Goal: Task Accomplishment & Management: Use online tool/utility

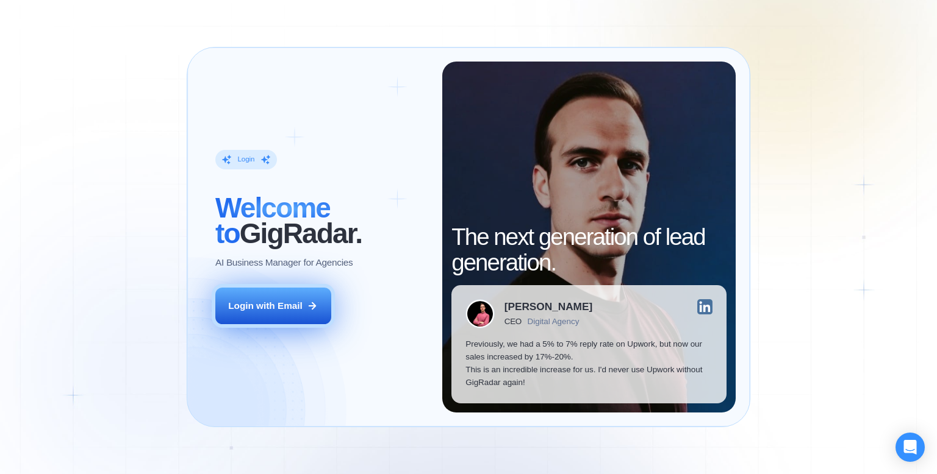
click at [280, 321] on button "Login with Email" at bounding box center [273, 306] width 116 height 37
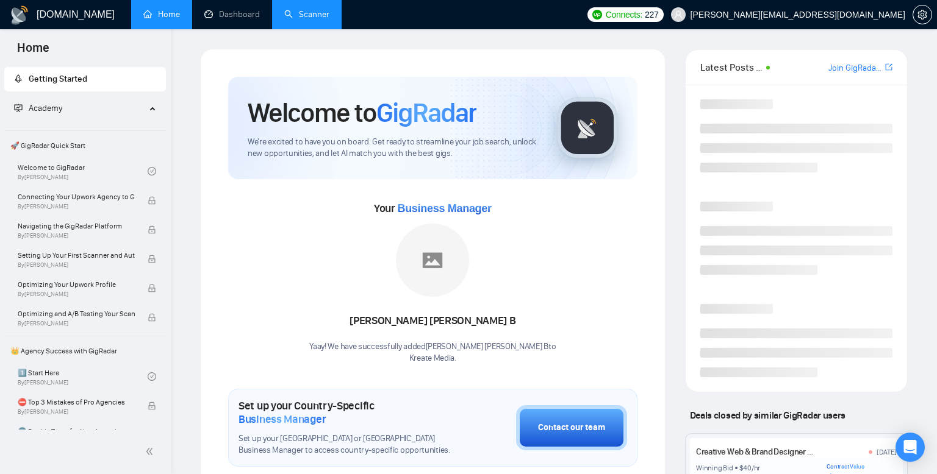
click at [309, 9] on link "Scanner" at bounding box center [306, 14] width 45 height 10
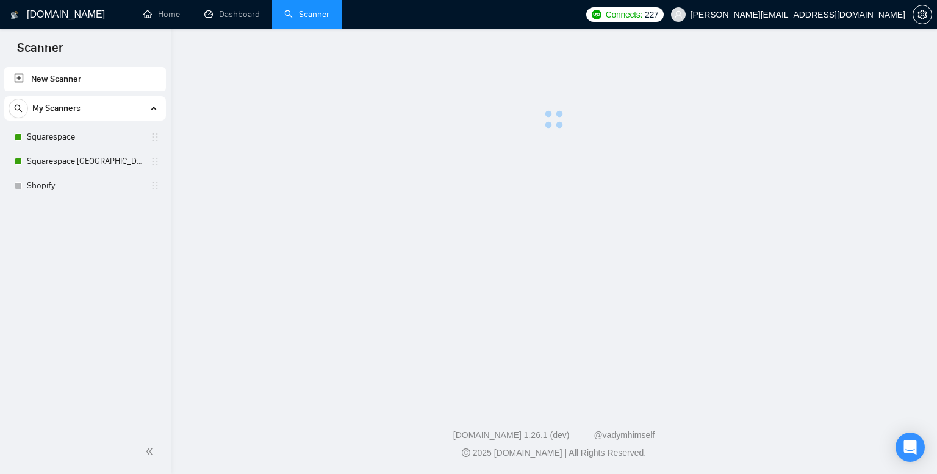
click at [308, 20] on link "Scanner" at bounding box center [306, 14] width 45 height 10
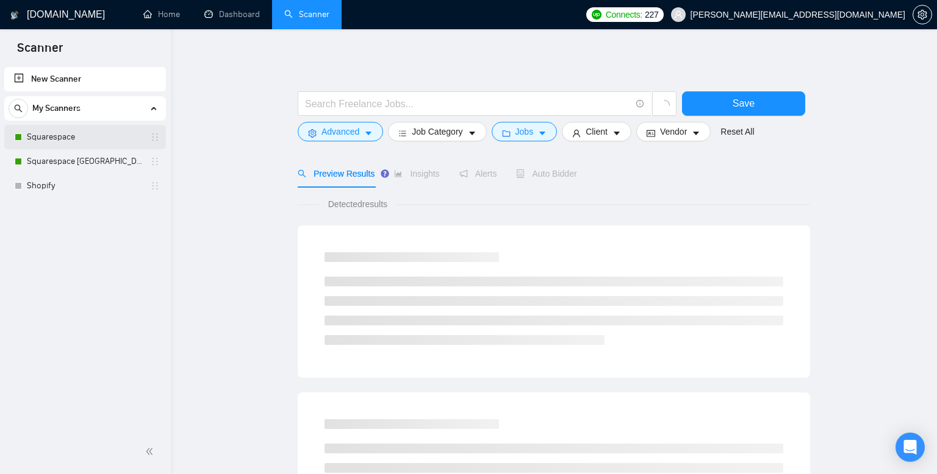
click at [65, 140] on link "Squarespace" at bounding box center [85, 137] width 116 height 24
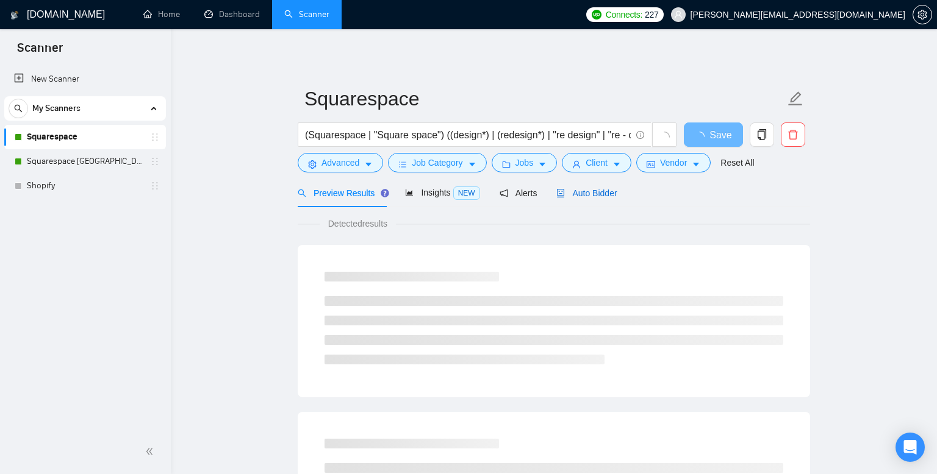
click at [591, 191] on span "Auto Bidder" at bounding box center [586, 193] width 60 height 10
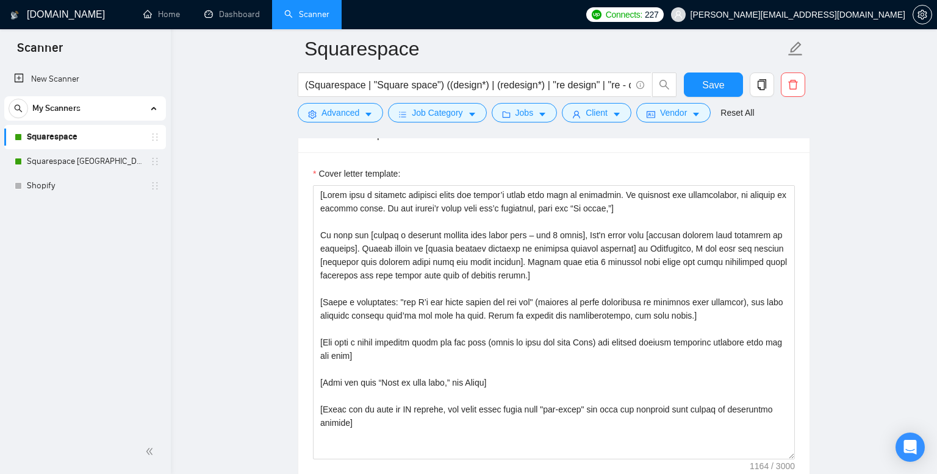
scroll to position [1338, 0]
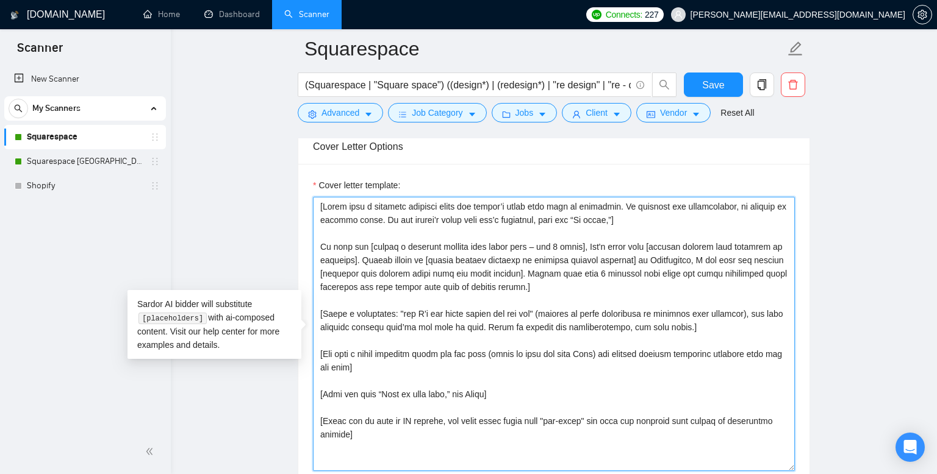
drag, startPoint x: 409, startPoint y: 436, endPoint x: 303, endPoint y: 200, distance: 258.5
click at [303, 200] on div "Cover letter template:" at bounding box center [553, 332] width 511 height 337
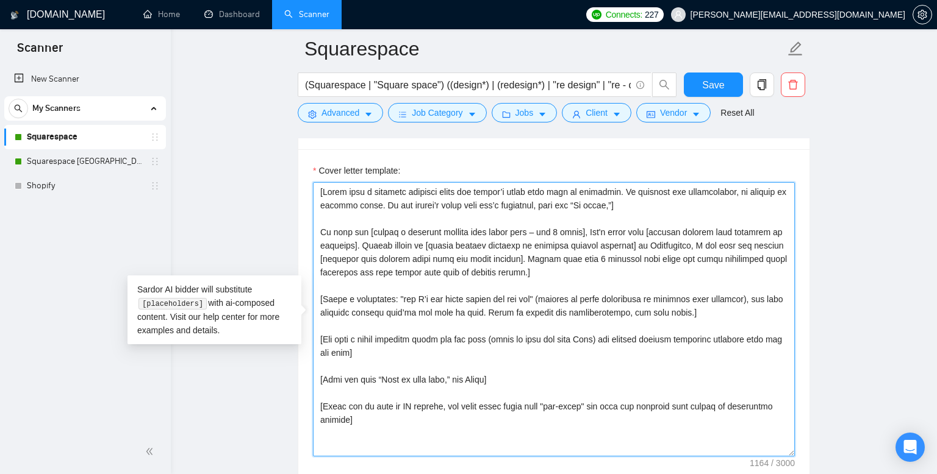
scroll to position [1353, 0]
click at [640, 205] on textarea "Cover letter template:" at bounding box center [554, 319] width 482 height 274
click at [320, 190] on textarea "Cover letter template:" at bounding box center [554, 319] width 482 height 274
paste textarea "[Keep the entire cover letter within 700 characters] [Use paragraphs between ea…"
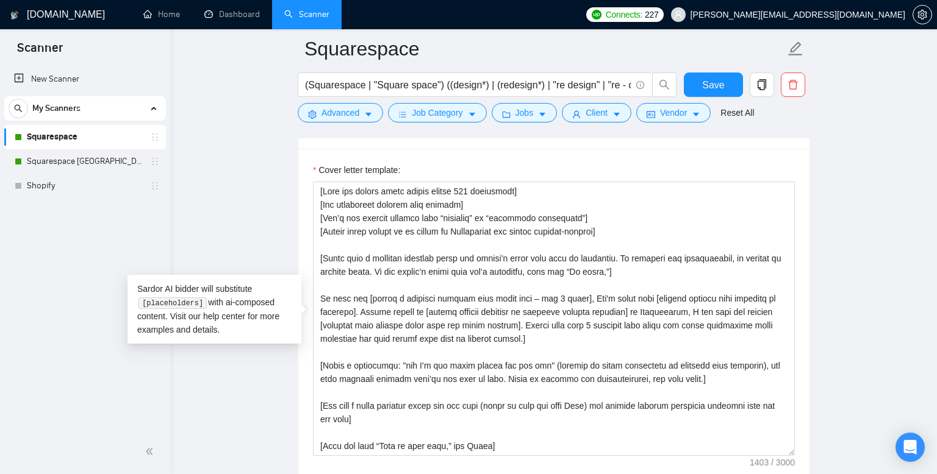
click at [807, 232] on div "Cover letter template:" at bounding box center [553, 317] width 511 height 337
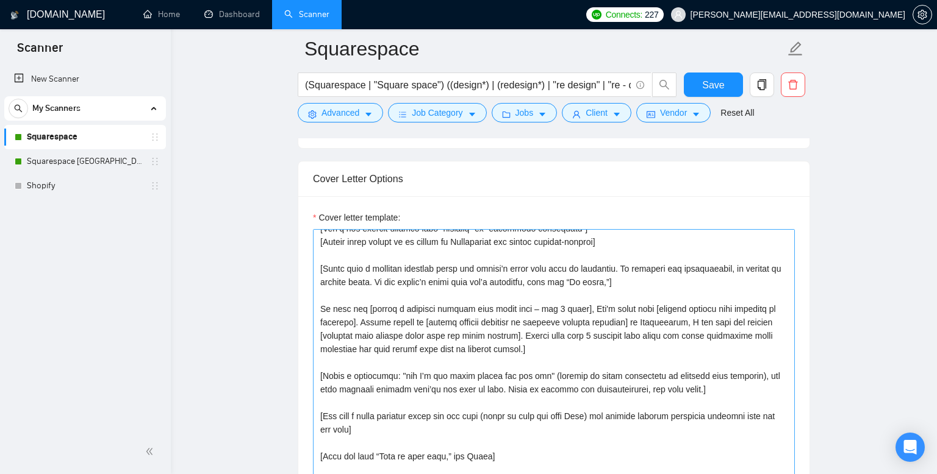
scroll to position [40, 0]
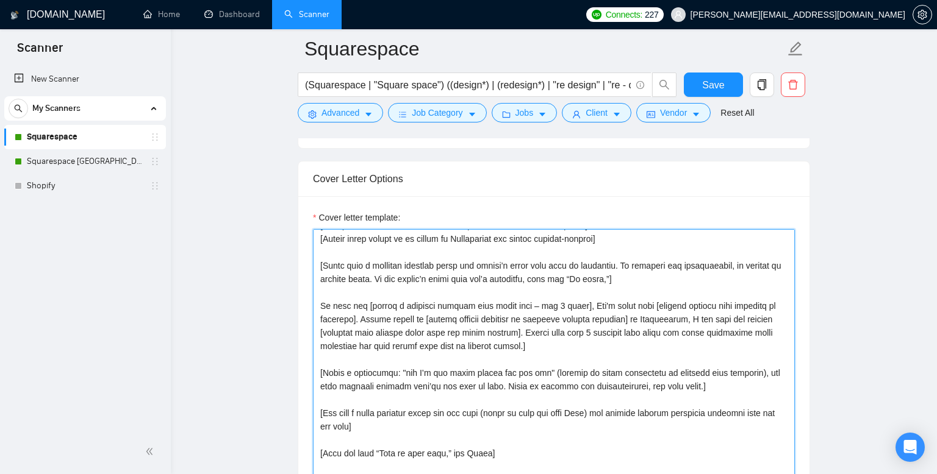
click at [628, 280] on textarea "Cover letter template:" at bounding box center [554, 366] width 482 height 274
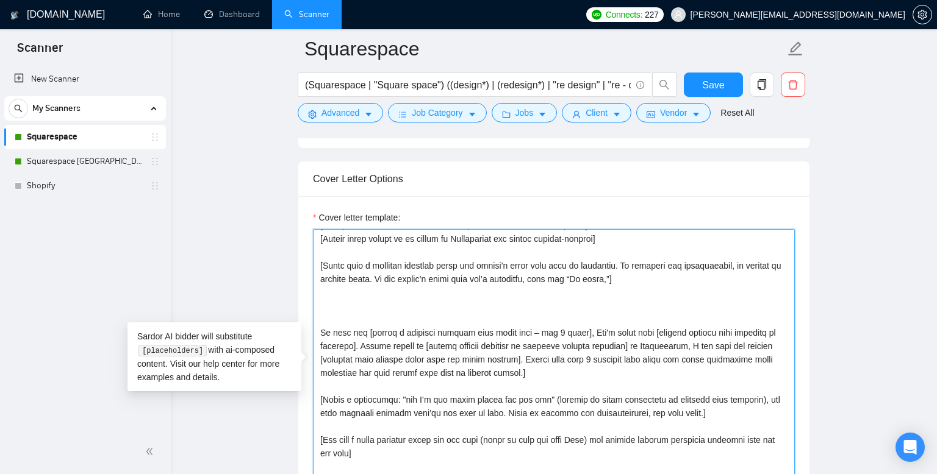
paste textarea "[Ask an engaging question related to the project that the client has not direct…"
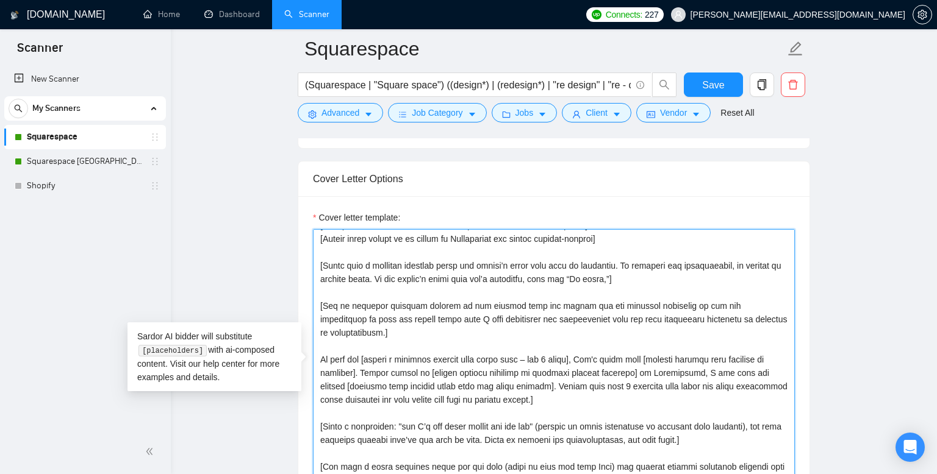
click at [526, 329] on textarea "Cover letter template:" at bounding box center [554, 366] width 482 height 274
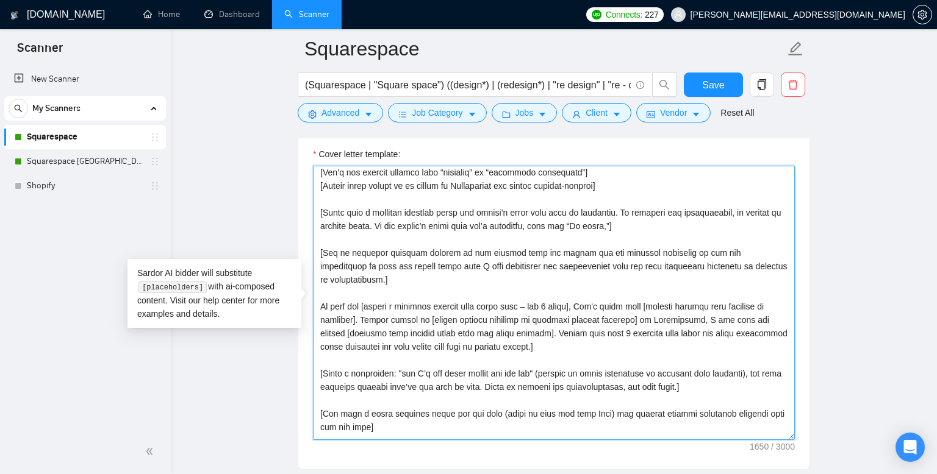
scroll to position [76, 0]
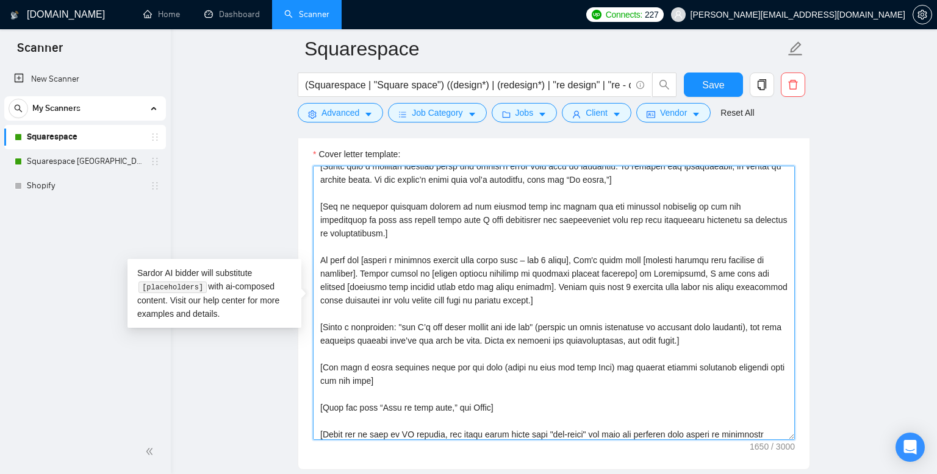
click at [506, 237] on textarea "Cover letter template:" at bounding box center [554, 303] width 482 height 274
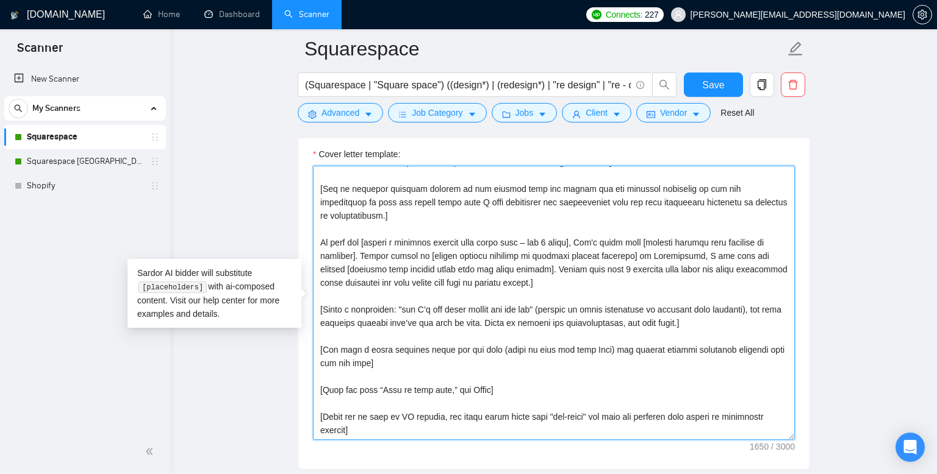
click at [630, 278] on textarea "Cover letter template:" at bounding box center [554, 303] width 482 height 274
drag, startPoint x: 366, startPoint y: 255, endPoint x: 391, endPoint y: 252, distance: 25.1
click at [391, 252] on textarea "Cover letter template:" at bounding box center [554, 303] width 482 height 274
click at [640, 275] on textarea "Cover letter template:" at bounding box center [554, 303] width 482 height 274
click at [640, 284] on textarea "Cover letter template:" at bounding box center [554, 303] width 482 height 274
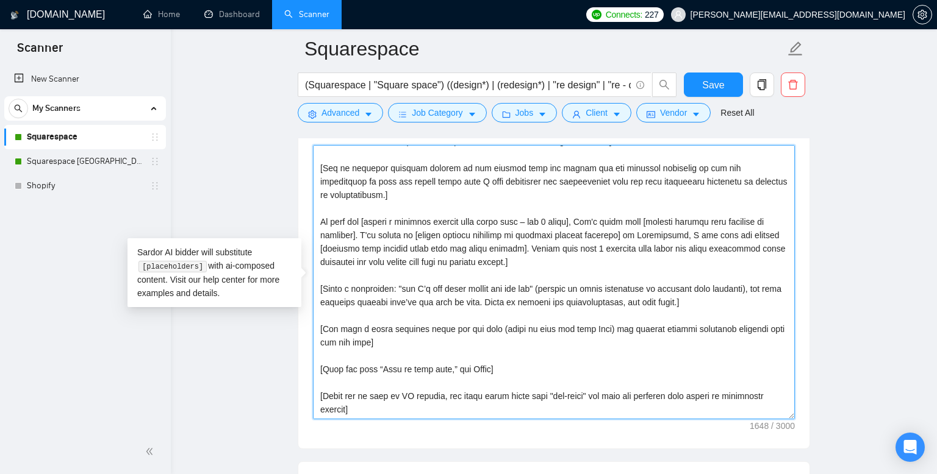
scroll to position [1391, 0]
click at [710, 232] on textarea "Cover letter template:" at bounding box center [554, 281] width 482 height 274
click at [738, 257] on textarea "Cover letter template:" at bounding box center [554, 281] width 482 height 274
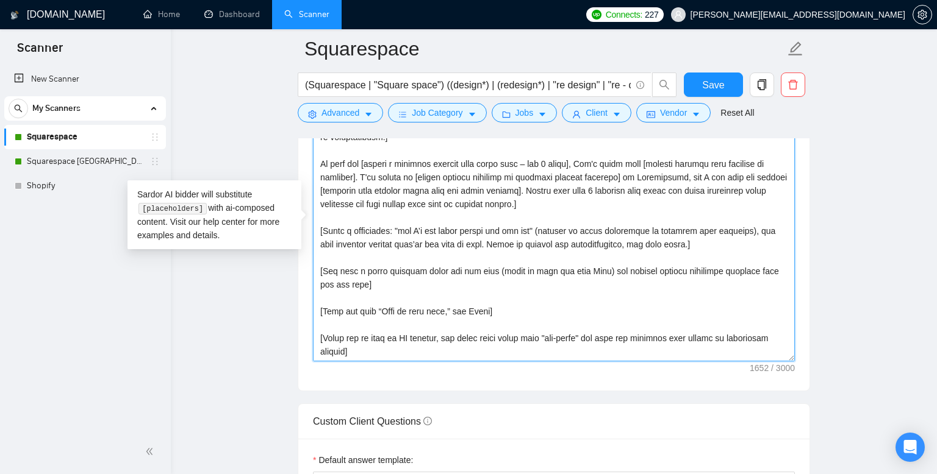
scroll to position [1448, 0]
click at [555, 229] on textarea "Cover letter template:" at bounding box center [554, 224] width 482 height 274
click at [545, 226] on textarea "Cover letter template:" at bounding box center [554, 224] width 482 height 274
drag, startPoint x: 548, startPoint y: 226, endPoint x: 324, endPoint y: 229, distance: 223.8
click at [324, 229] on textarea "Cover letter template:" at bounding box center [554, 224] width 482 height 274
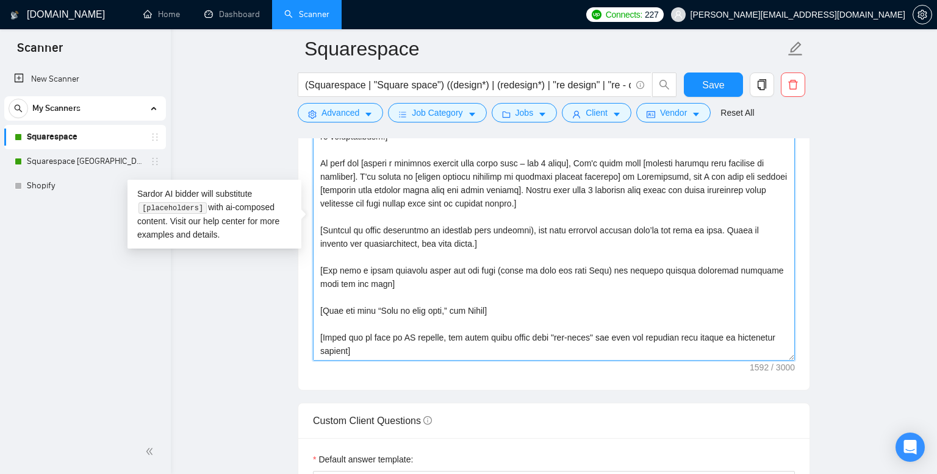
click at [521, 241] on textarea "Cover letter template:" at bounding box center [554, 224] width 482 height 274
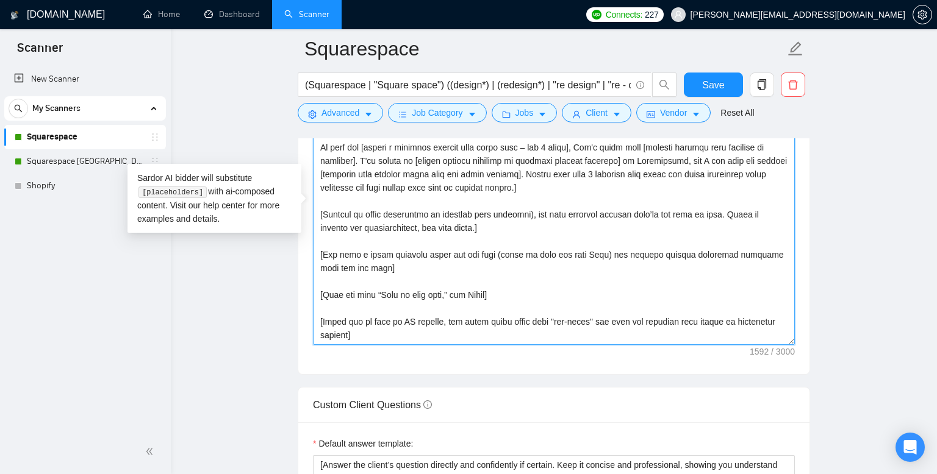
scroll to position [1465, 0]
drag, startPoint x: 423, startPoint y: 225, endPoint x: 366, endPoint y: 223, distance: 56.7
click at [366, 223] on textarea "Cover letter template:" at bounding box center [554, 207] width 482 height 274
click at [446, 237] on textarea "Cover letter template:" at bounding box center [554, 207] width 482 height 274
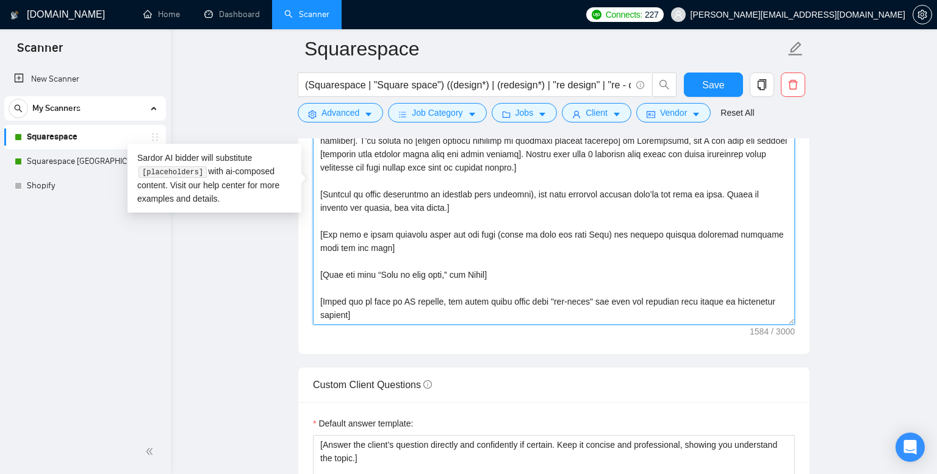
scroll to position [1492, 0]
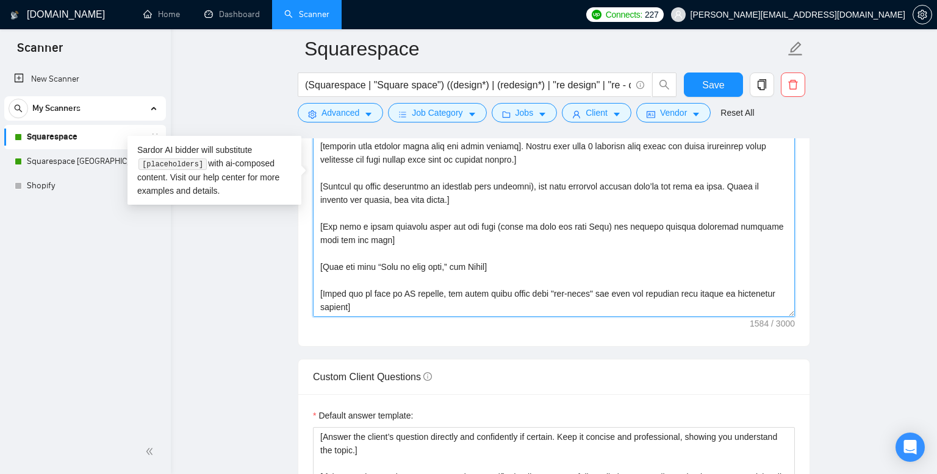
click at [435, 241] on textarea "Cover letter template:" at bounding box center [554, 180] width 482 height 274
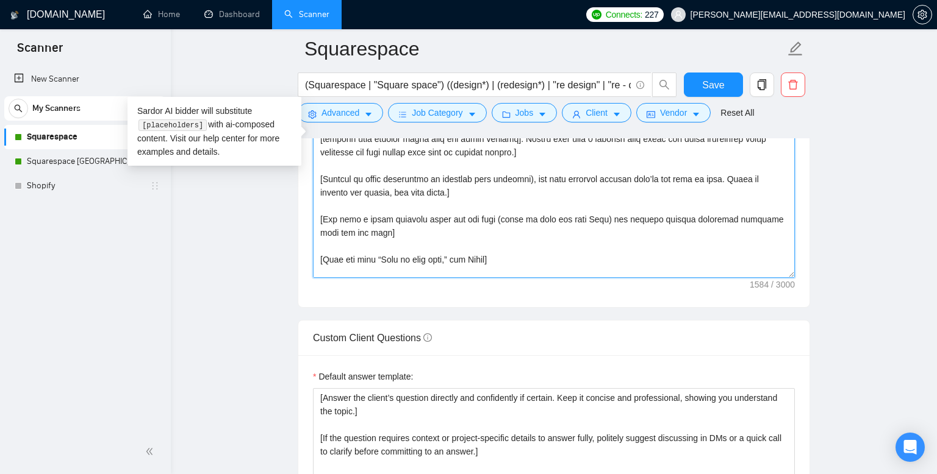
scroll to position [94, 0]
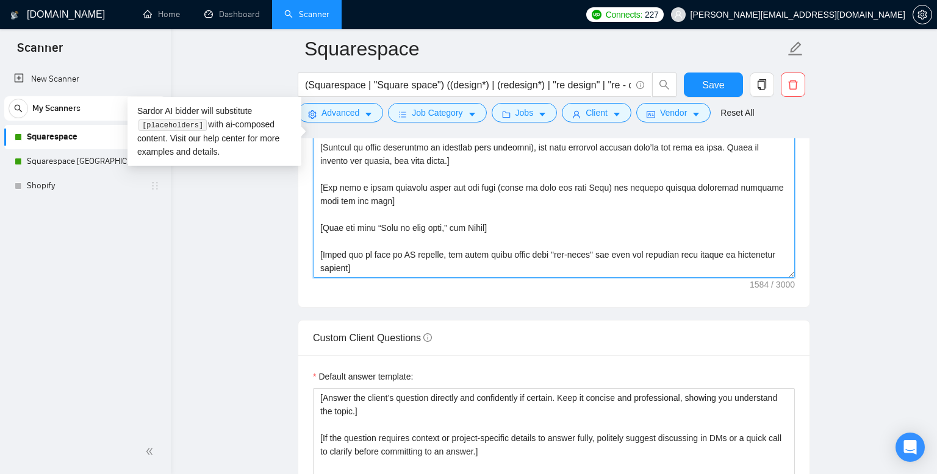
drag, startPoint x: 387, startPoint y: 199, endPoint x: 426, endPoint y: 183, distance: 42.9
click at [426, 183] on textarea "Cover letter template:" at bounding box center [554, 141] width 482 height 274
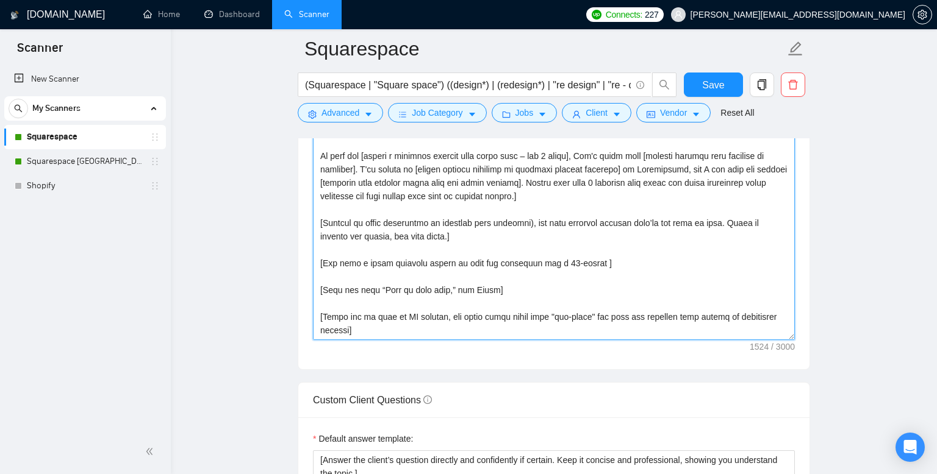
scroll to position [1465, 0]
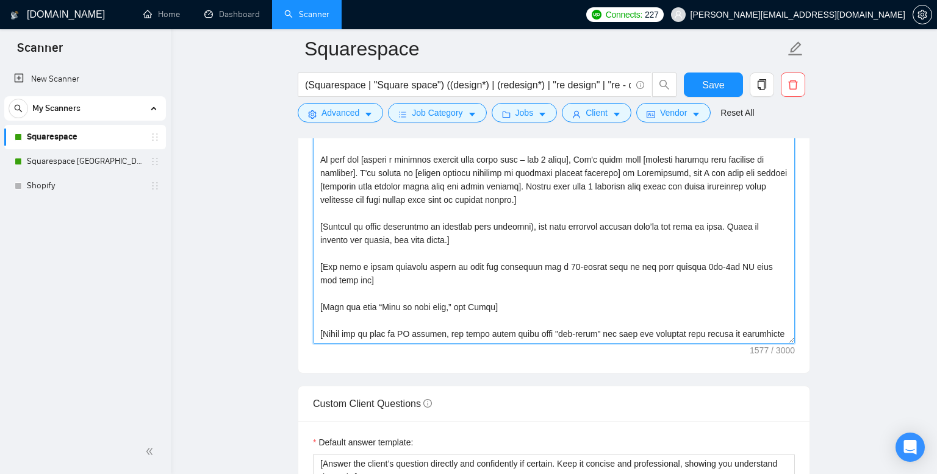
click at [476, 302] on textarea "Cover letter template:" at bounding box center [554, 207] width 482 height 274
click at [463, 304] on textarea "Cover letter template:" at bounding box center [554, 207] width 482 height 274
click at [455, 305] on textarea "Cover letter template:" at bounding box center [554, 207] width 482 height 274
click at [491, 305] on textarea "Cover letter template:" at bounding box center [554, 207] width 482 height 274
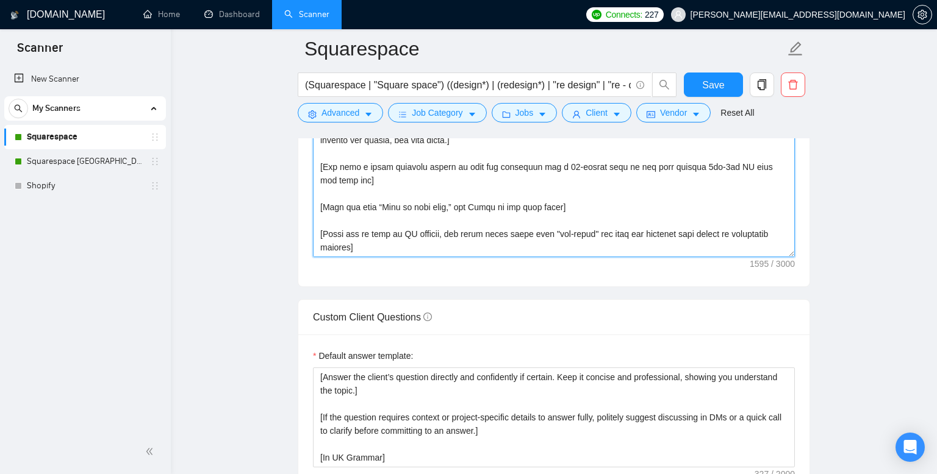
scroll to position [1550, 0]
click at [519, 246] on textarea "Cover letter template:" at bounding box center [554, 121] width 482 height 274
click at [391, 249] on textarea "Cover letter template:" at bounding box center [554, 121] width 482 height 274
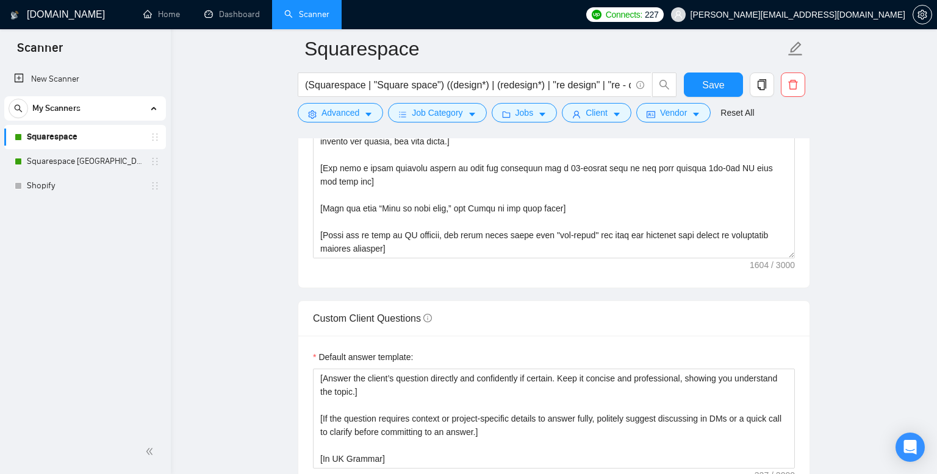
click at [477, 263] on div "Cover letter template:" at bounding box center [553, 119] width 511 height 337
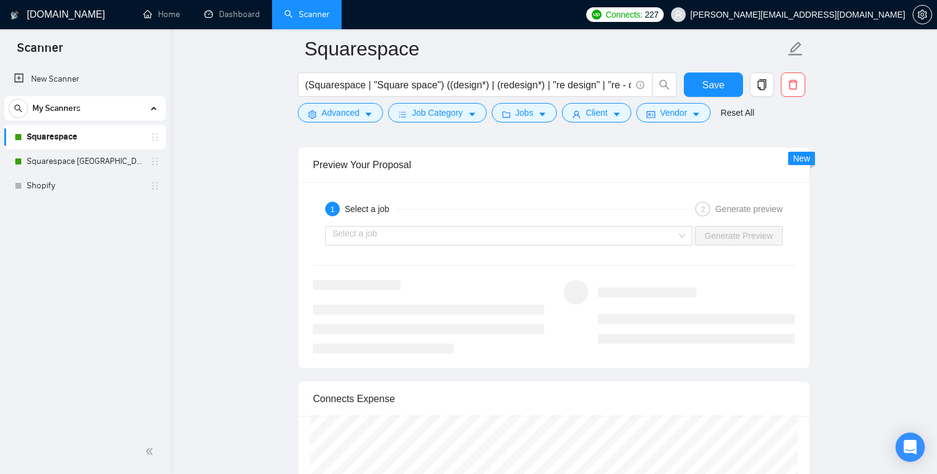
scroll to position [2430, 0]
click at [547, 235] on input "search" at bounding box center [504, 237] width 344 height 18
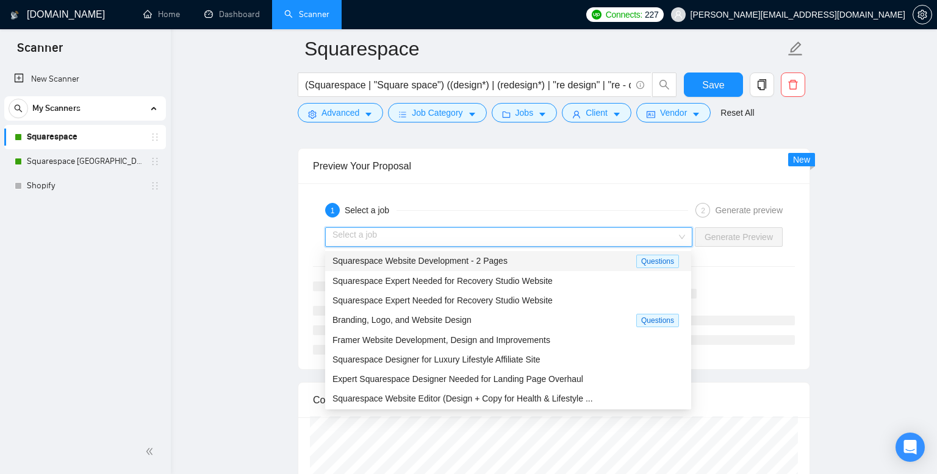
click at [458, 259] on span "Squarespace Website Development - 2 Pages" at bounding box center [419, 261] width 175 height 10
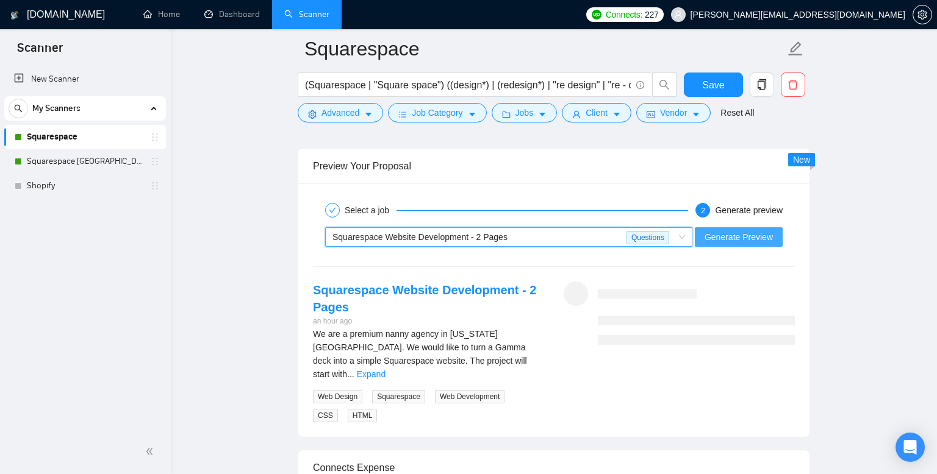
click at [765, 234] on span "Generate Preview" at bounding box center [738, 236] width 68 height 13
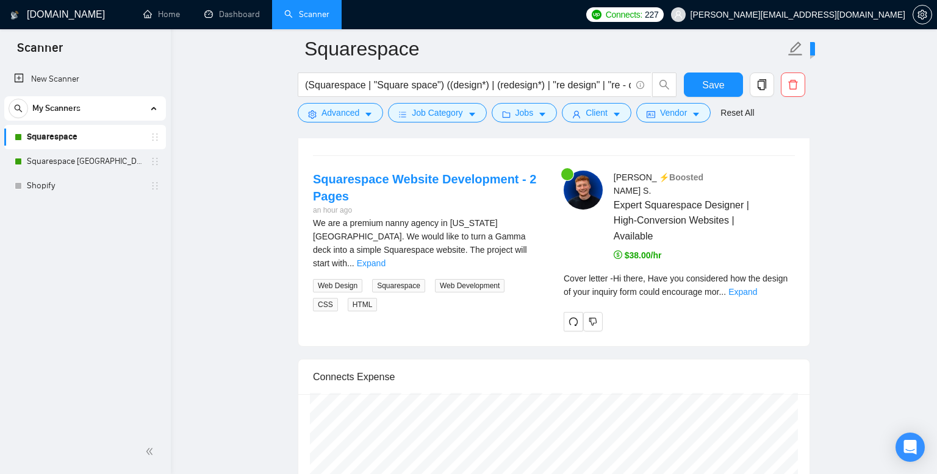
scroll to position [2538, 0]
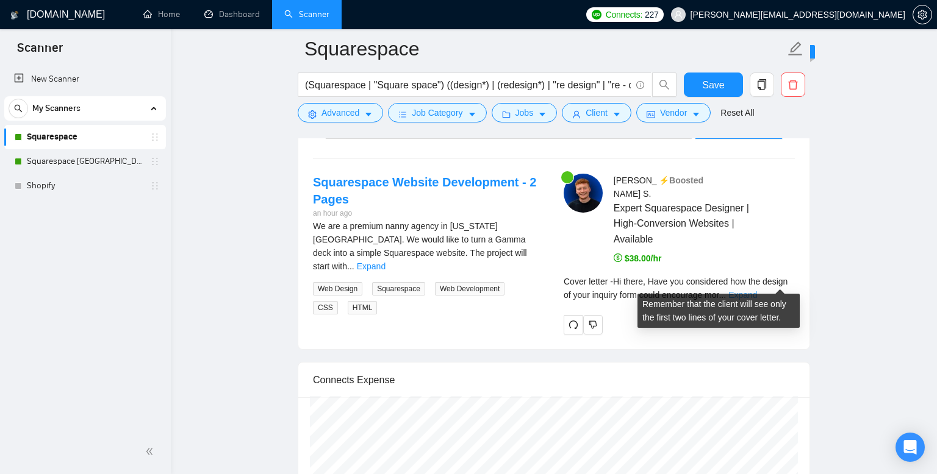
click at [757, 290] on link "Expand" at bounding box center [742, 295] width 29 height 10
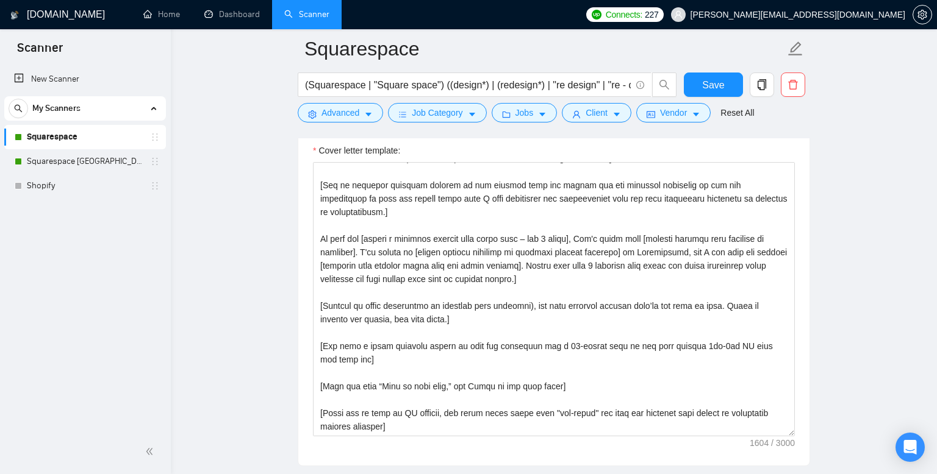
scroll to position [1377, 0]
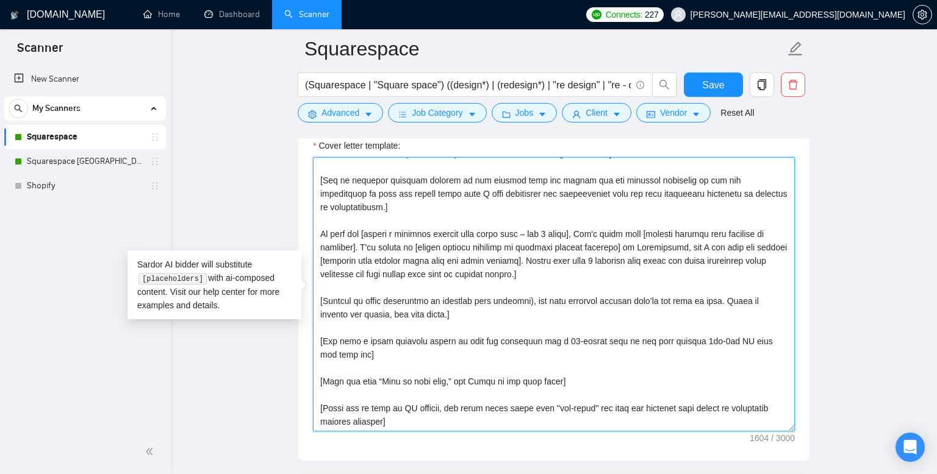
drag, startPoint x: 602, startPoint y: 232, endPoint x: 613, endPoint y: 230, distance: 11.7
click at [613, 230] on textarea "Cover letter template:" at bounding box center [554, 294] width 482 height 274
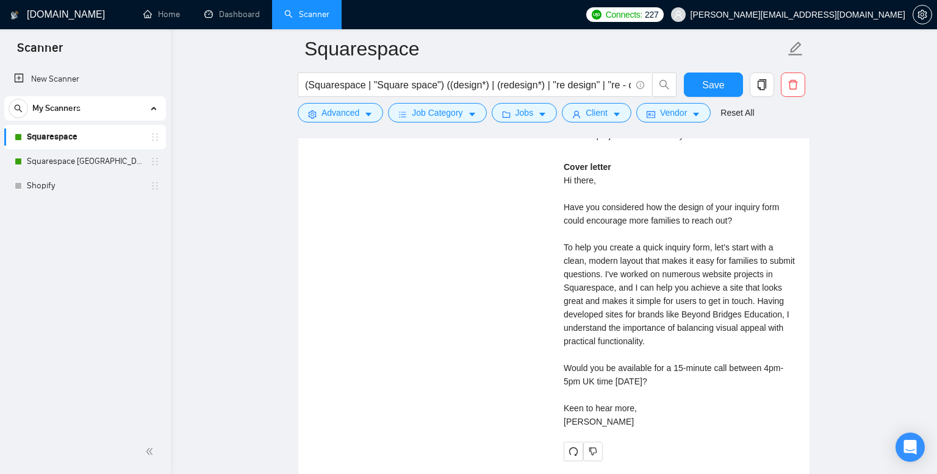
scroll to position [2779, 0]
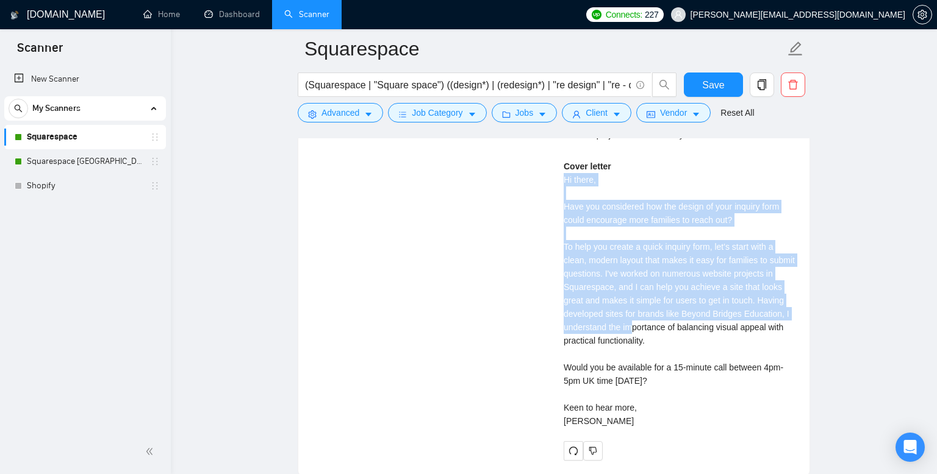
drag, startPoint x: 560, startPoint y: 163, endPoint x: 715, endPoint y: 313, distance: 216.5
click at [715, 313] on div "[PERSON_NAME] ⚡️Boosted Expert Squarespace Designer | High-Conversion Websites …" at bounding box center [679, 196] width 251 height 527
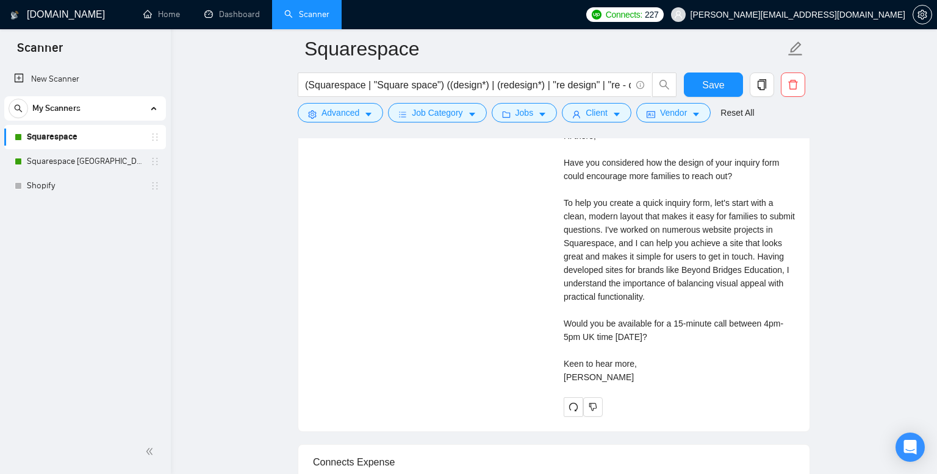
click at [764, 273] on div "Cover letter Hi there, Have you considered how the design of your inquiry form …" at bounding box center [678, 250] width 231 height 268
click at [774, 290] on div "Cover letter Hi there, Have you considered how the design of your inquiry form …" at bounding box center [678, 250] width 231 height 268
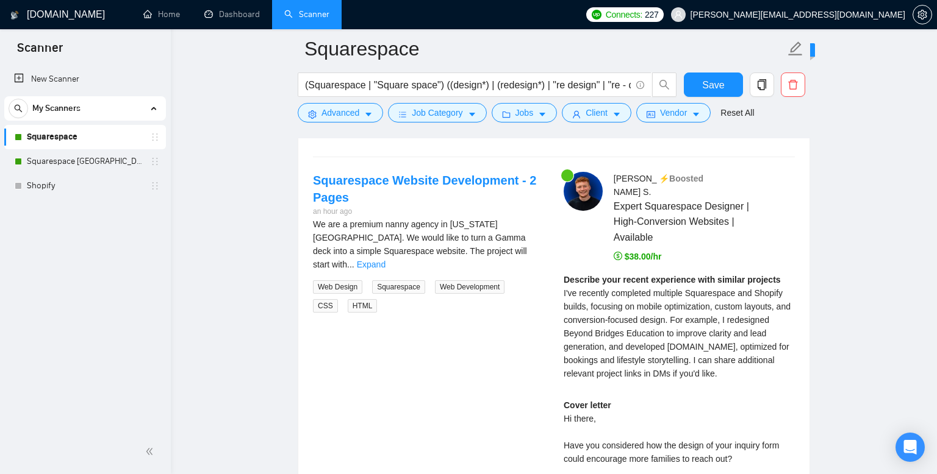
scroll to position [2375, 0]
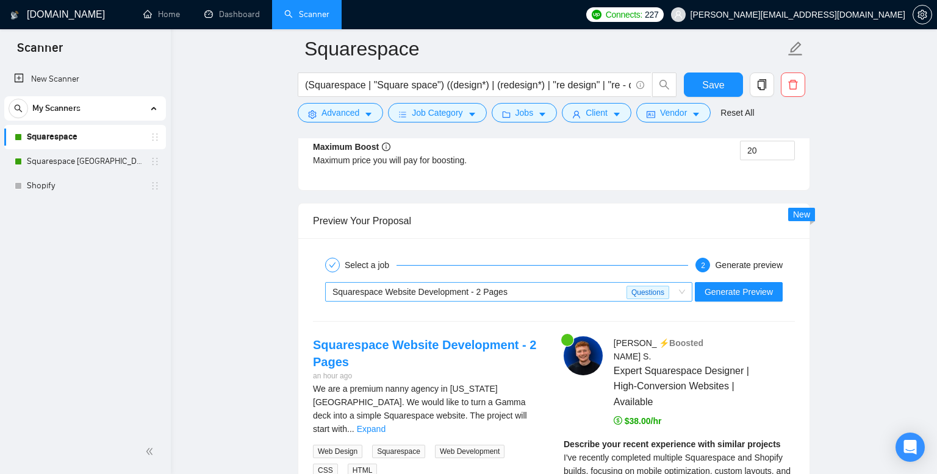
click at [486, 293] on span "Squarespace Website Development - 2 Pages" at bounding box center [419, 292] width 175 height 10
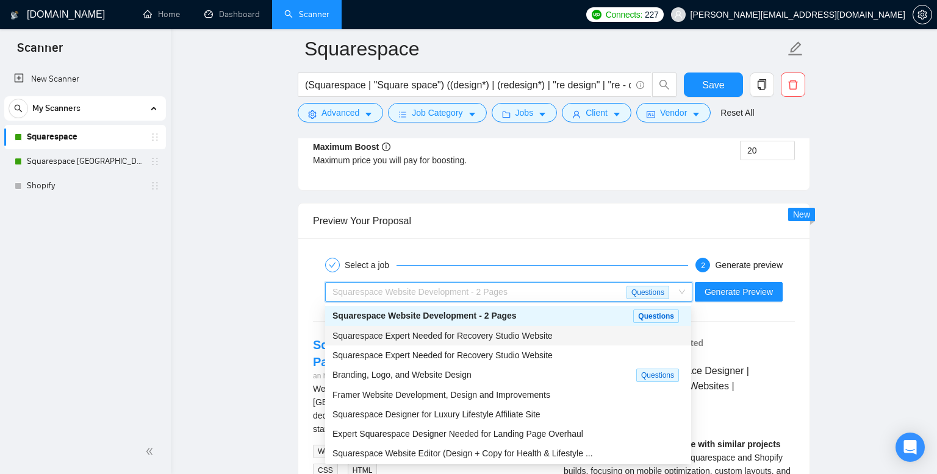
click at [490, 334] on span "Squarespace Expert Needed for Recovery Studio Website" at bounding box center [442, 336] width 220 height 10
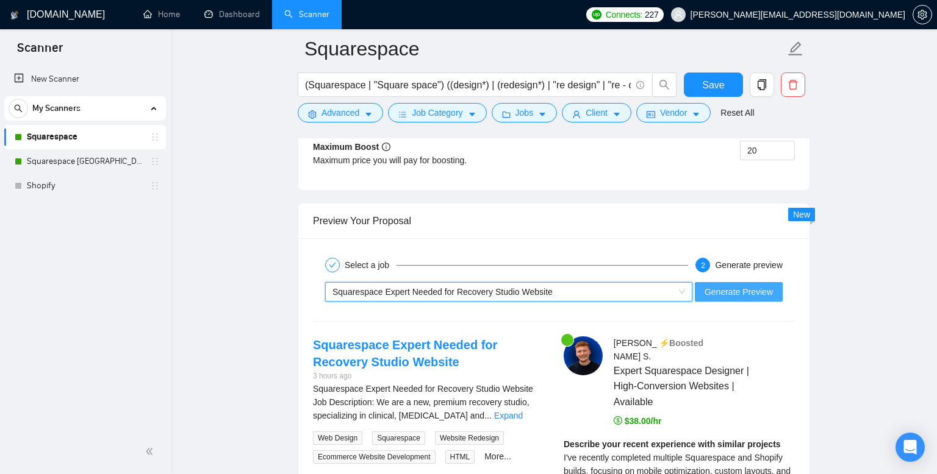
click at [754, 288] on span "Generate Preview" at bounding box center [738, 291] width 68 height 13
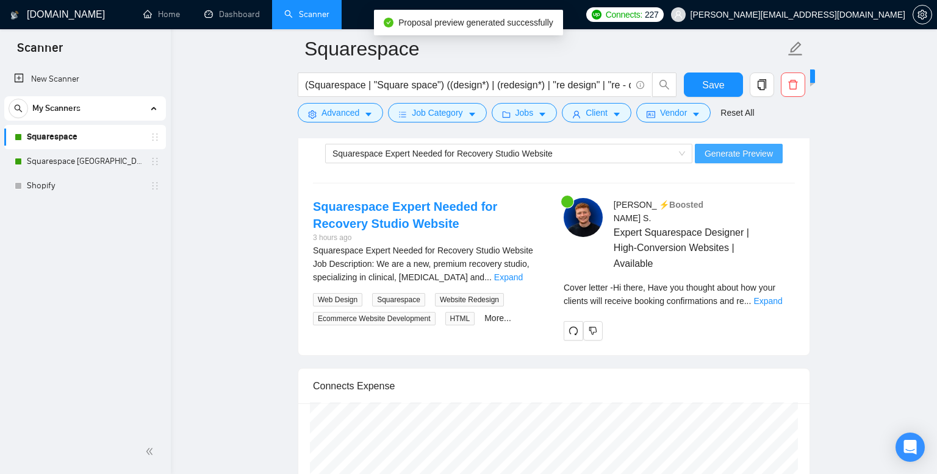
scroll to position [2517, 0]
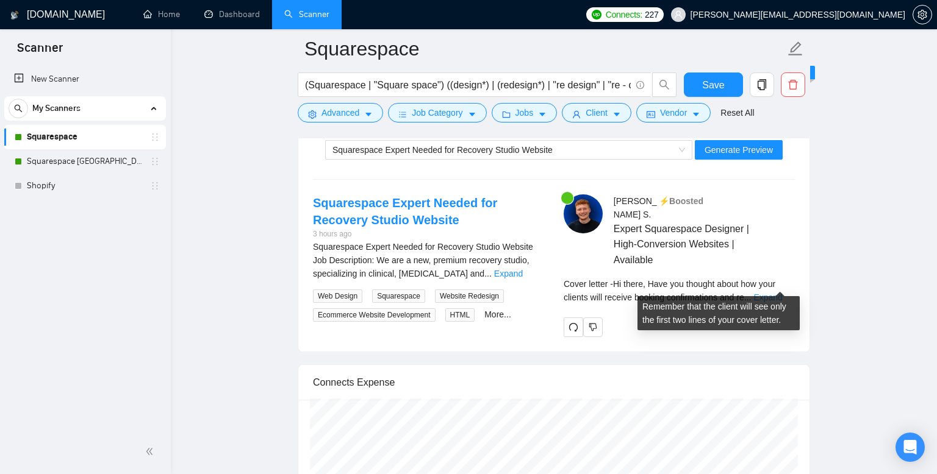
click at [779, 293] on link "Expand" at bounding box center [767, 298] width 29 height 10
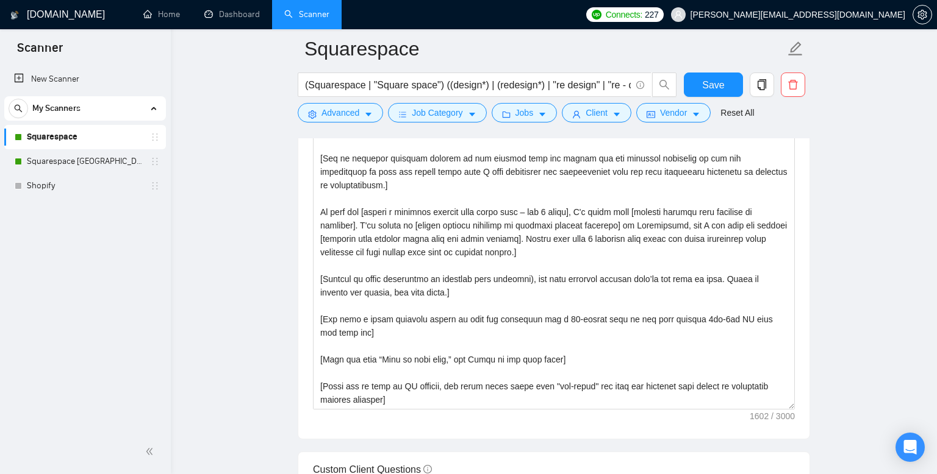
scroll to position [1362, 0]
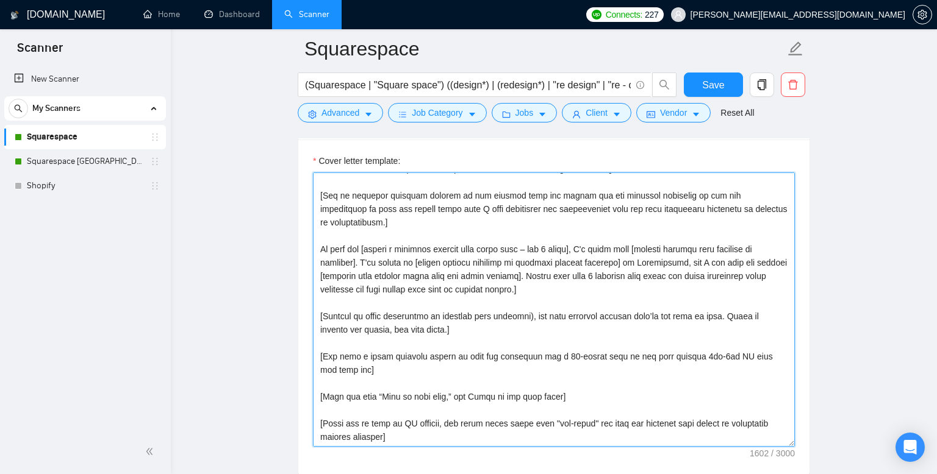
click at [365, 261] on textarea "Cover letter template:" at bounding box center [554, 310] width 482 height 274
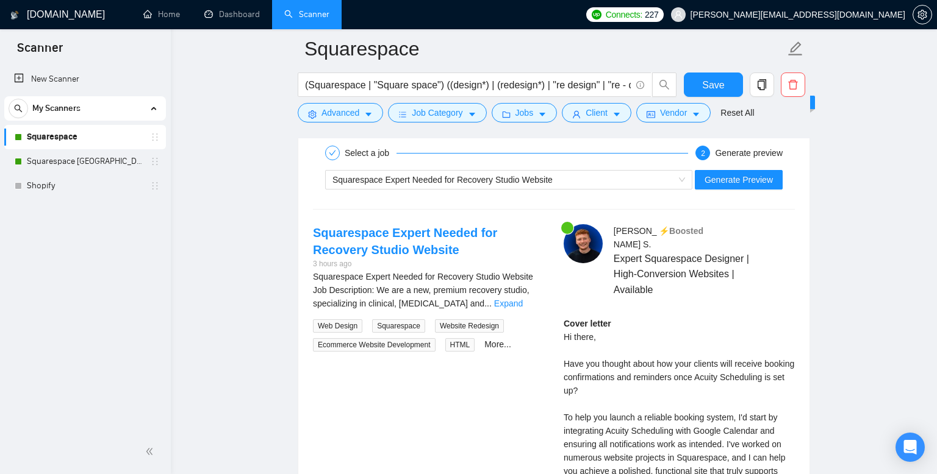
scroll to position [2512, 0]
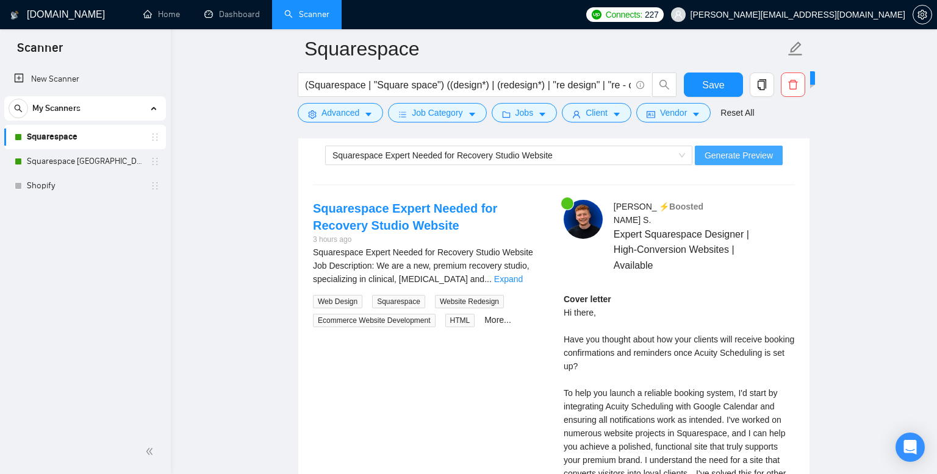
click at [742, 156] on span "Generate Preview" at bounding box center [738, 155] width 68 height 13
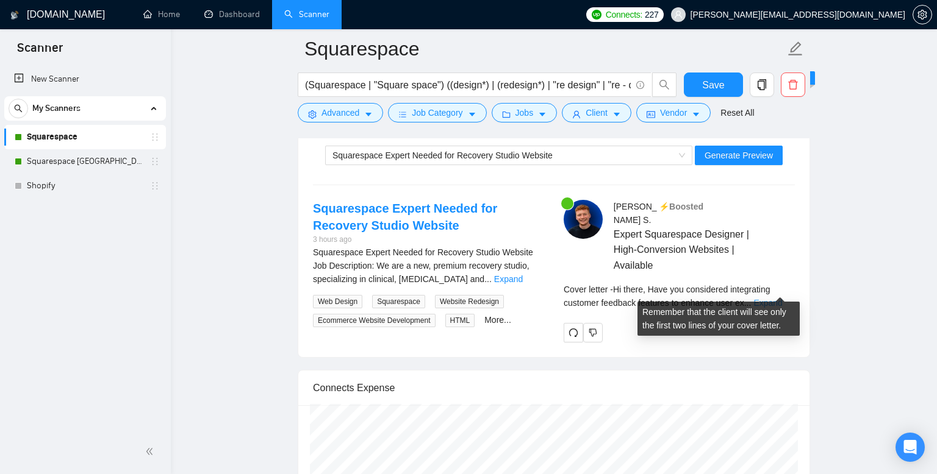
click at [772, 298] on link "Expand" at bounding box center [767, 303] width 29 height 10
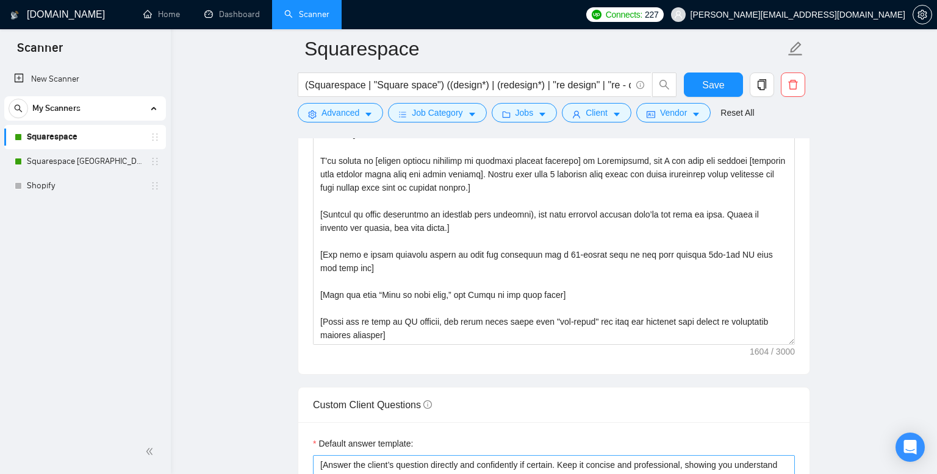
scroll to position [1466, 0]
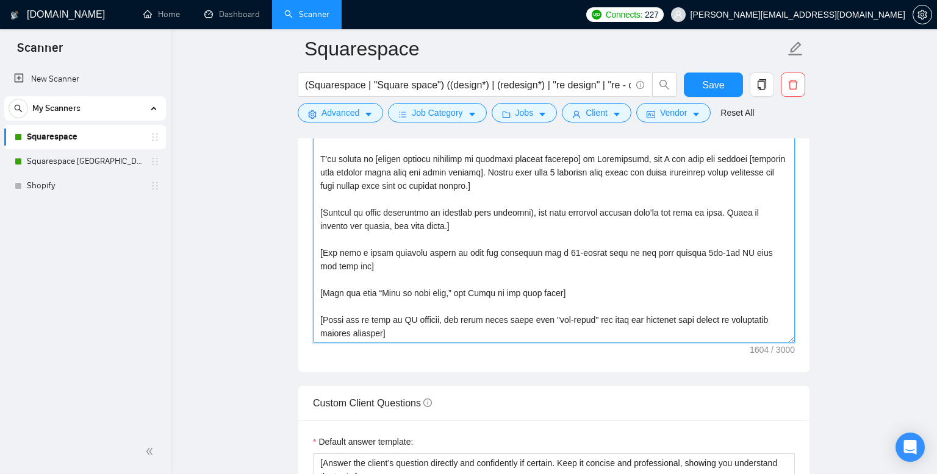
click at [618, 254] on textarea "Cover letter template:" at bounding box center [554, 206] width 482 height 274
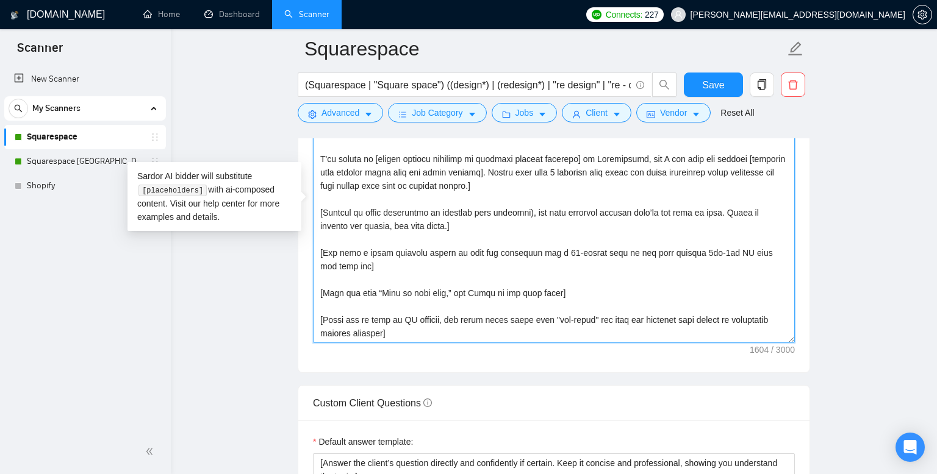
click at [353, 269] on textarea "Cover letter template:" at bounding box center [554, 206] width 482 height 274
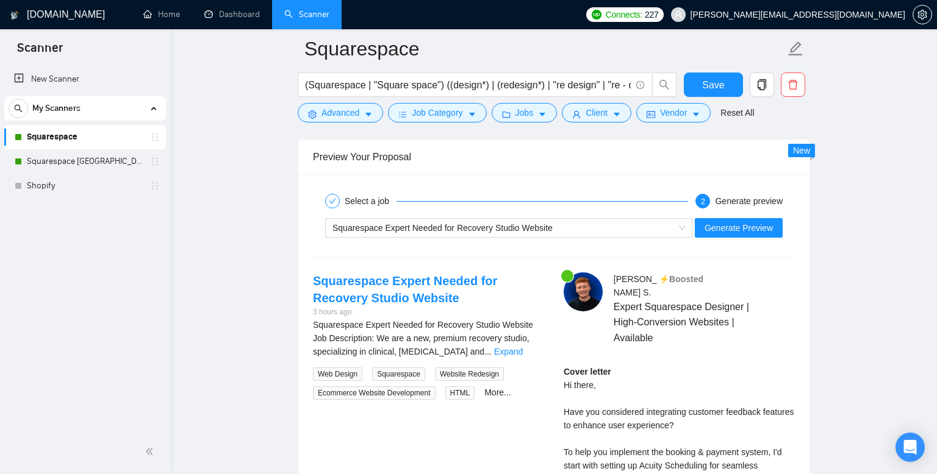
scroll to position [2439, 0]
click at [735, 227] on span "Generate Preview" at bounding box center [738, 228] width 68 height 13
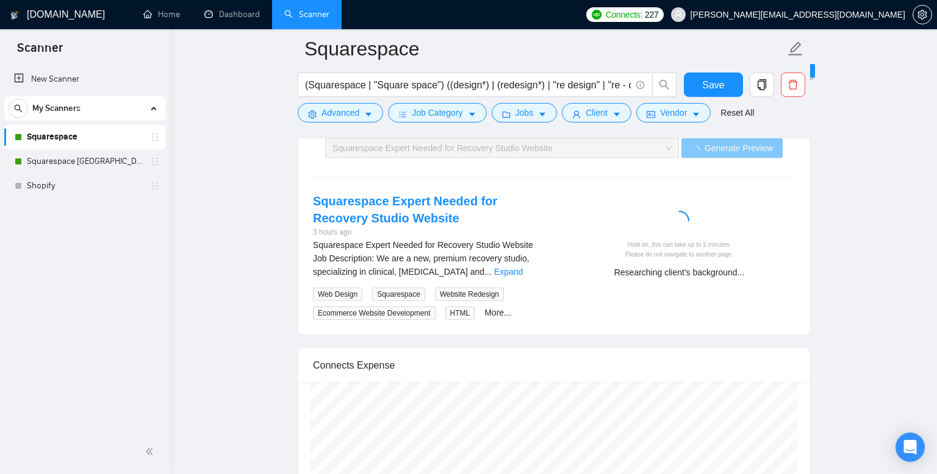
scroll to position [2516, 0]
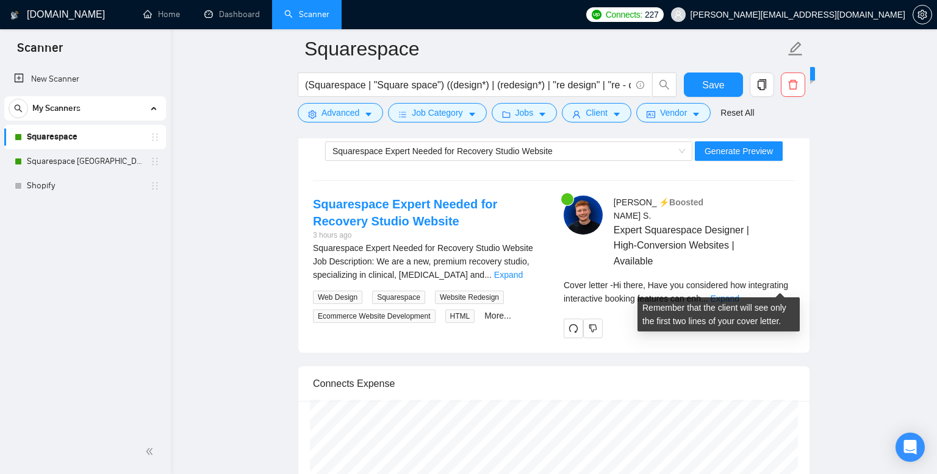
click at [781, 291] on div "Cover letter - Hi there, Have you considered how integrating interactive bookin…" at bounding box center [678, 292] width 231 height 27
click at [739, 294] on link "Expand" at bounding box center [724, 299] width 29 height 10
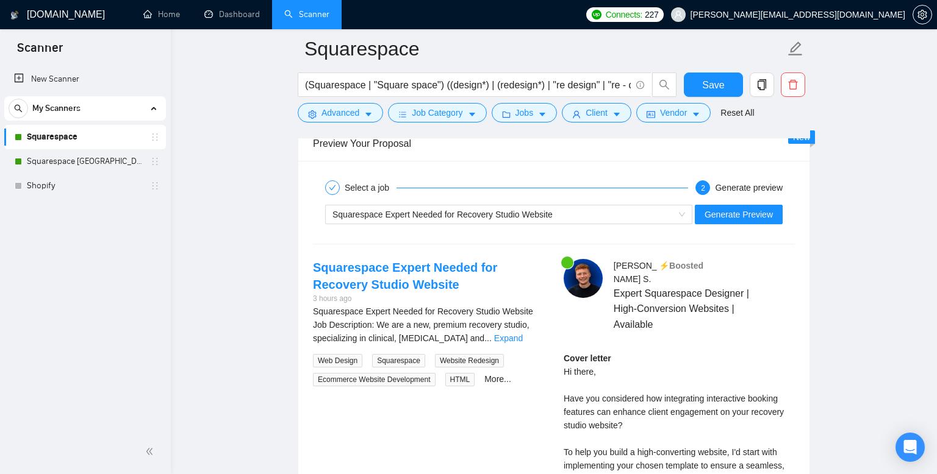
scroll to position [2441, 0]
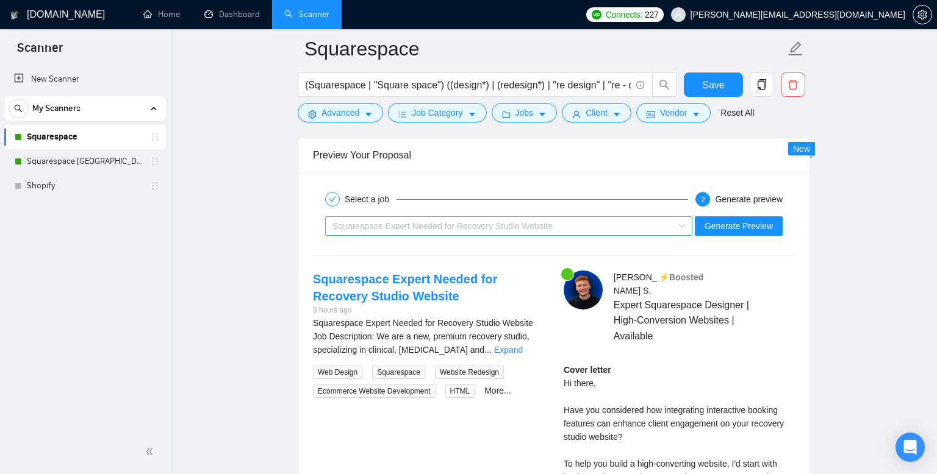
click at [552, 226] on span "Squarespace Expert Needed for Recovery Studio Website" at bounding box center [442, 226] width 220 height 10
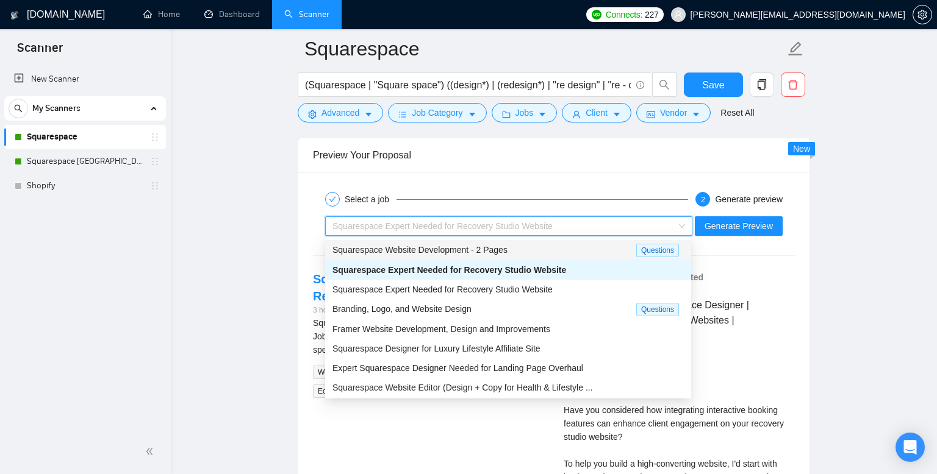
click at [521, 252] on div "Squarespace Website Development - 2 Pages" at bounding box center [484, 250] width 304 height 14
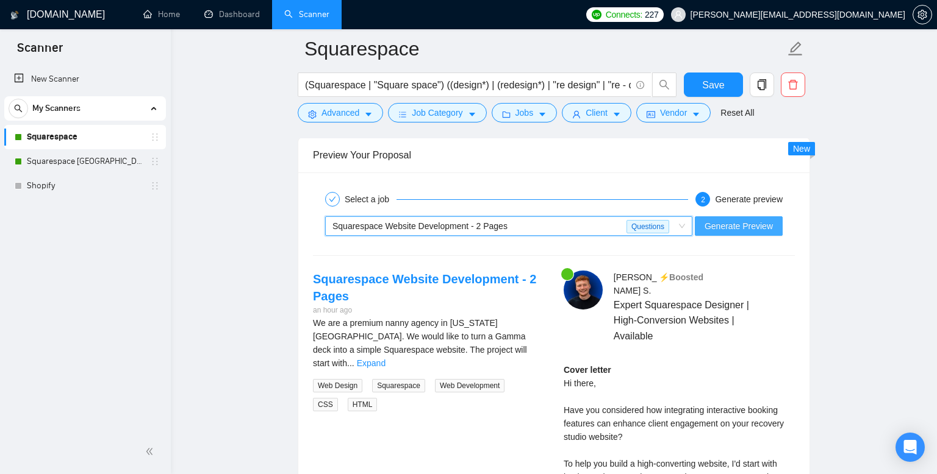
click at [728, 226] on span "Generate Preview" at bounding box center [738, 225] width 68 height 13
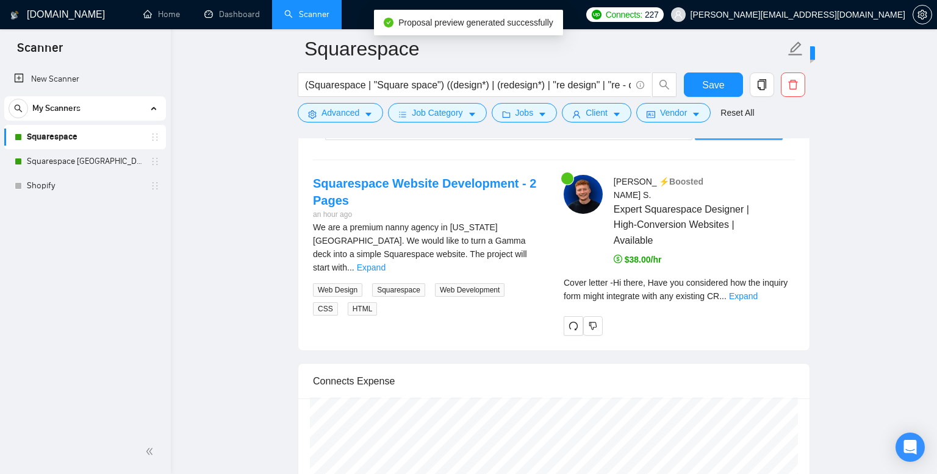
scroll to position [2539, 0]
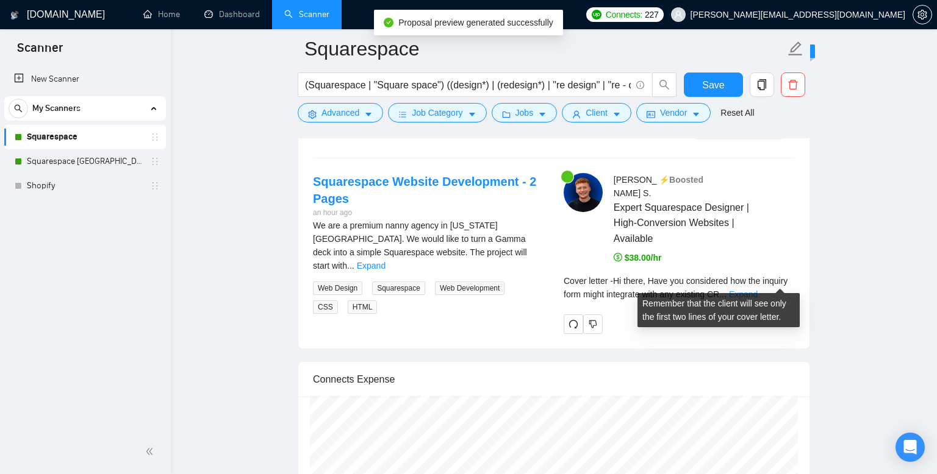
click at [757, 290] on link "Expand" at bounding box center [743, 295] width 29 height 10
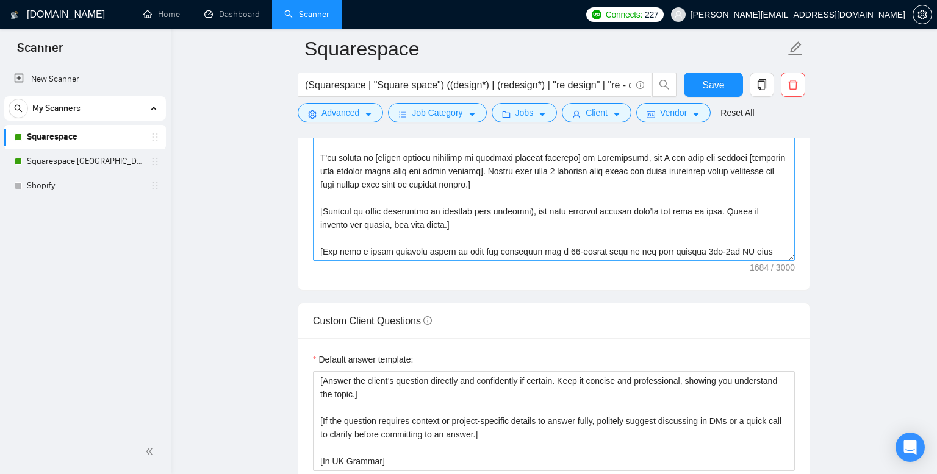
scroll to position [33, 0]
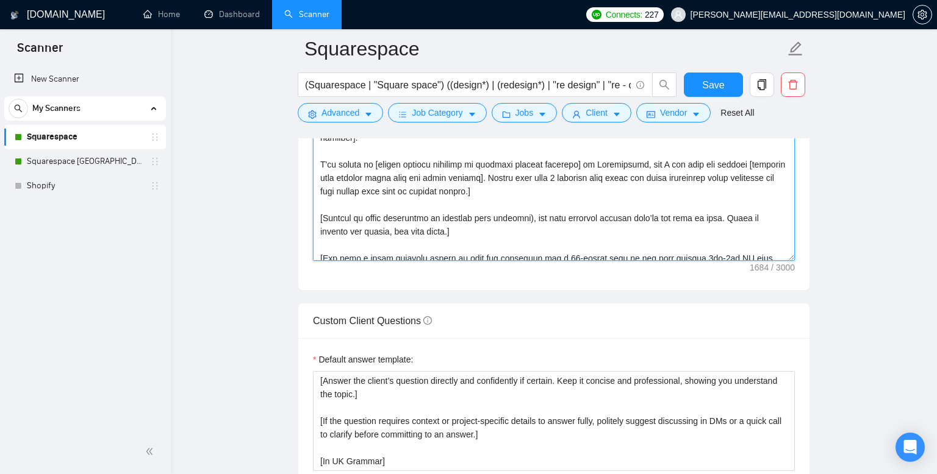
click at [333, 161] on textarea "Cover letter template:" at bounding box center [554, 124] width 482 height 274
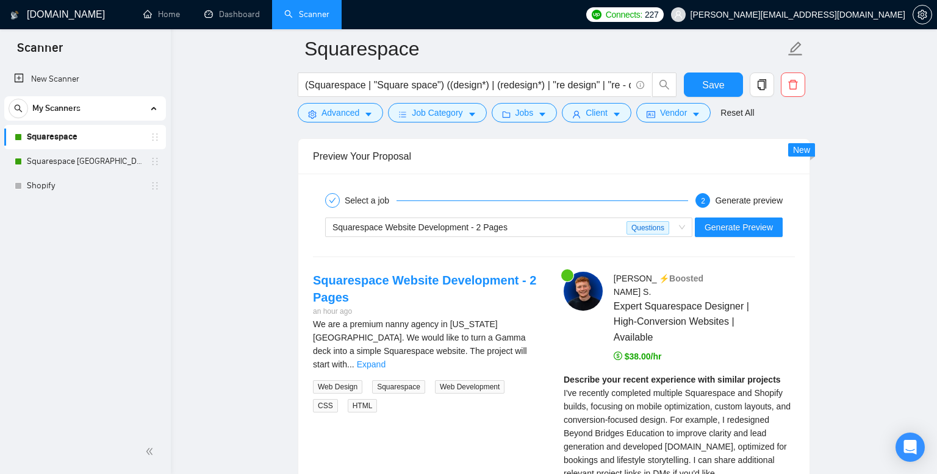
scroll to position [2441, 0]
click at [749, 225] on span "Generate Preview" at bounding box center [738, 226] width 68 height 13
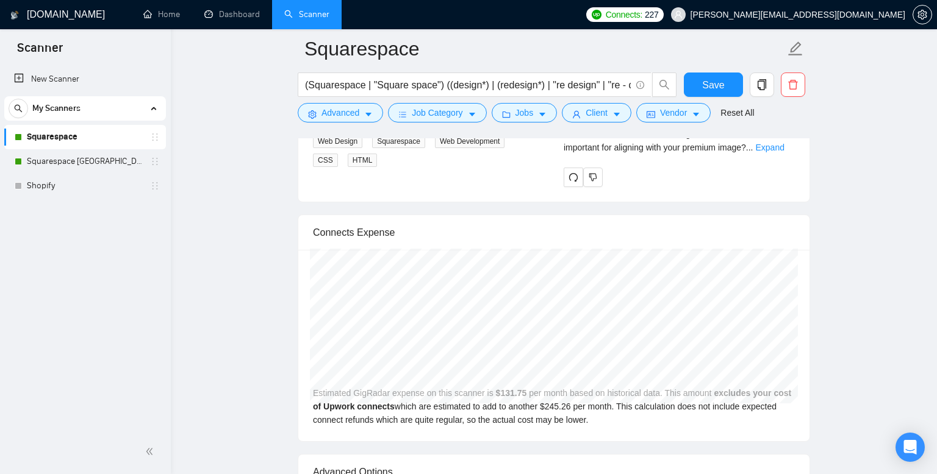
scroll to position [2549, 0]
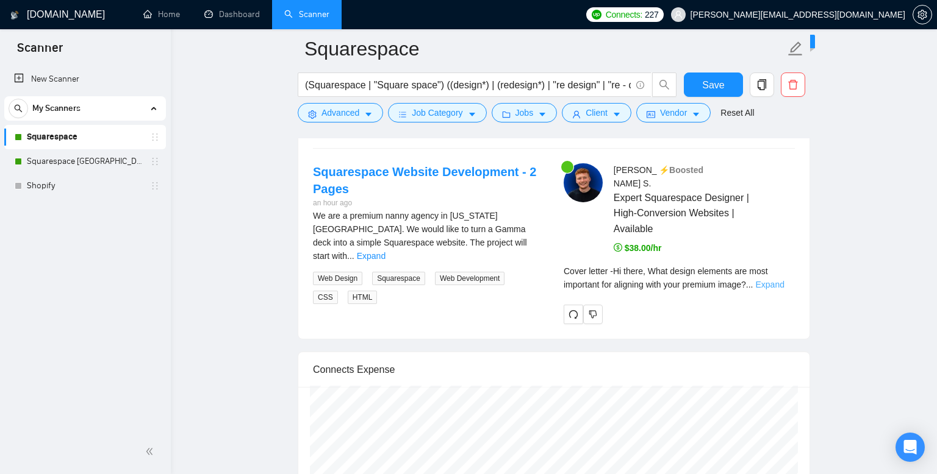
click at [773, 280] on link "Expand" at bounding box center [769, 285] width 29 height 10
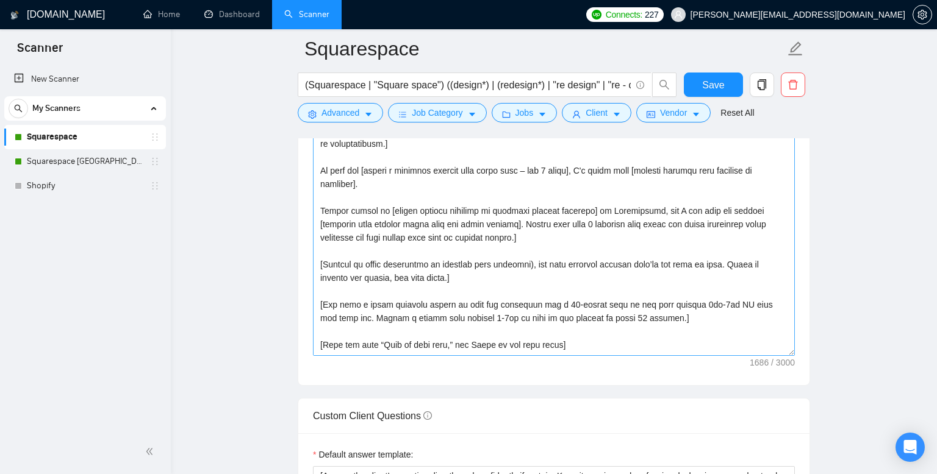
scroll to position [64, 0]
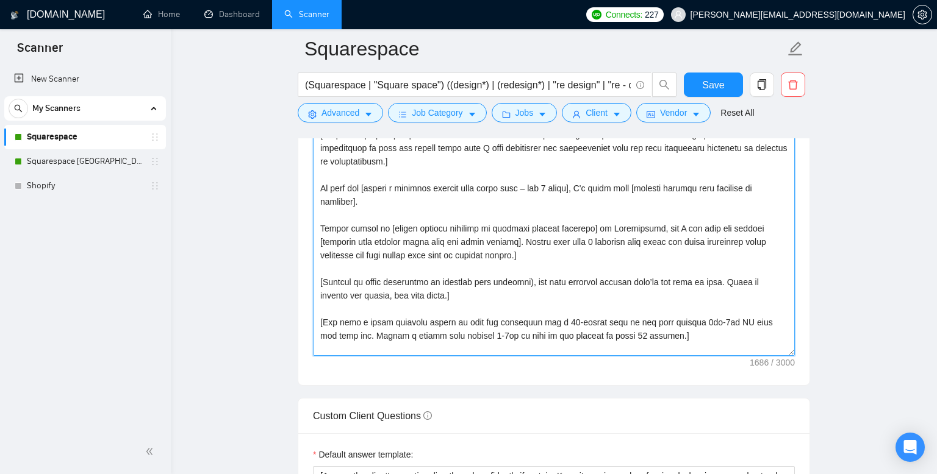
click at [551, 257] on textarea "Cover letter template:" at bounding box center [554, 219] width 482 height 274
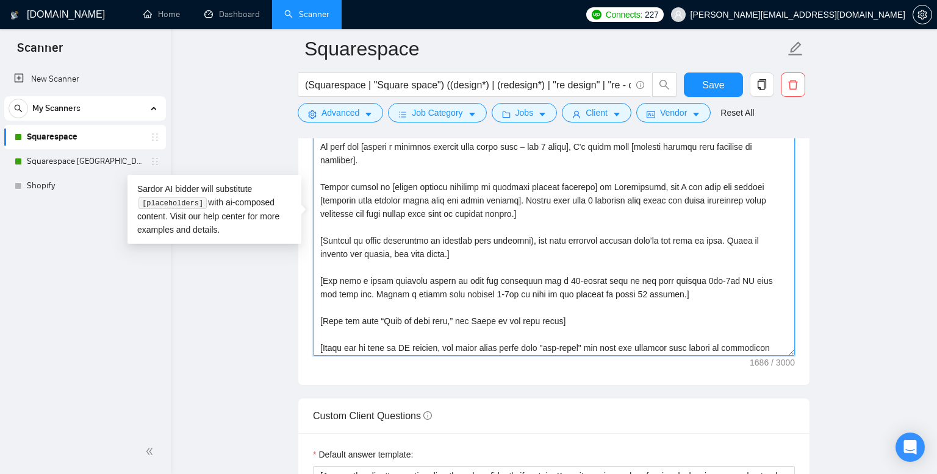
scroll to position [105, 0]
click at [522, 260] on textarea "Cover letter template:" at bounding box center [554, 219] width 482 height 274
click at [513, 252] on textarea "Cover letter template:" at bounding box center [554, 219] width 482 height 274
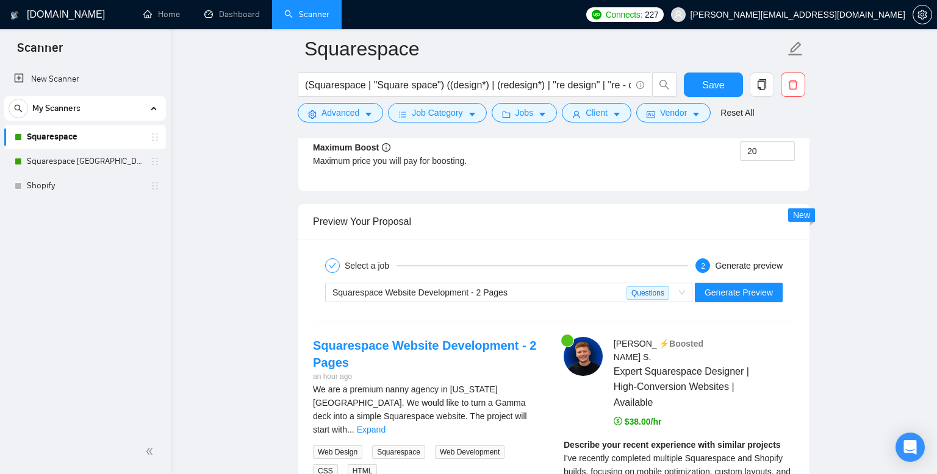
scroll to position [2373, 0]
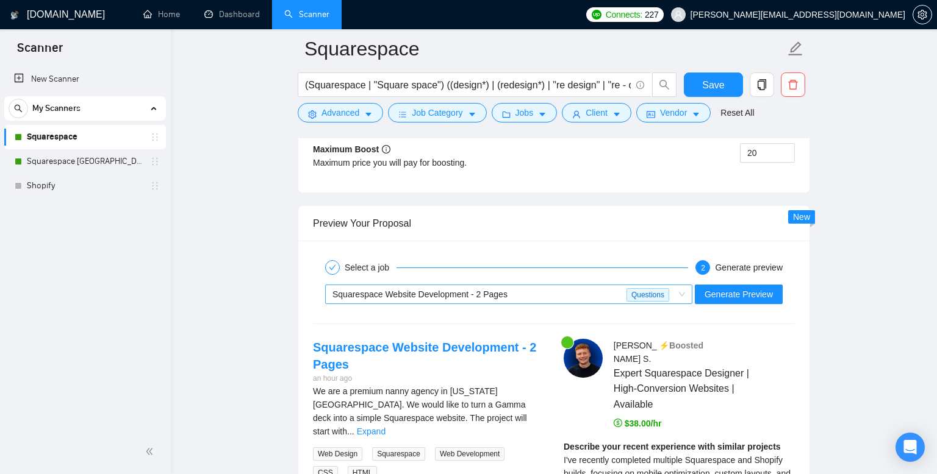
click at [533, 298] on div "Squarespace Website Development - 2 Pages" at bounding box center [479, 294] width 294 height 18
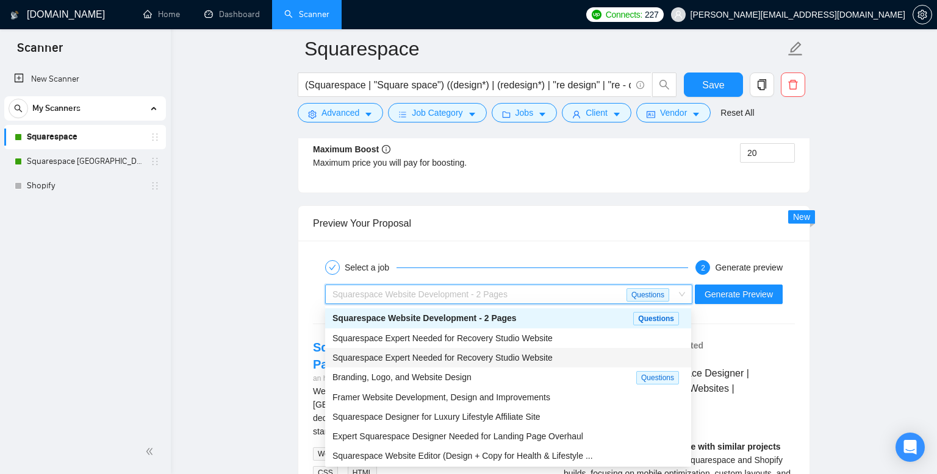
click at [515, 360] on span "Squarespace Expert Needed for Recovery Studio Website" at bounding box center [442, 358] width 220 height 10
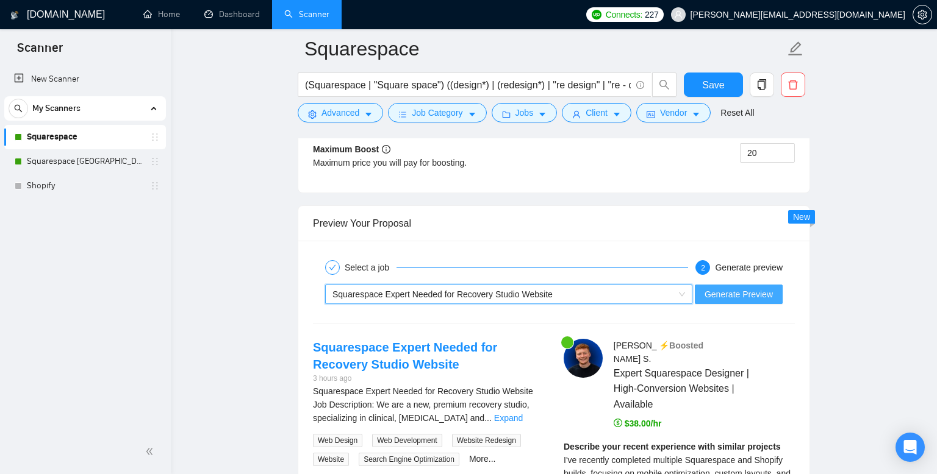
click at [730, 294] on span "Generate Preview" at bounding box center [738, 294] width 68 height 13
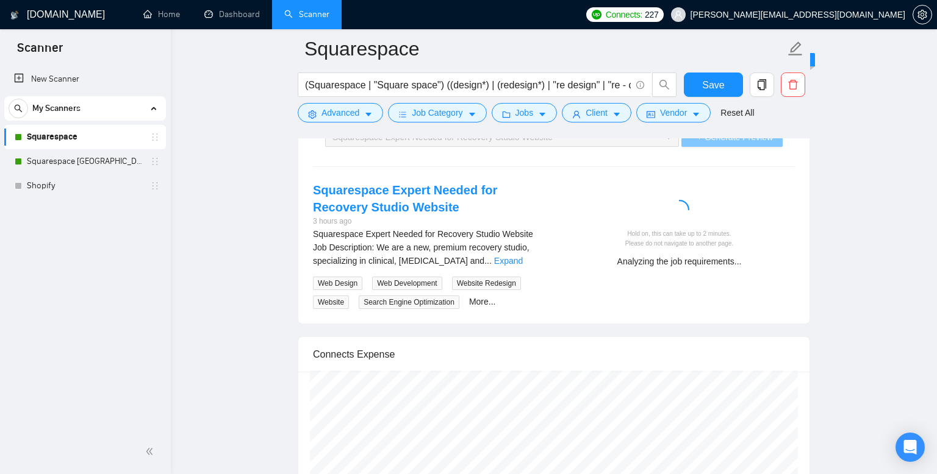
scroll to position [2535, 0]
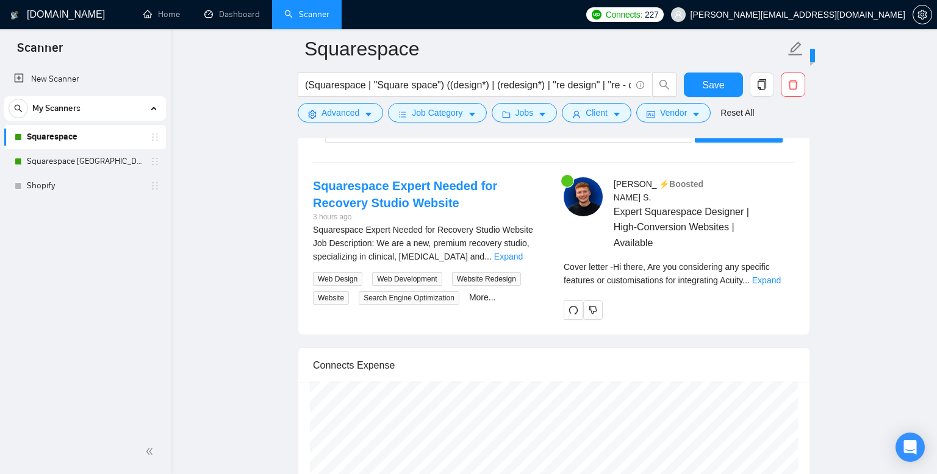
click at [785, 277] on div "Cover letter - Hi there, Are you considering any specific features or customisa…" at bounding box center [678, 277] width 231 height 35
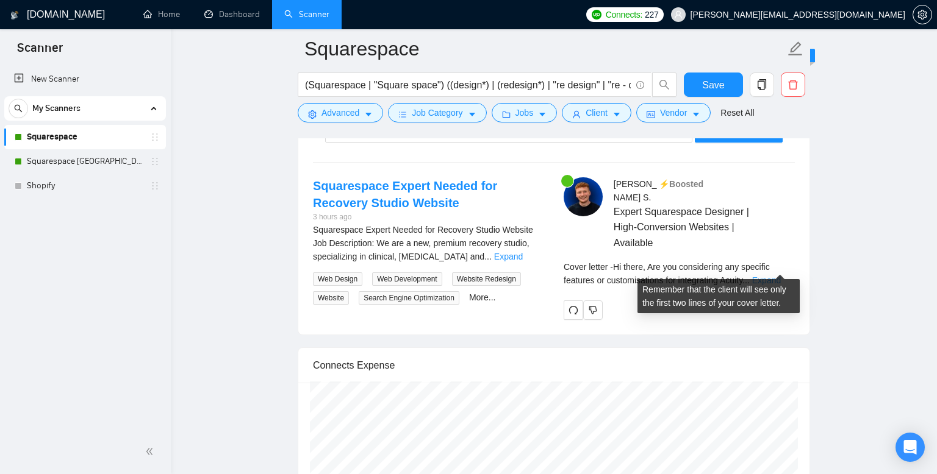
click at [780, 276] on link "Expand" at bounding box center [766, 281] width 29 height 10
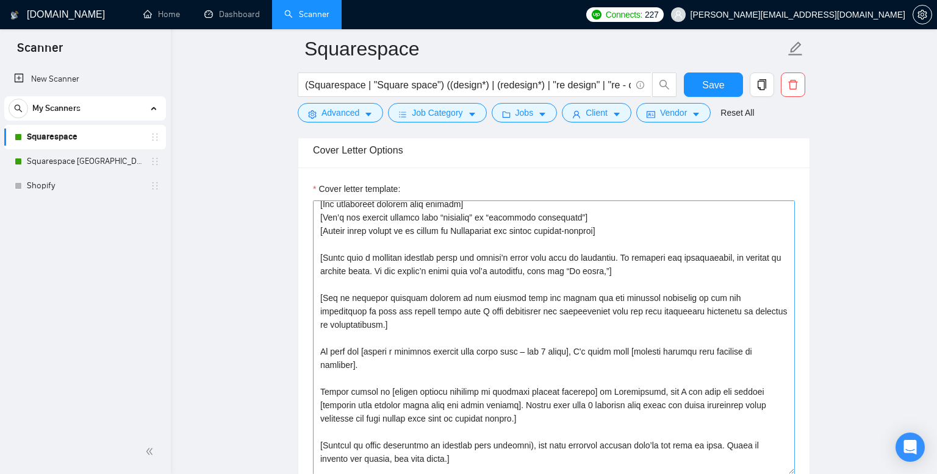
scroll to position [0, 0]
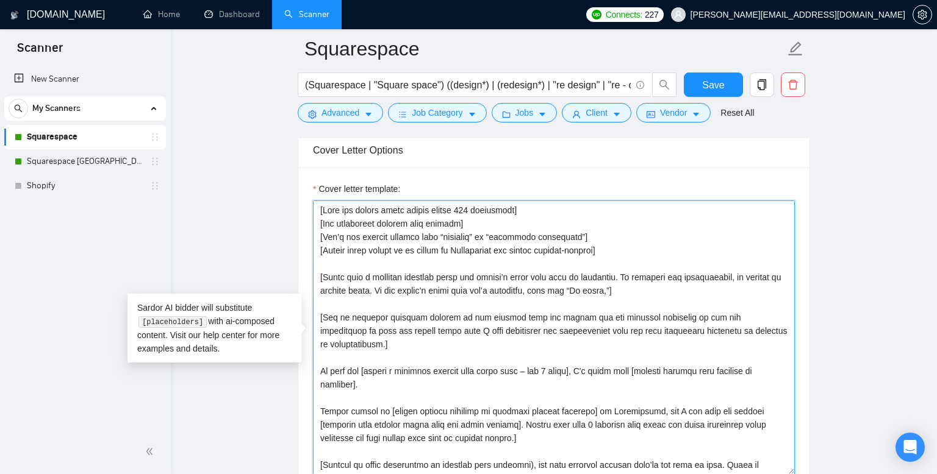
drag, startPoint x: 322, startPoint y: 207, endPoint x: 332, endPoint y: 216, distance: 13.0
click at [332, 216] on textarea "Cover letter template:" at bounding box center [554, 338] width 482 height 274
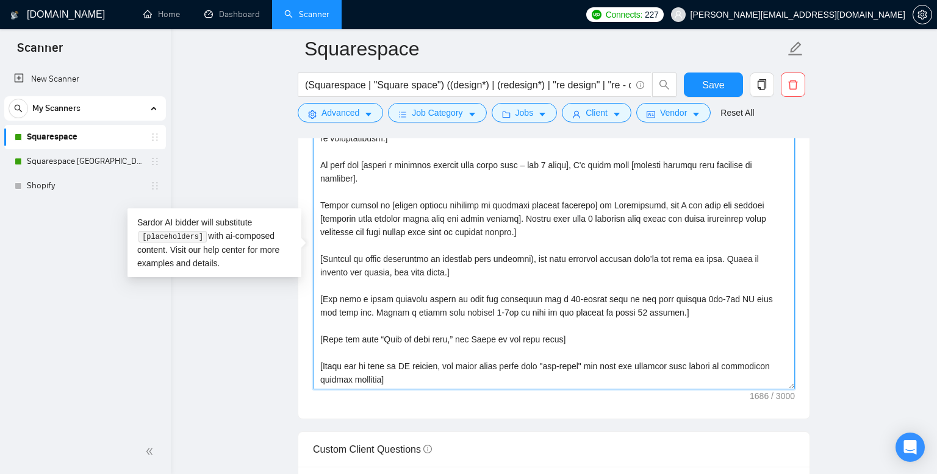
scroll to position [1485, 0]
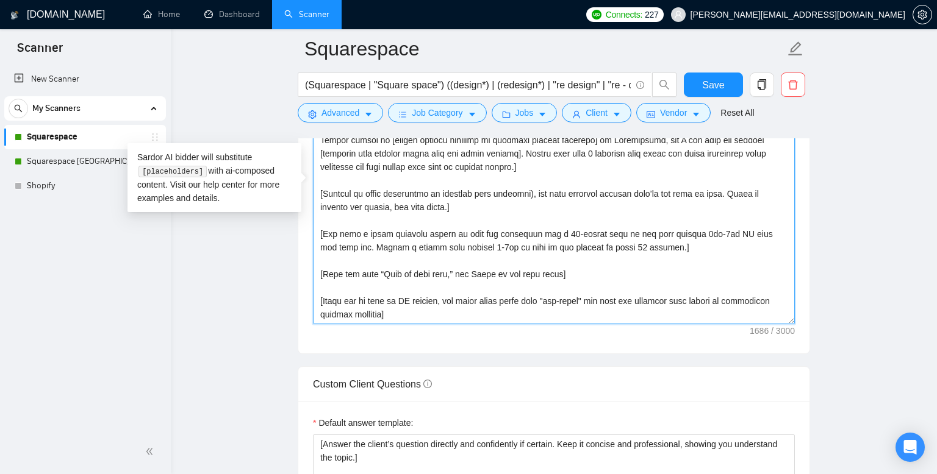
drag, startPoint x: 321, startPoint y: 209, endPoint x: 557, endPoint y: 328, distance: 264.5
click at [557, 328] on div "Cover letter template:" at bounding box center [553, 185] width 511 height 337
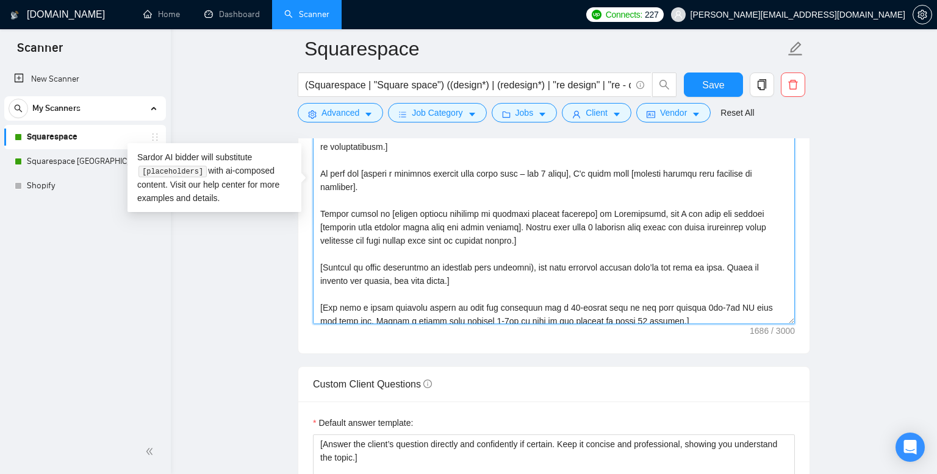
scroll to position [121, 0]
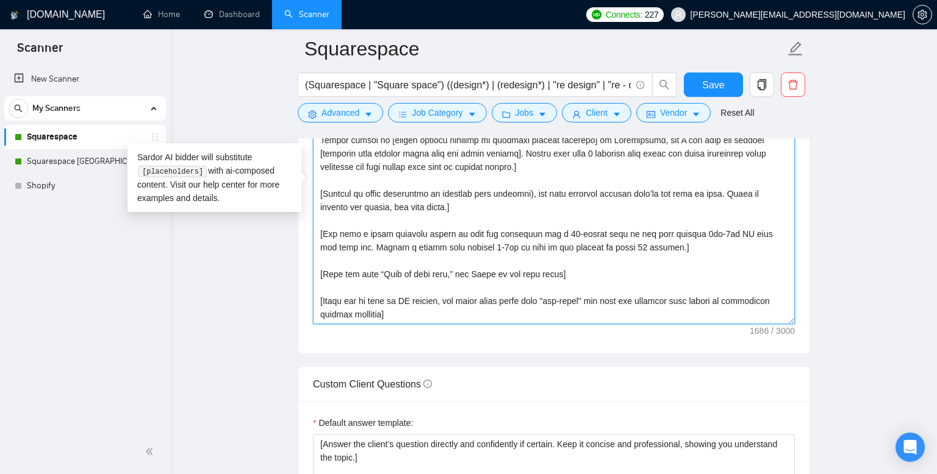
click at [560, 272] on textarea "Cover letter template:" at bounding box center [554, 187] width 482 height 274
click at [572, 274] on textarea "Cover letter template:" at bounding box center [554, 187] width 482 height 274
click at [702, 249] on textarea "Cover letter template:" at bounding box center [554, 187] width 482 height 274
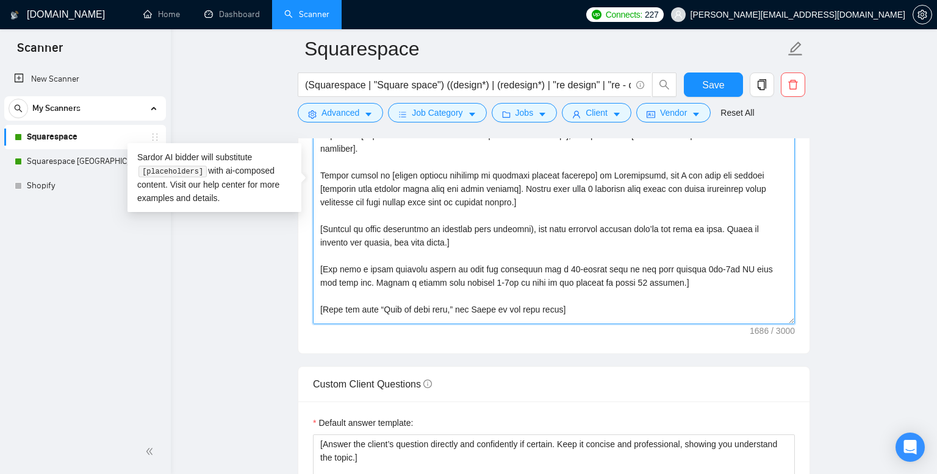
scroll to position [79, 0]
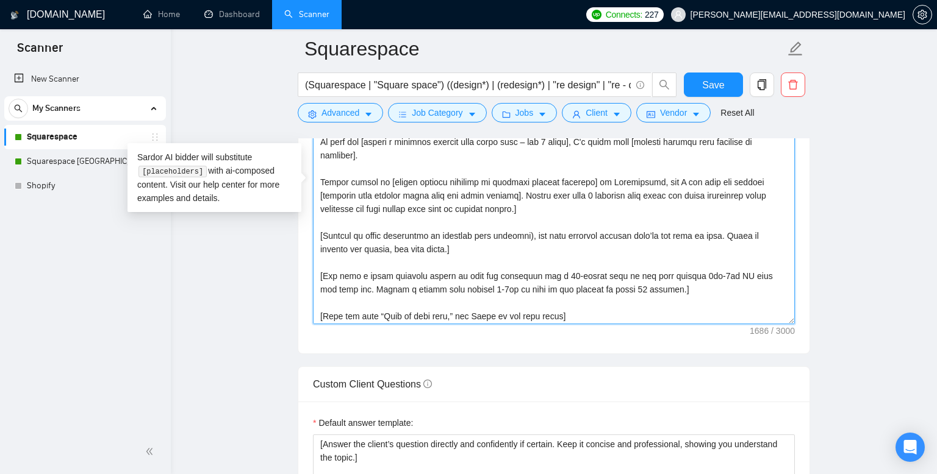
drag, startPoint x: 470, startPoint y: 245, endPoint x: 327, endPoint y: 163, distance: 164.7
click at [327, 163] on textarea "Cover letter template:" at bounding box center [554, 187] width 482 height 274
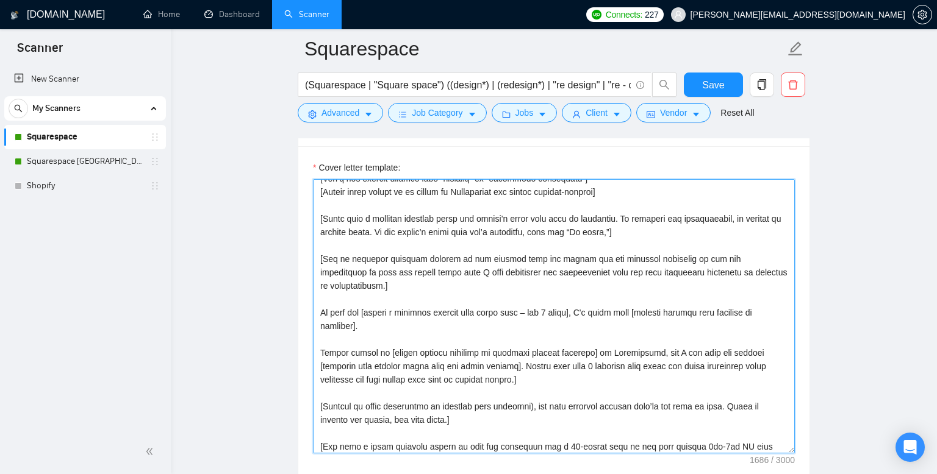
scroll to position [40, 0]
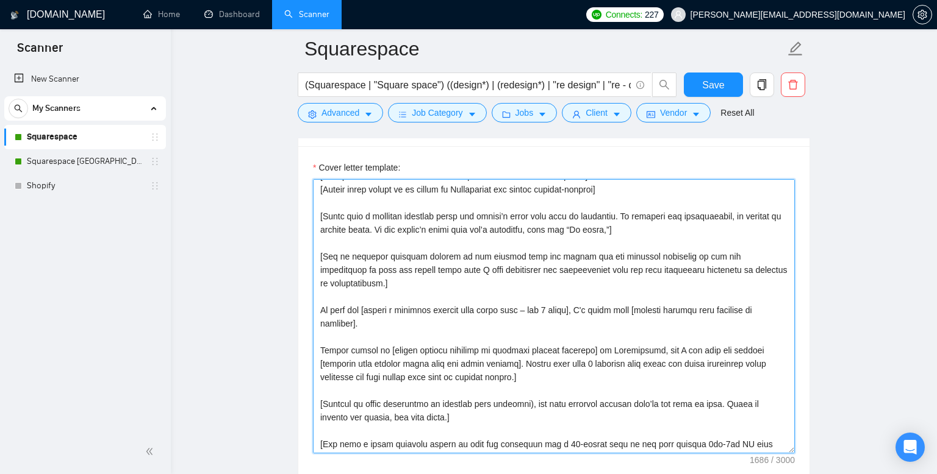
click at [420, 290] on textarea "Cover letter template:" at bounding box center [554, 316] width 482 height 274
click at [410, 277] on textarea "Cover letter template:" at bounding box center [554, 316] width 482 height 274
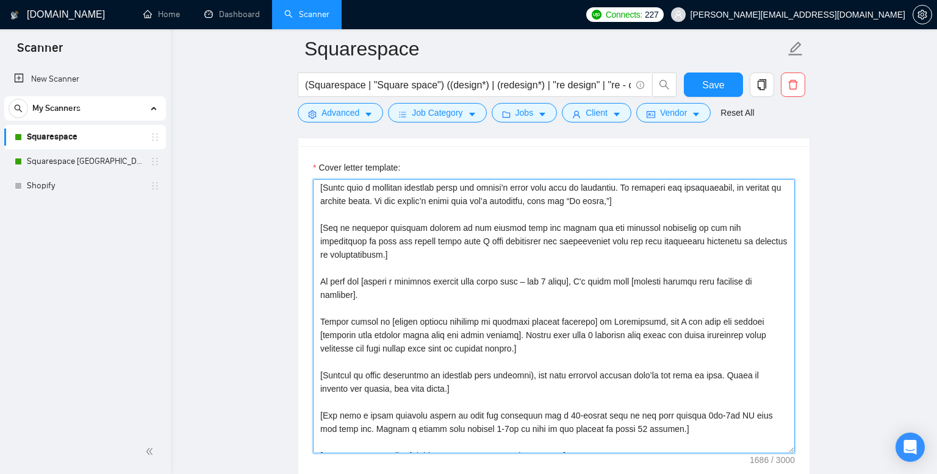
scroll to position [73, 0]
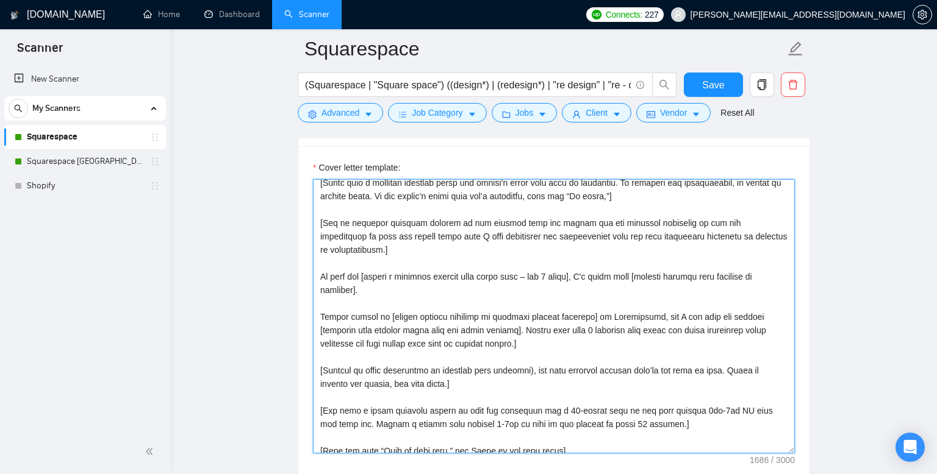
click at [419, 289] on textarea "Cover letter template:" at bounding box center [554, 316] width 482 height 274
click at [414, 290] on textarea "Cover letter template:" at bounding box center [554, 316] width 482 height 274
drag, startPoint x: 650, startPoint y: 276, endPoint x: 602, endPoint y: 271, distance: 48.4
click at [602, 271] on textarea "Cover letter template:" at bounding box center [554, 316] width 482 height 274
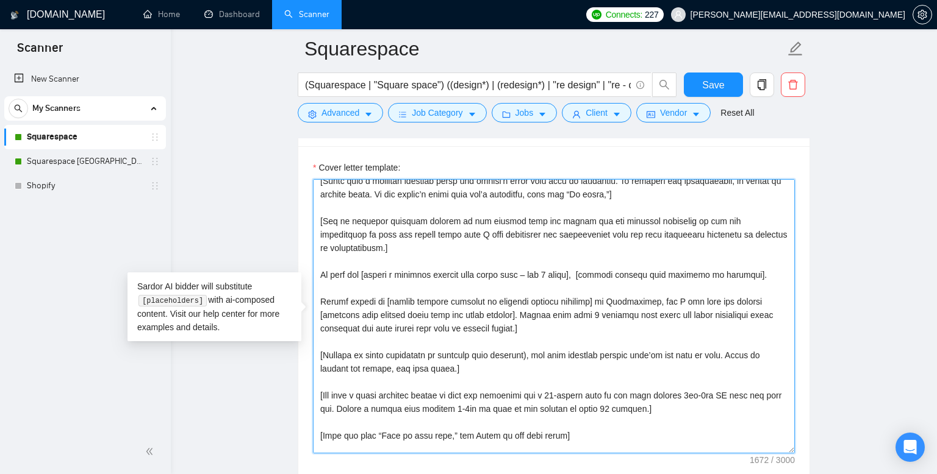
scroll to position [76, 0]
drag, startPoint x: 321, startPoint y: 271, endPoint x: 368, endPoint y: 274, distance: 47.0
click at [368, 274] on textarea "Cover letter template:" at bounding box center [554, 316] width 482 height 274
click at [363, 271] on textarea "Cover letter template:" at bounding box center [554, 316] width 482 height 274
click at [384, 272] on textarea "Cover letter template:" at bounding box center [554, 316] width 482 height 274
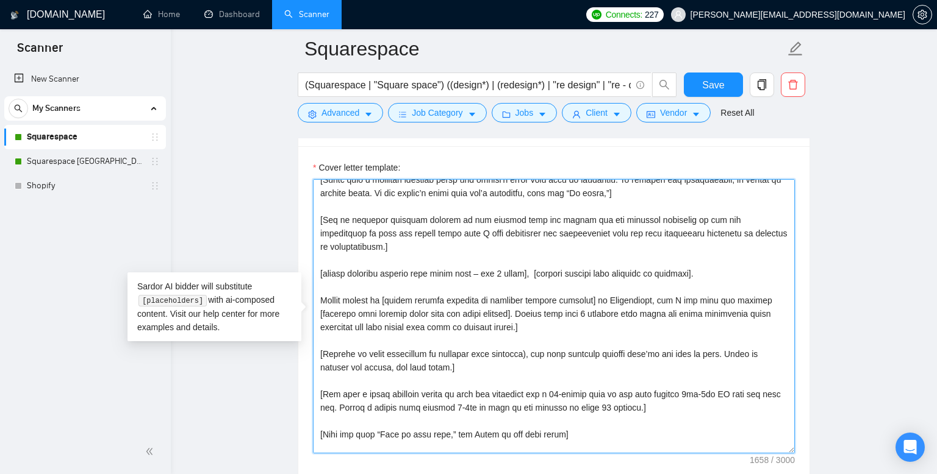
click at [417, 272] on textarea "Cover letter template:" at bounding box center [554, 316] width 482 height 274
click at [319, 269] on textarea "Cover letter template:" at bounding box center [554, 316] width 482 height 274
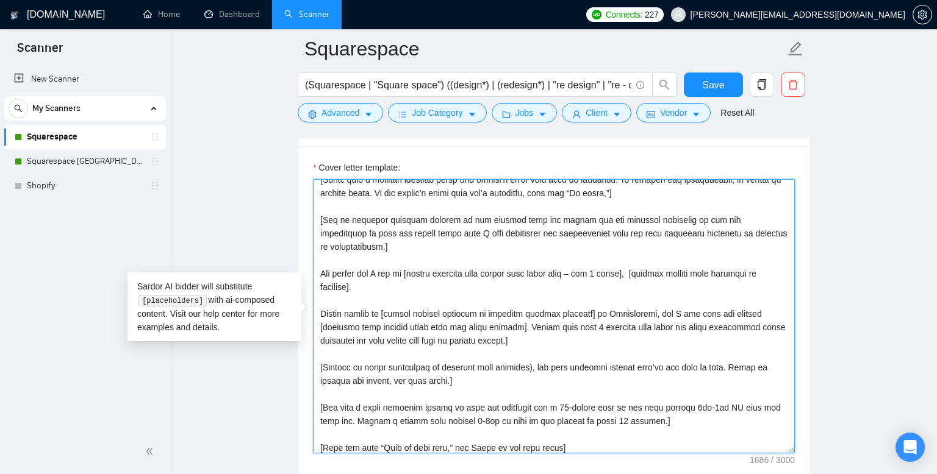
click at [544, 284] on textarea "Cover letter template:" at bounding box center [554, 316] width 482 height 274
drag, startPoint x: 610, startPoint y: 272, endPoint x: 642, endPoint y: 272, distance: 32.3
click at [642, 272] on textarea "Cover letter template:" at bounding box center [554, 316] width 482 height 274
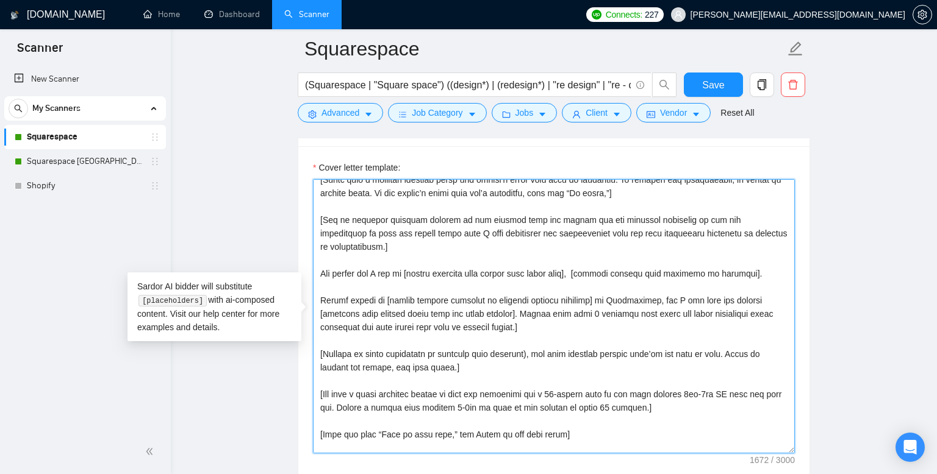
click at [591, 274] on textarea "Cover letter template:" at bounding box center [554, 316] width 482 height 274
click at [583, 273] on textarea "Cover letter template:" at bounding box center [554, 316] width 482 height 274
click at [743, 273] on textarea "Cover letter template:" at bounding box center [554, 316] width 482 height 274
click at [683, 272] on textarea "Cover letter template:" at bounding box center [554, 316] width 482 height 274
click at [668, 276] on textarea "Cover letter template:" at bounding box center [554, 316] width 482 height 274
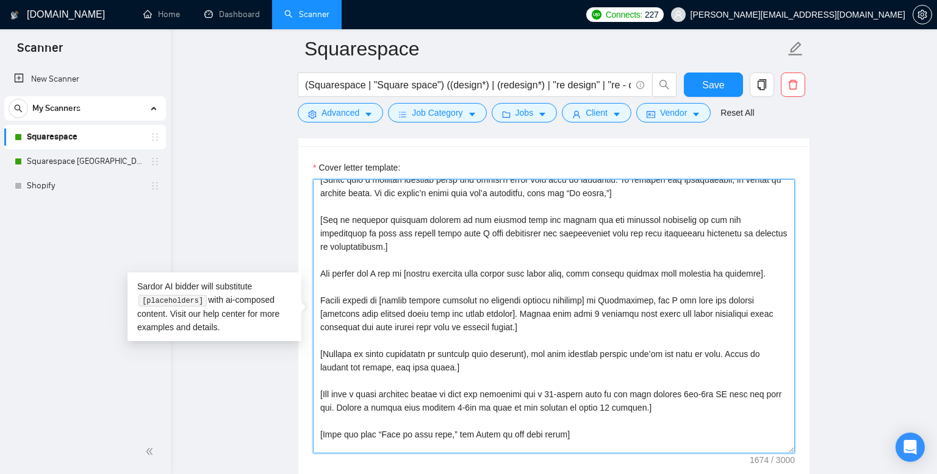
click at [765, 272] on textarea "Cover letter template:" at bounding box center [554, 316] width 482 height 274
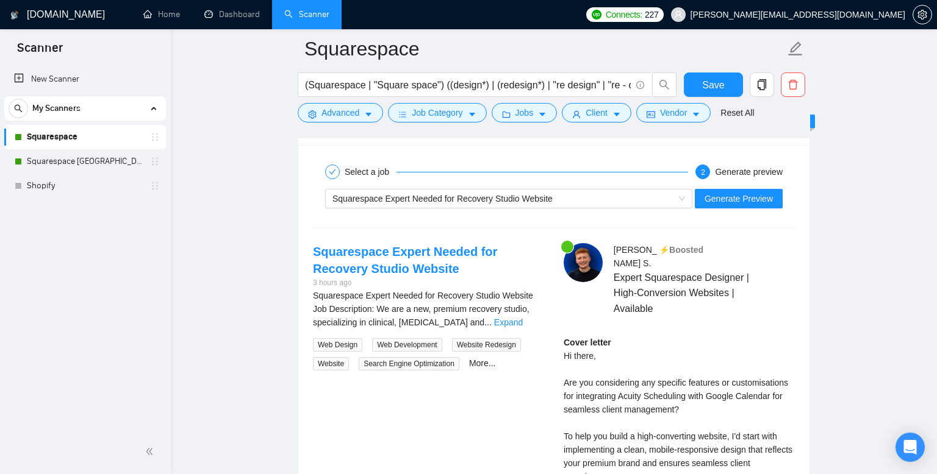
scroll to position [2467, 0]
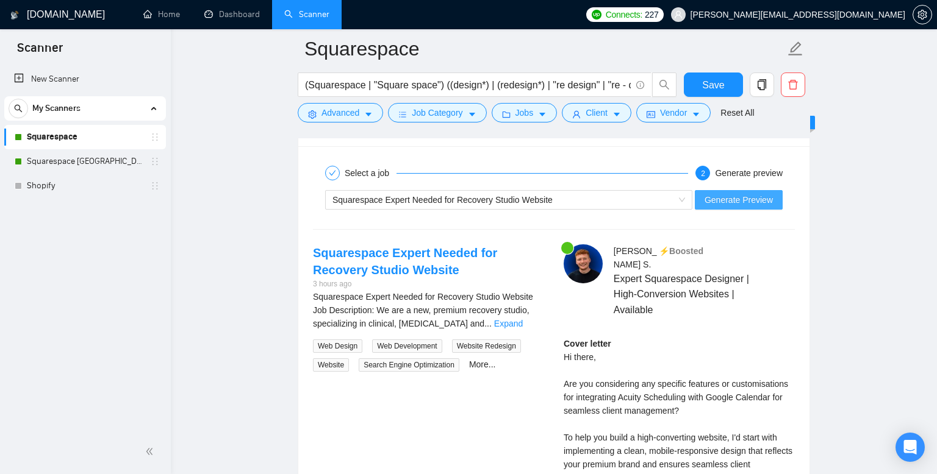
click at [763, 194] on span "Generate Preview" at bounding box center [738, 199] width 68 height 13
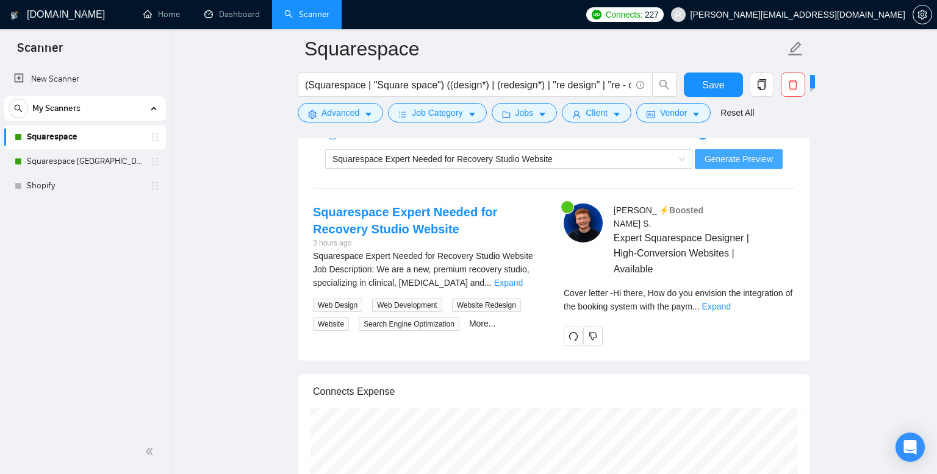
scroll to position [2510, 0]
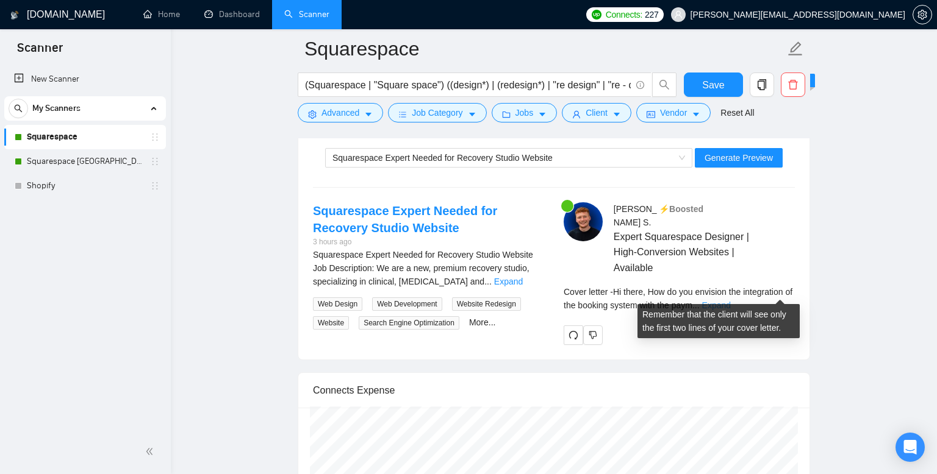
click at [730, 301] on link "Expand" at bounding box center [716, 306] width 29 height 10
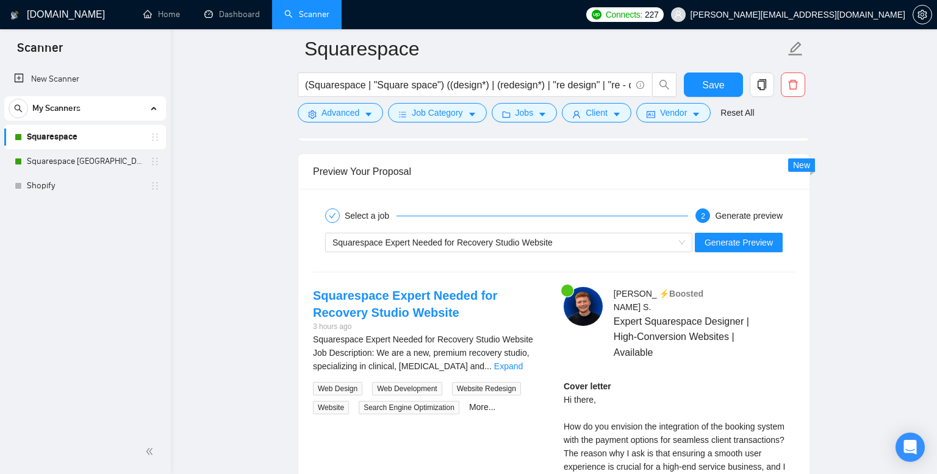
scroll to position [2435, 0]
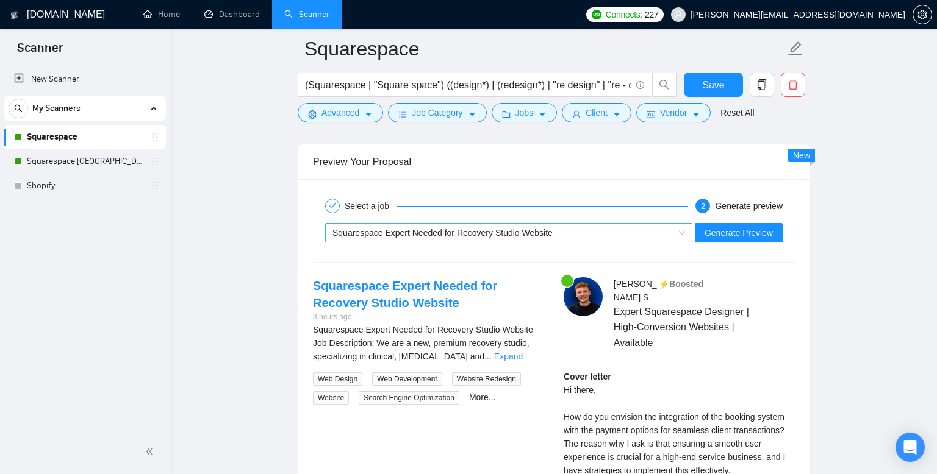
click at [524, 230] on span "Squarespace Expert Needed for Recovery Studio Website" at bounding box center [442, 233] width 220 height 10
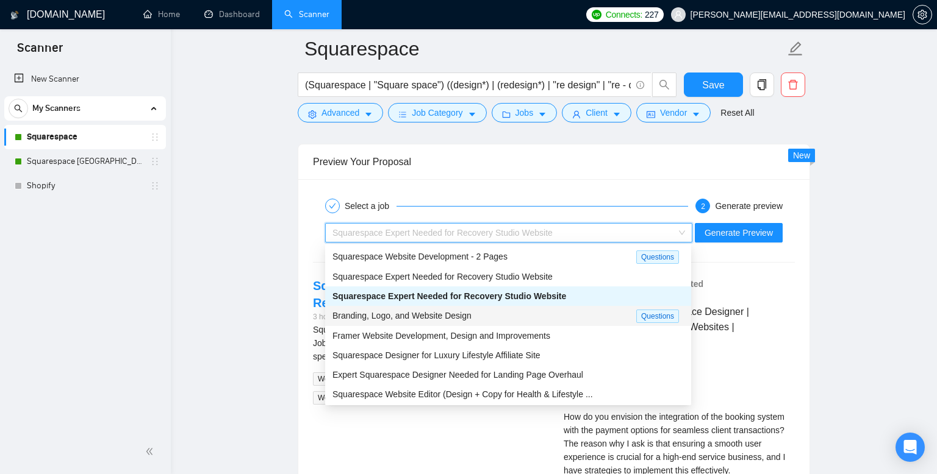
click at [478, 314] on div "Branding, Logo, and Website Design" at bounding box center [484, 316] width 304 height 14
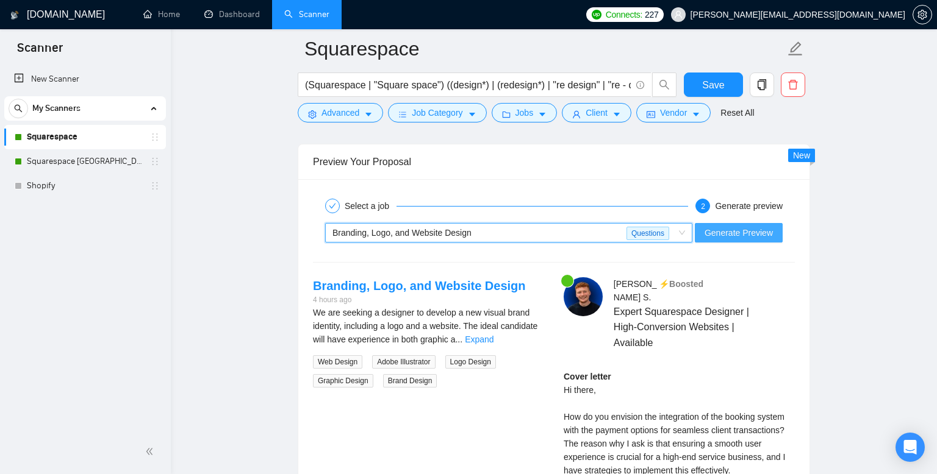
click at [733, 234] on span "Generate Preview" at bounding box center [738, 232] width 68 height 13
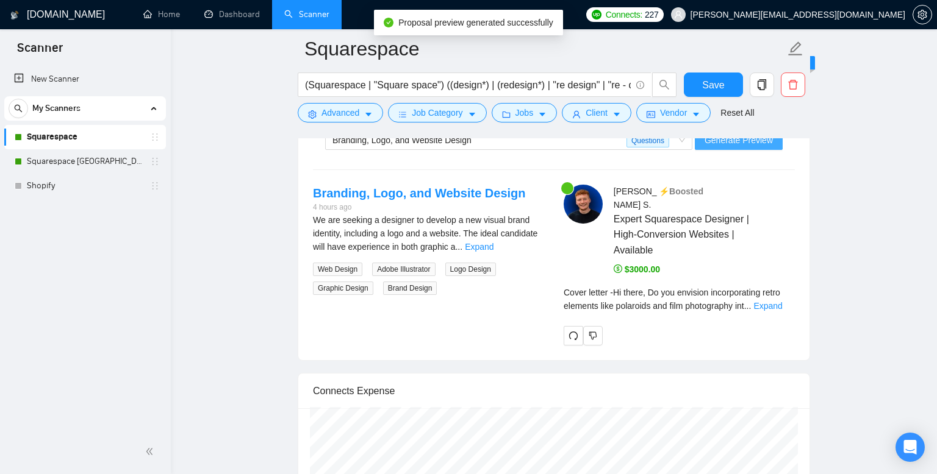
scroll to position [2562, 0]
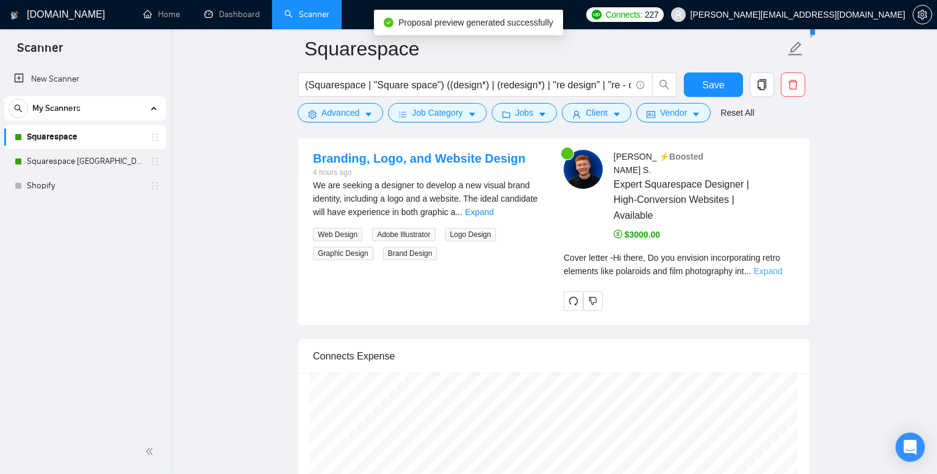
click at [772, 266] on link "Expand" at bounding box center [767, 271] width 29 height 10
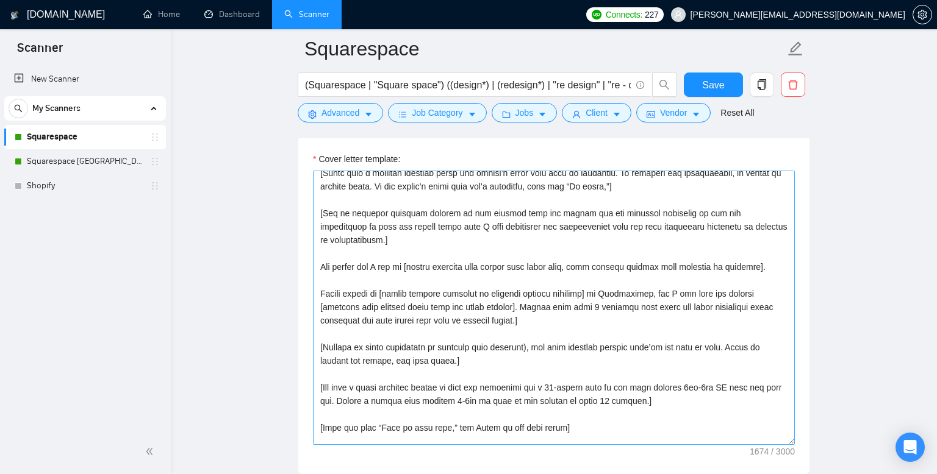
scroll to position [27, 0]
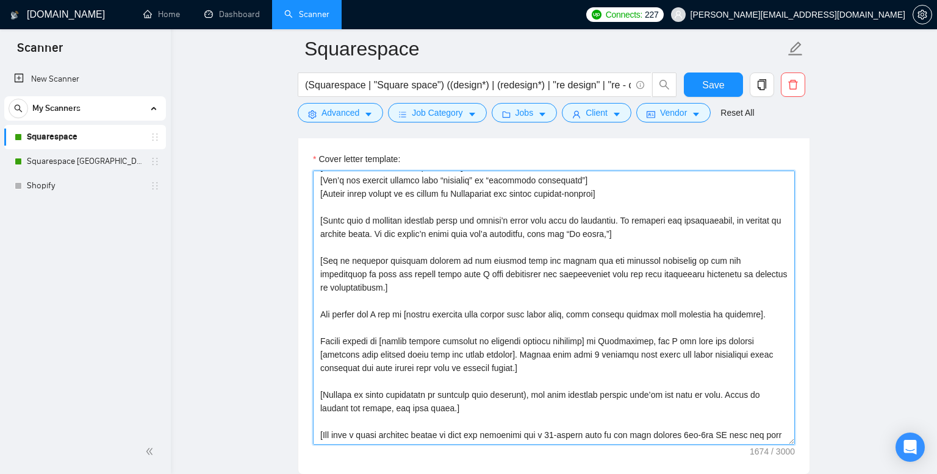
click at [511, 256] on textarea "Cover letter template:" at bounding box center [554, 308] width 482 height 274
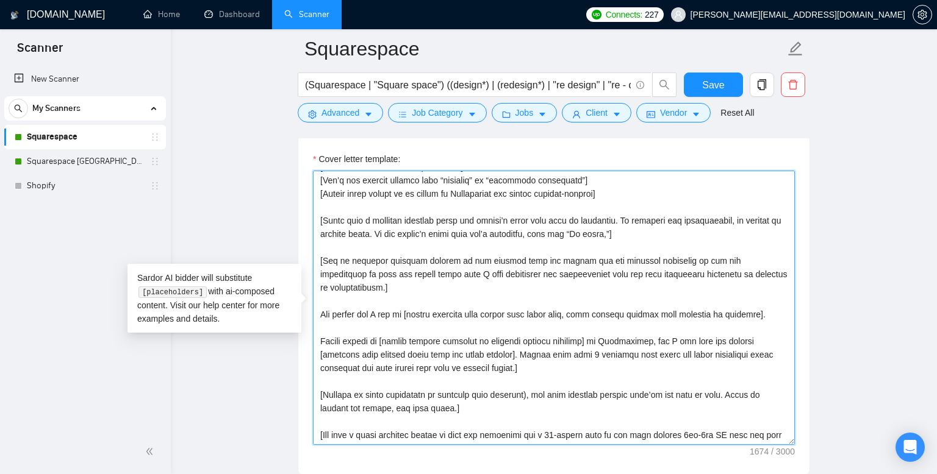
click at [321, 257] on textarea "Cover letter template:" at bounding box center [554, 308] width 482 height 274
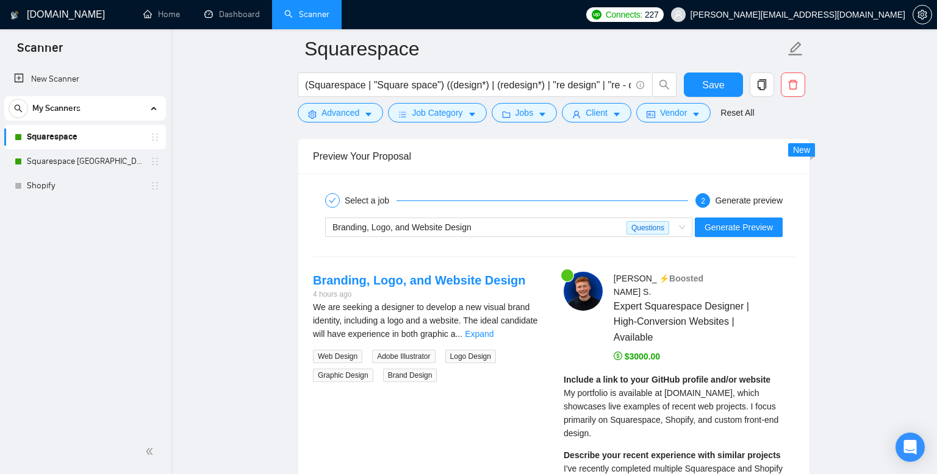
scroll to position [2450, 0]
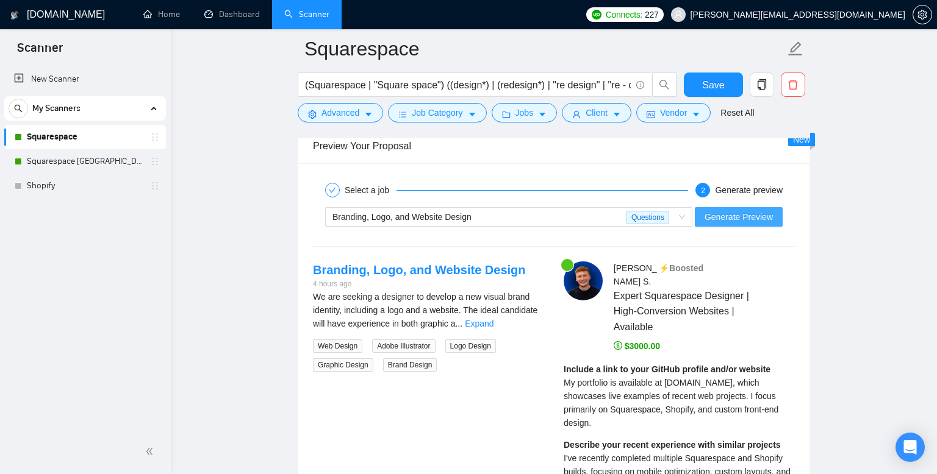
click at [752, 223] on span "Generate Preview" at bounding box center [738, 216] width 68 height 13
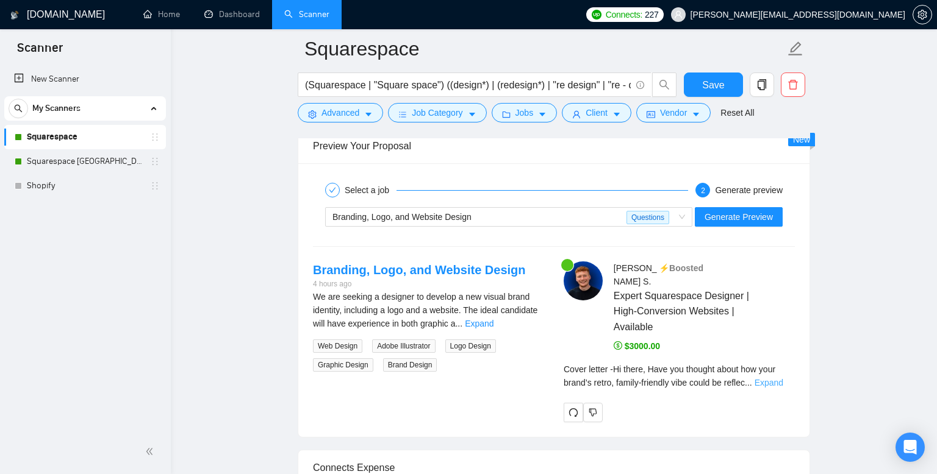
click at [780, 378] on link "Expand" at bounding box center [768, 383] width 29 height 10
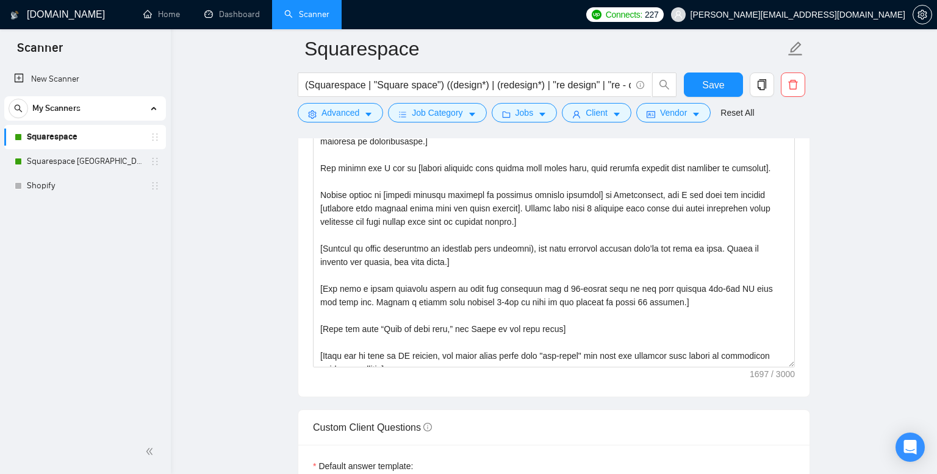
scroll to position [107, 0]
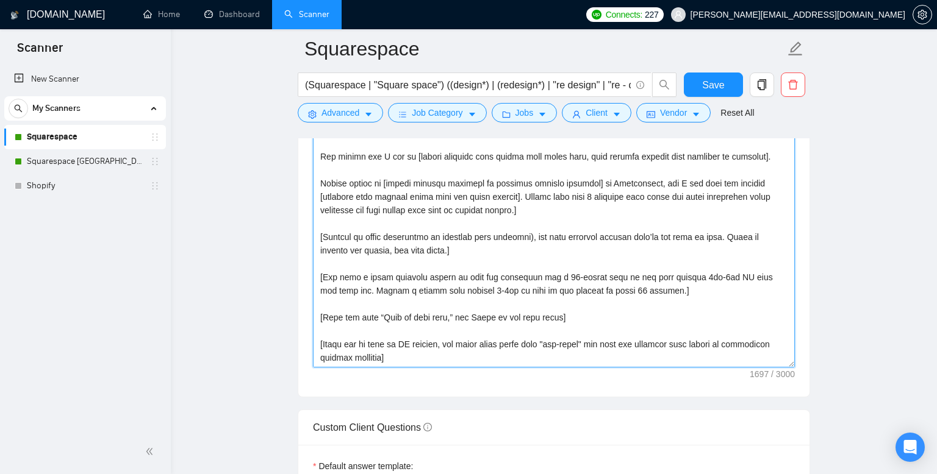
click at [318, 277] on textarea "Cover letter template:" at bounding box center [554, 230] width 482 height 274
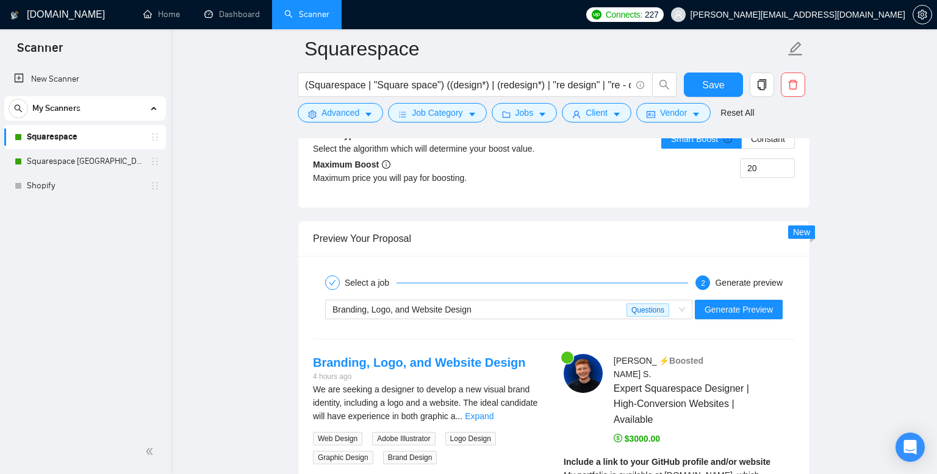
scroll to position [2371, 0]
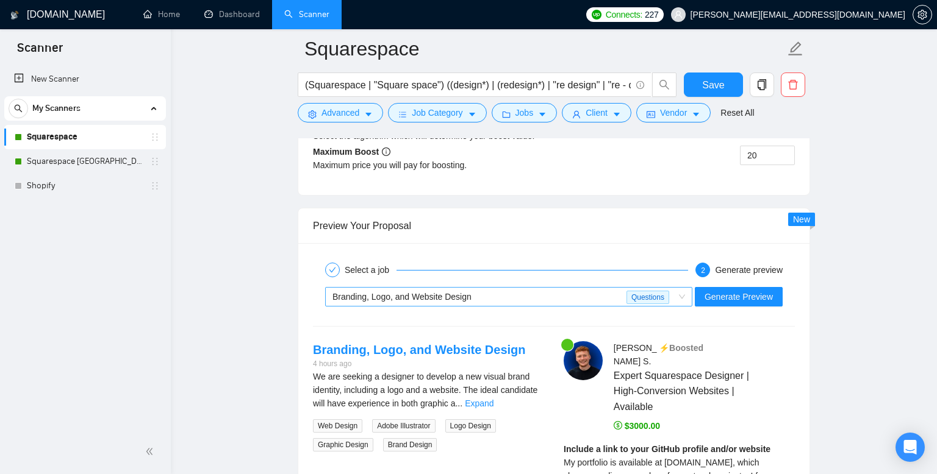
click at [458, 298] on span "Branding, Logo, and Website Design" at bounding box center [401, 297] width 139 height 10
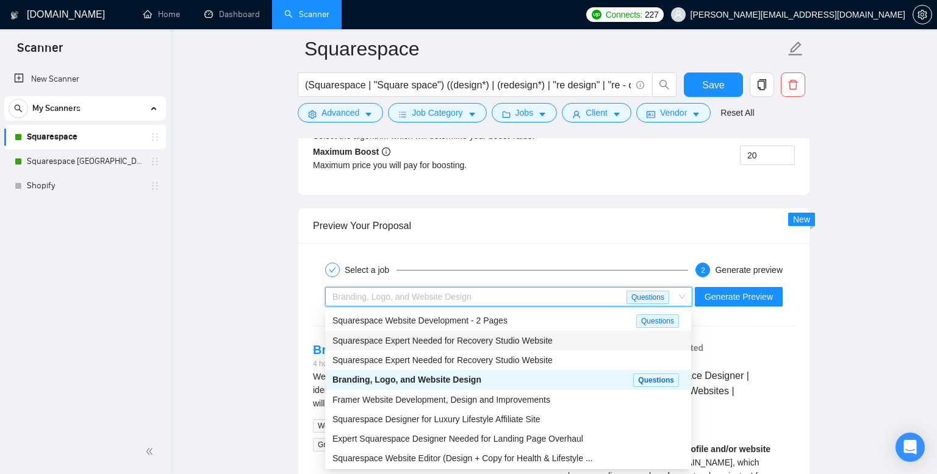
click at [440, 343] on span "Squarespace Expert Needed for Recovery Studio Website" at bounding box center [442, 341] width 220 height 10
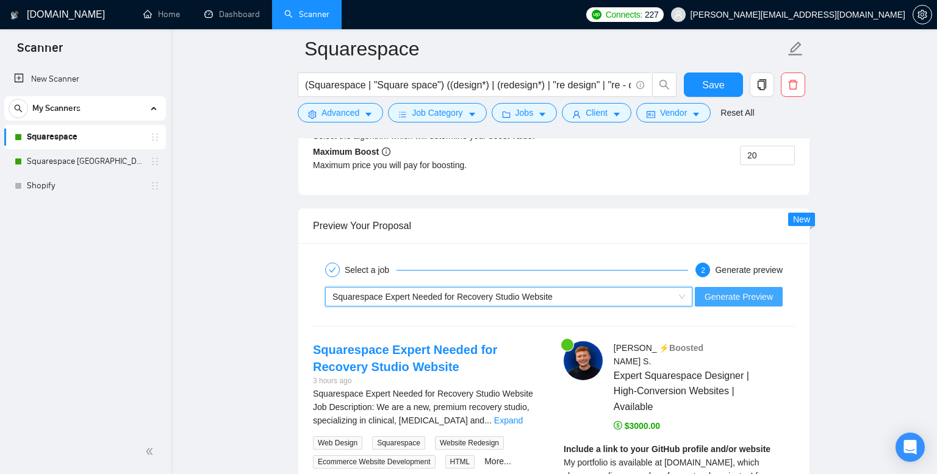
click at [756, 299] on span "Generate Preview" at bounding box center [738, 296] width 68 height 13
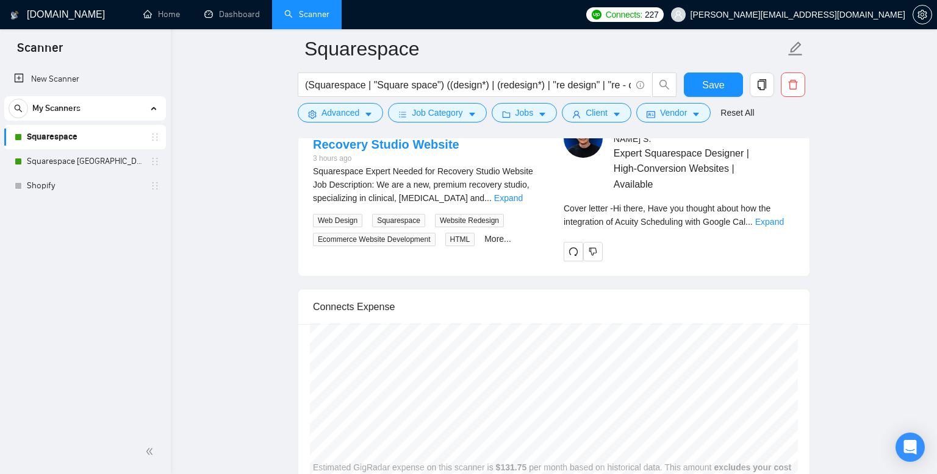
scroll to position [2580, 0]
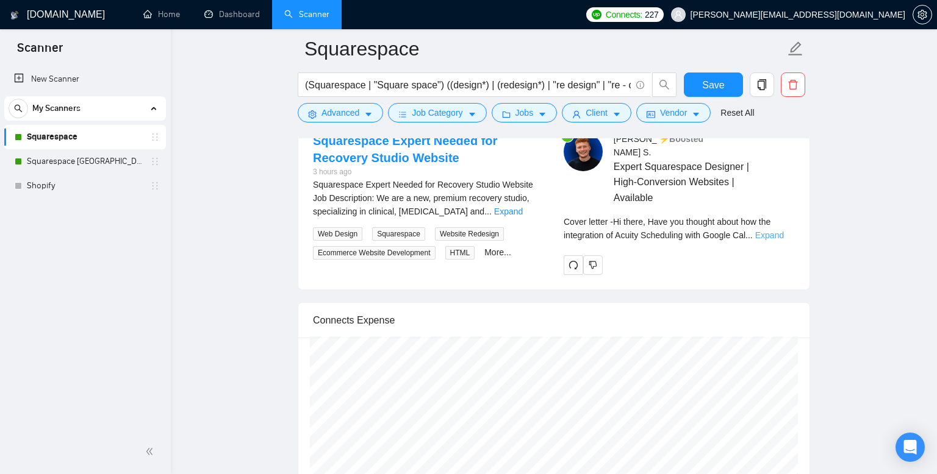
click at [781, 230] on link "Expand" at bounding box center [769, 235] width 29 height 10
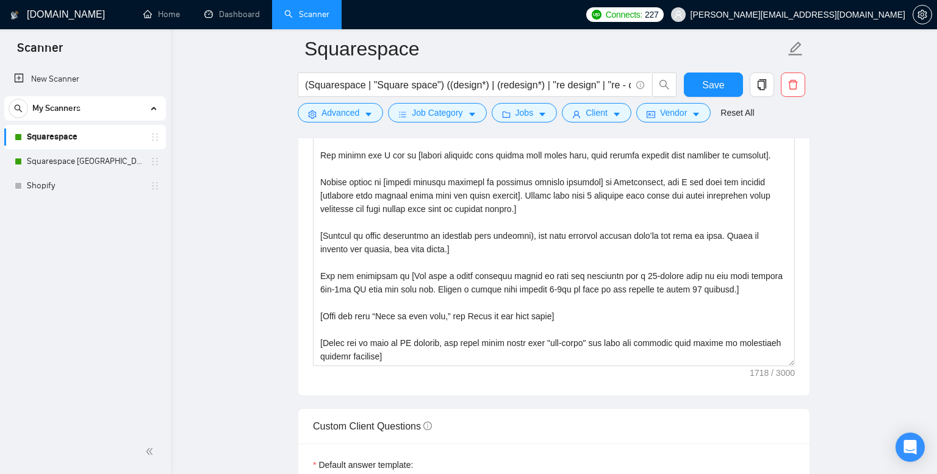
scroll to position [75, 0]
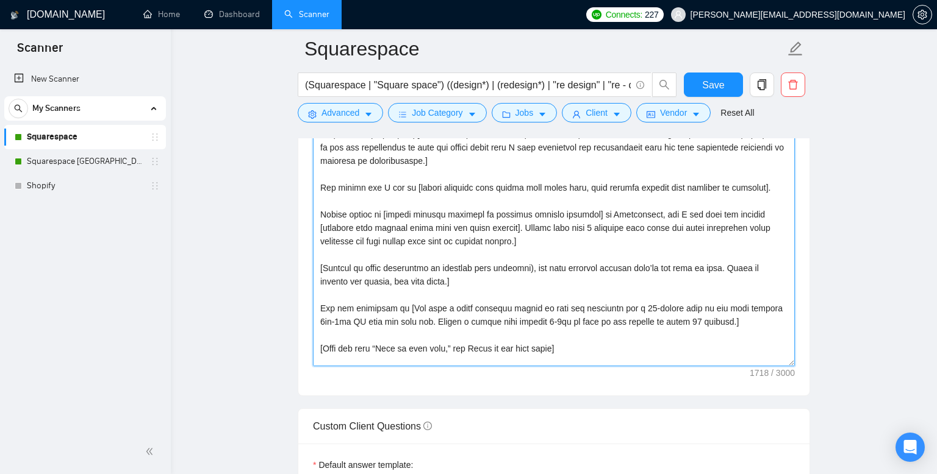
click at [391, 212] on textarea "Cover letter template:" at bounding box center [554, 229] width 482 height 274
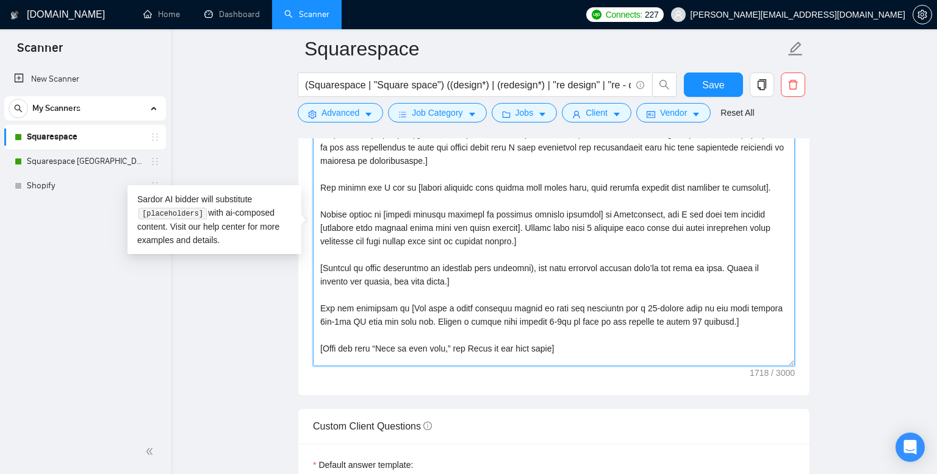
click at [397, 213] on textarea "Cover letter template:" at bounding box center [554, 229] width 482 height 274
drag, startPoint x: 459, startPoint y: 212, endPoint x: 542, endPoint y: 213, distance: 82.9
click at [542, 213] on textarea "Cover letter template:" at bounding box center [554, 229] width 482 height 274
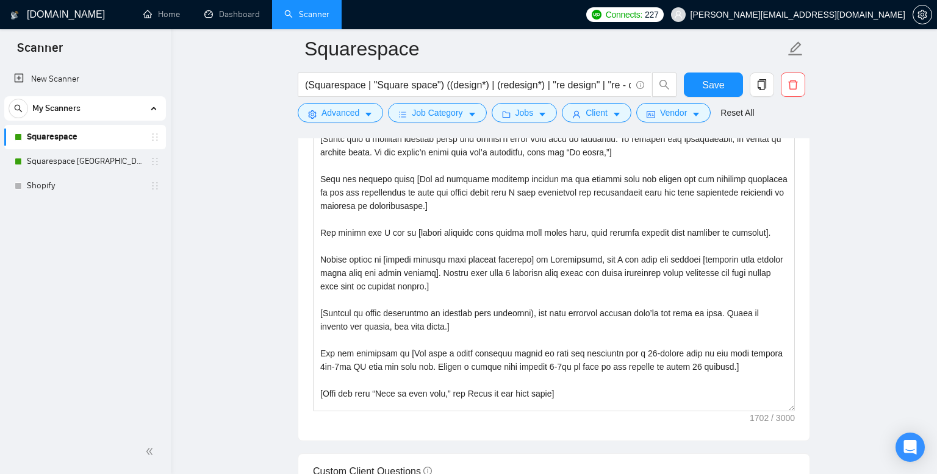
scroll to position [1396, 0]
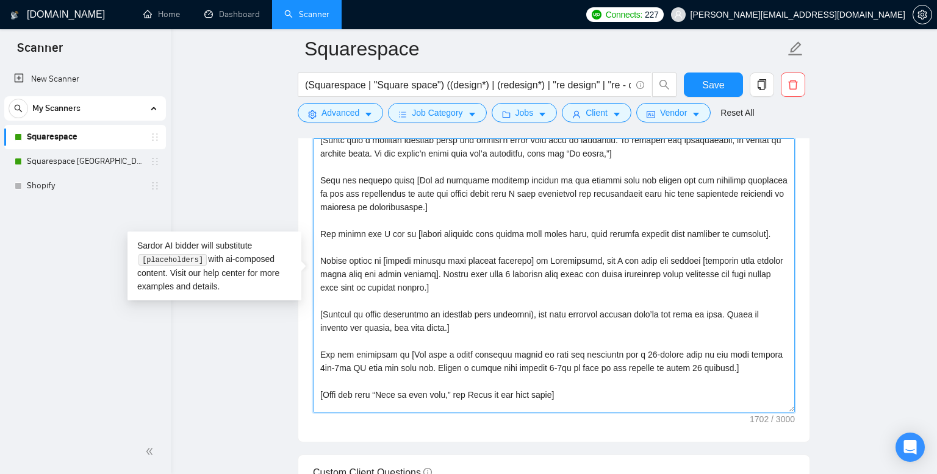
drag, startPoint x: 511, startPoint y: 259, endPoint x: 482, endPoint y: 257, distance: 29.3
click at [482, 257] on textarea "Cover letter template:" at bounding box center [554, 275] width 482 height 274
drag, startPoint x: 632, startPoint y: 259, endPoint x: 573, endPoint y: 260, distance: 59.8
click at [573, 260] on textarea "Cover letter template:" at bounding box center [554, 275] width 482 height 274
drag, startPoint x: 577, startPoint y: 260, endPoint x: 591, endPoint y: 258, distance: 13.5
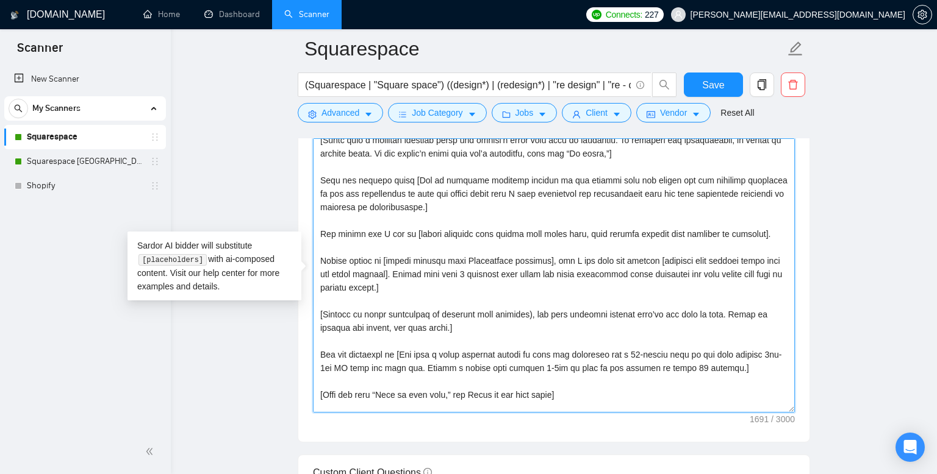
click at [591, 258] on textarea "Cover letter template:" at bounding box center [554, 275] width 482 height 274
click at [597, 273] on textarea "Cover letter template:" at bounding box center [554, 275] width 482 height 274
drag, startPoint x: 576, startPoint y: 259, endPoint x: 588, endPoint y: 259, distance: 12.2
click at [588, 259] on textarea "Cover letter template:" at bounding box center [554, 275] width 482 height 274
click at [586, 287] on textarea "Cover letter template:" at bounding box center [554, 275] width 482 height 274
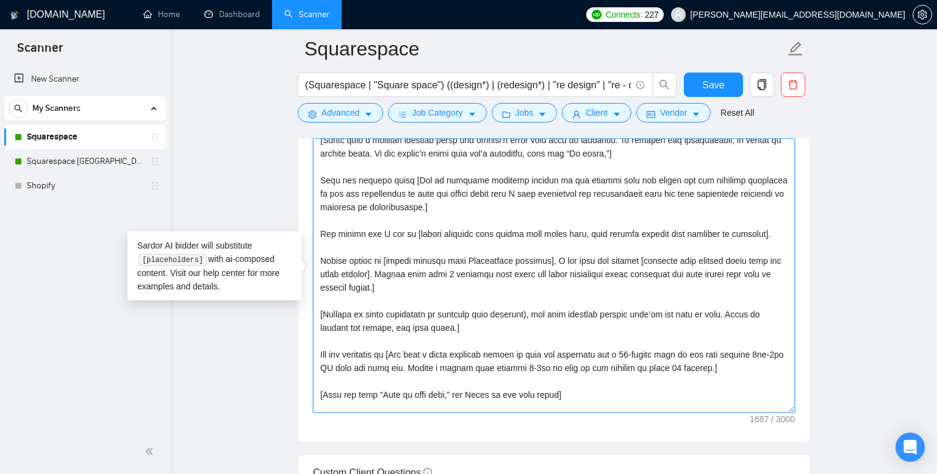
drag, startPoint x: 582, startPoint y: 258, endPoint x: 613, endPoint y: 257, distance: 30.5
click at [613, 257] on textarea "Cover letter template:" at bounding box center [554, 275] width 482 height 274
click at [607, 286] on textarea "Cover letter template:" at bounding box center [554, 275] width 482 height 274
drag, startPoint x: 598, startPoint y: 260, endPoint x: 612, endPoint y: 260, distance: 14.6
click at [612, 260] on textarea "Cover letter template:" at bounding box center [554, 275] width 482 height 274
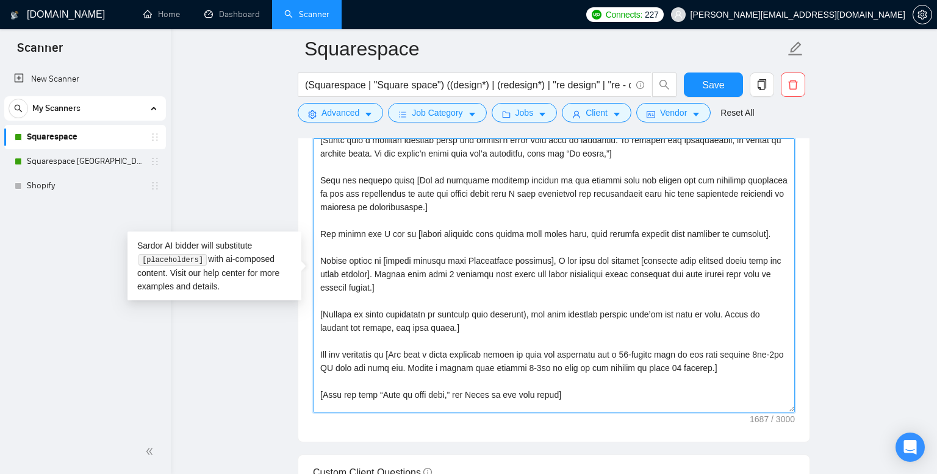
click at [621, 286] on textarea "Cover letter template:" at bounding box center [554, 275] width 482 height 274
drag, startPoint x: 674, startPoint y: 259, endPoint x: 334, endPoint y: 274, distance: 340.6
click at [334, 274] on textarea "Cover letter template:" at bounding box center [554, 275] width 482 height 274
click at [722, 263] on textarea "Cover letter template:" at bounding box center [554, 275] width 482 height 274
drag, startPoint x: 706, startPoint y: 260, endPoint x: 332, endPoint y: 269, distance: 373.9
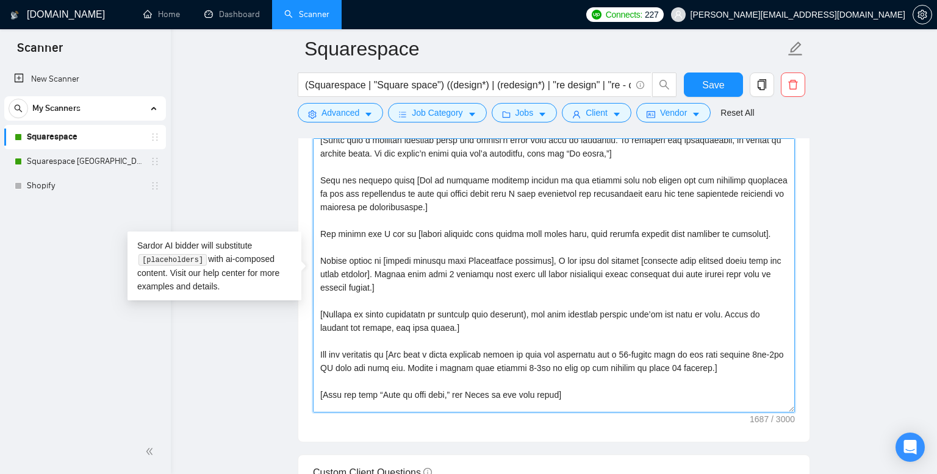
click at [332, 269] on textarea "Cover letter template:" at bounding box center [554, 275] width 482 height 274
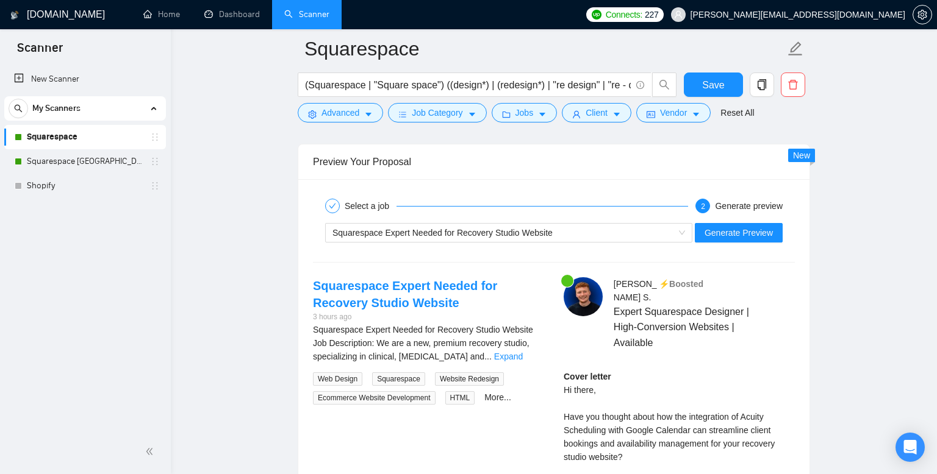
scroll to position [2431, 0]
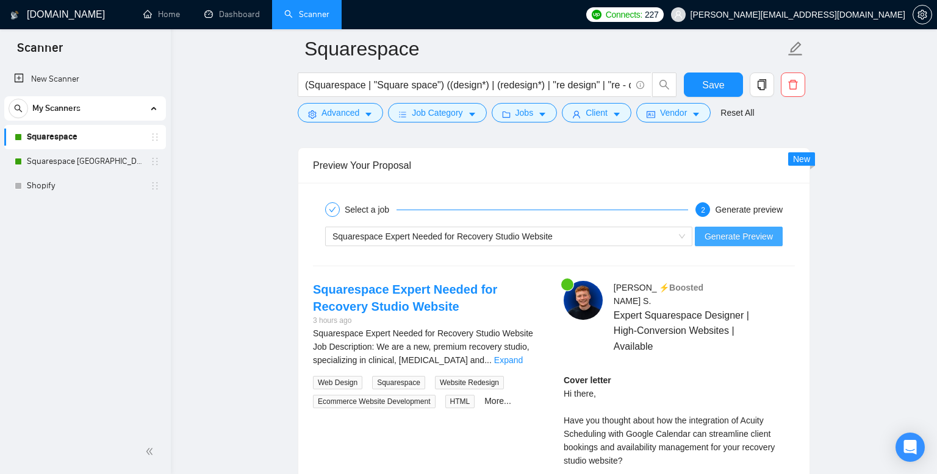
click at [730, 230] on span "Generate Preview" at bounding box center [738, 236] width 68 height 13
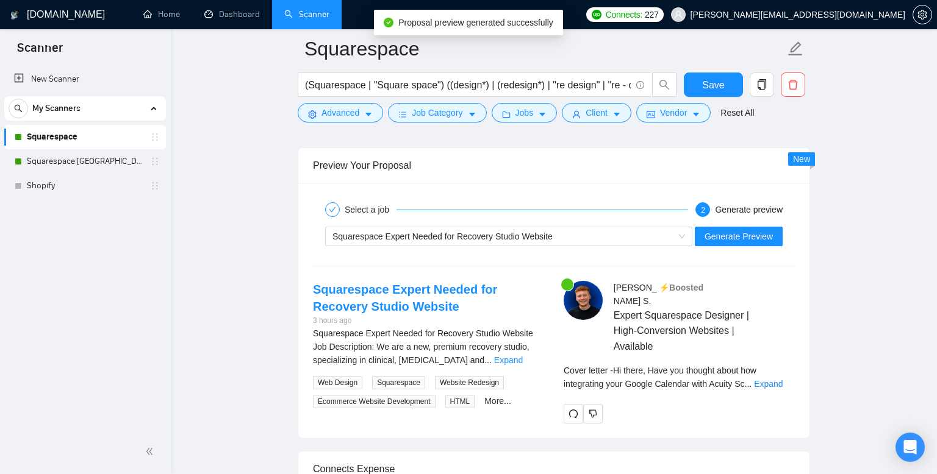
click at [776, 376] on div "Cover letter - Hi there, Have you thought about how integrating your Google Cal…" at bounding box center [678, 377] width 231 height 27
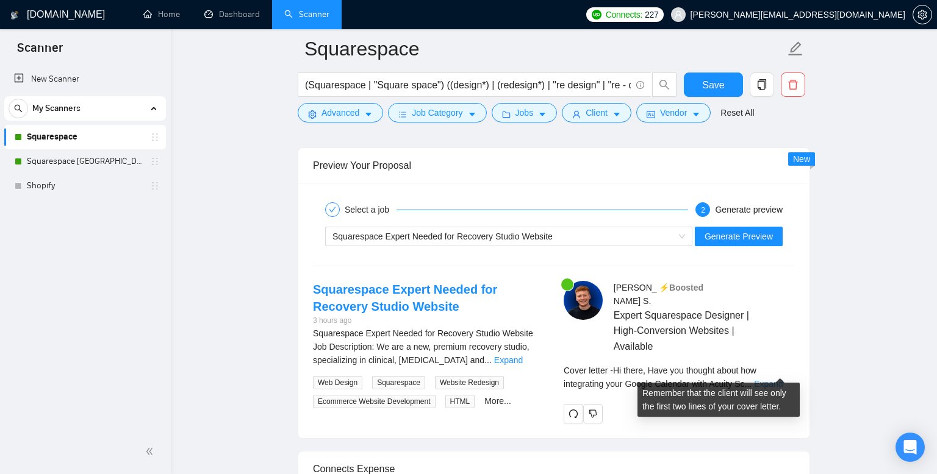
click at [782, 379] on link "Expand" at bounding box center [768, 384] width 29 height 10
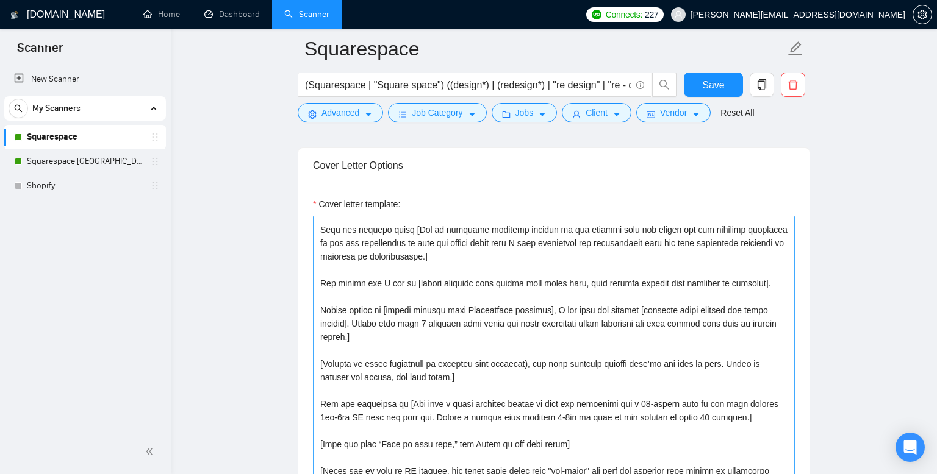
scroll to position [107, 0]
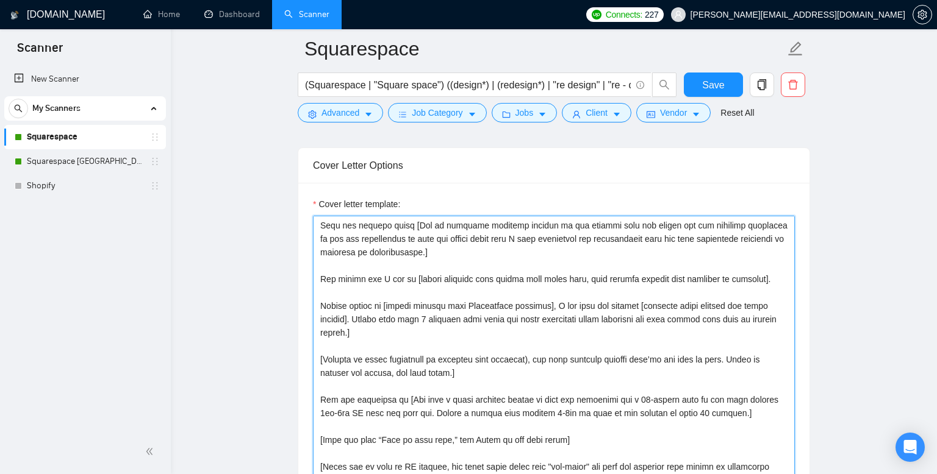
click at [393, 304] on textarea "Cover letter template:" at bounding box center [554, 353] width 482 height 274
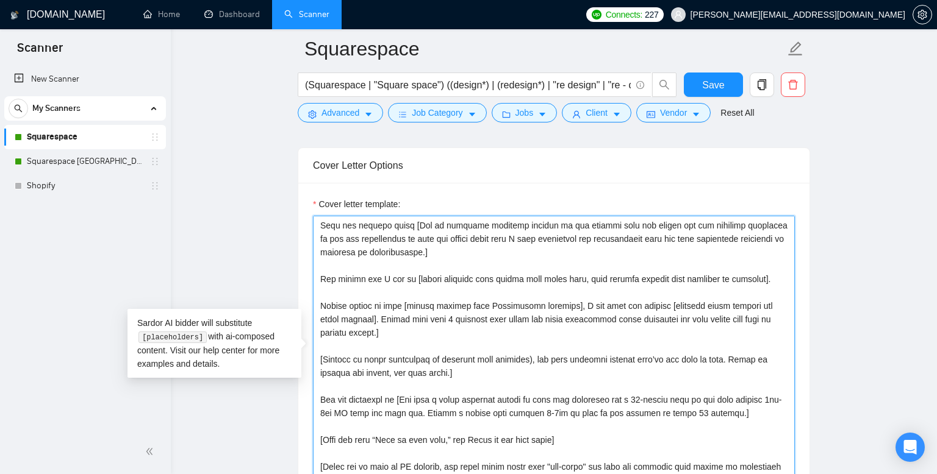
drag, startPoint x: 416, startPoint y: 301, endPoint x: 504, endPoint y: 304, distance: 87.3
click at [504, 304] on textarea "Cover letter template:" at bounding box center [554, 353] width 482 height 274
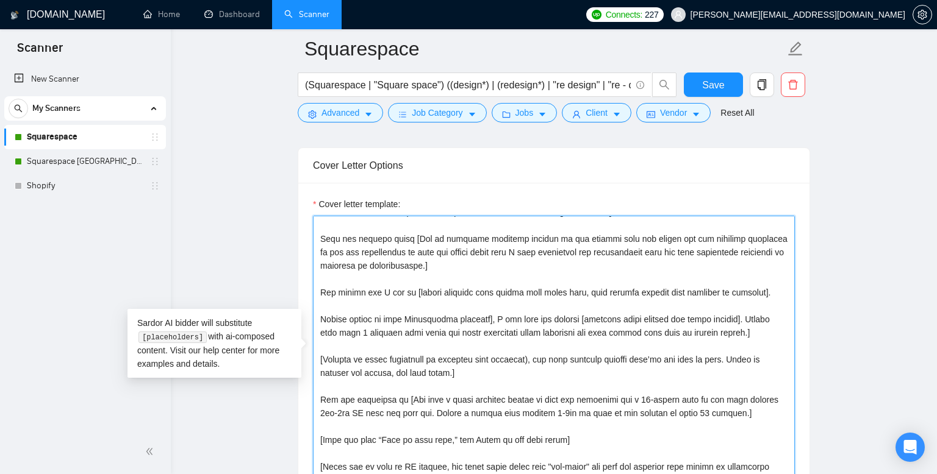
click at [505, 299] on textarea "Cover letter template:" at bounding box center [554, 353] width 482 height 274
type textarea "[Lore ips dolors ametc adipis elitse 801 doeiusmodt] [Inc utlaboreet dolorem al…"
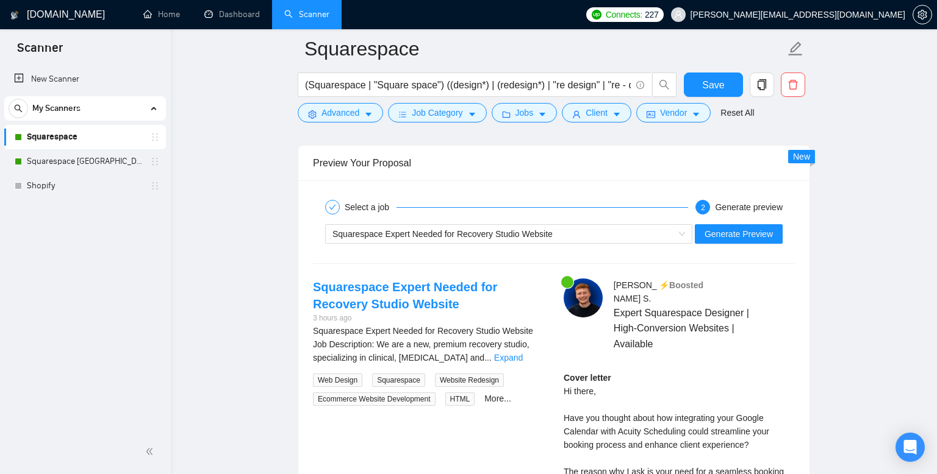
scroll to position [2432, 0]
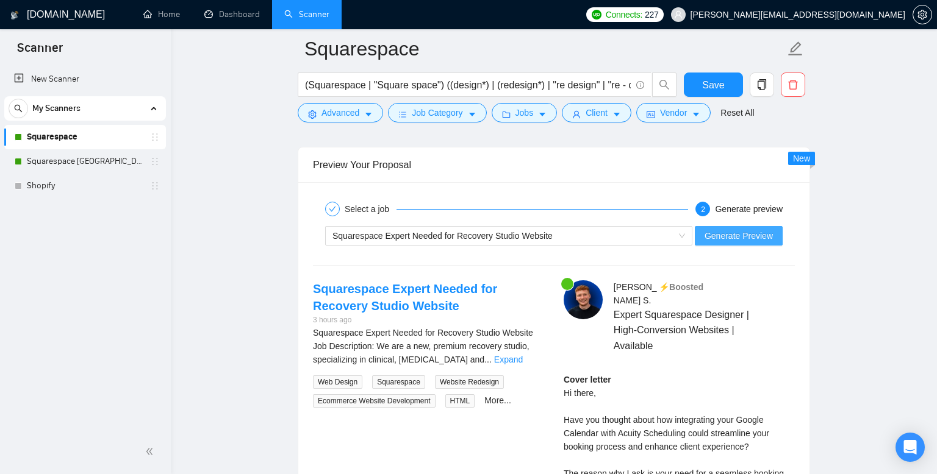
click at [759, 235] on span "Generate Preview" at bounding box center [738, 235] width 68 height 13
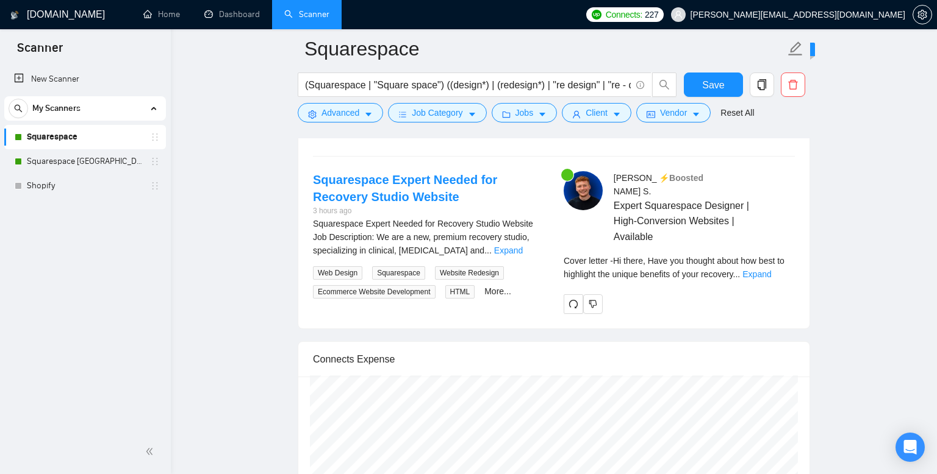
scroll to position [2542, 0]
click at [771, 268] on link "Expand" at bounding box center [756, 273] width 29 height 10
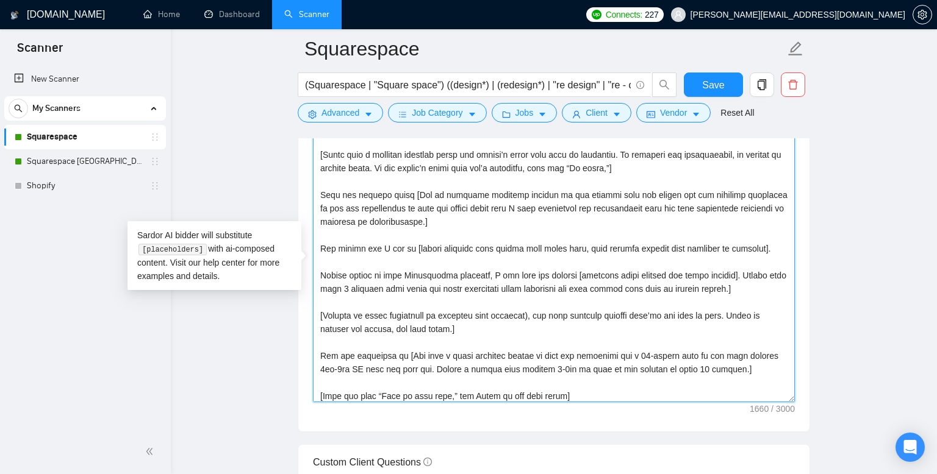
scroll to position [0, 0]
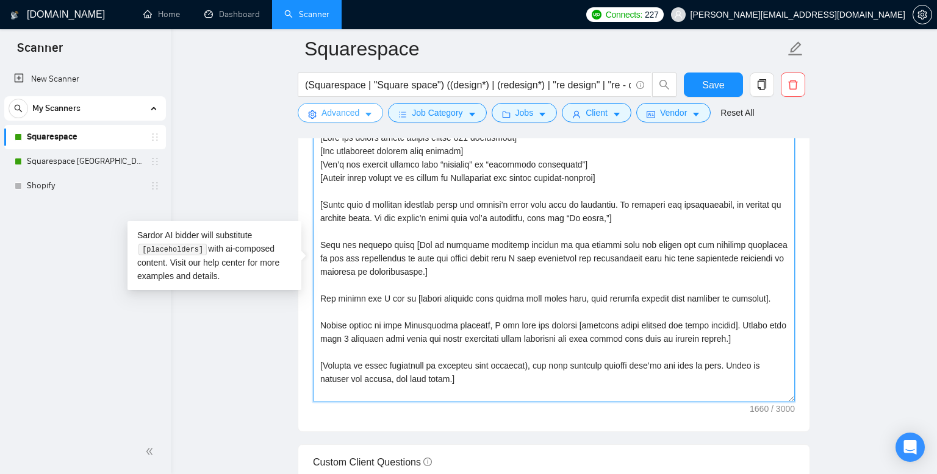
drag, startPoint x: 458, startPoint y: 391, endPoint x: 304, endPoint y: 120, distance: 312.4
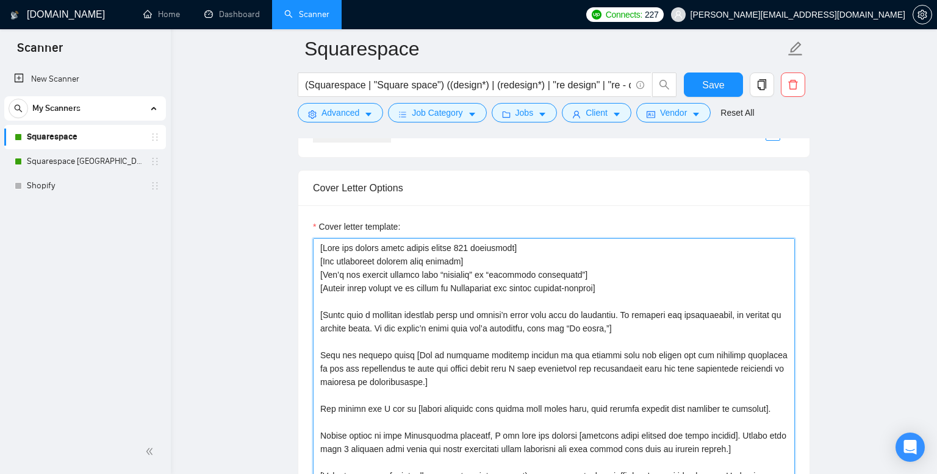
scroll to position [1306, 0]
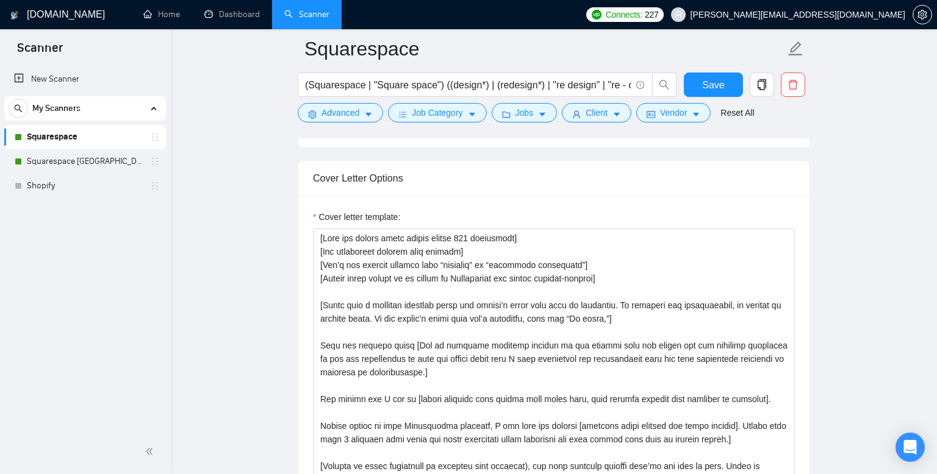
click at [708, 87] on span "Save" at bounding box center [713, 84] width 22 height 15
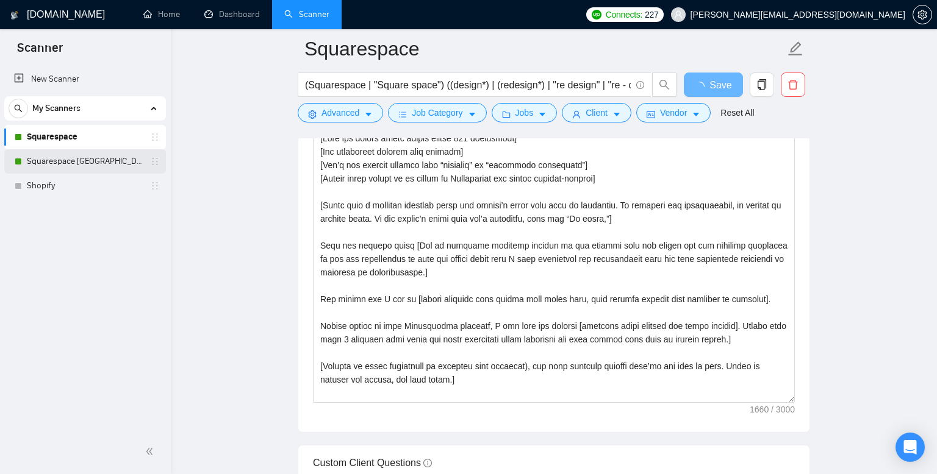
click at [80, 159] on link "Squarespace [GEOGRAPHIC_DATA]" at bounding box center [85, 161] width 116 height 24
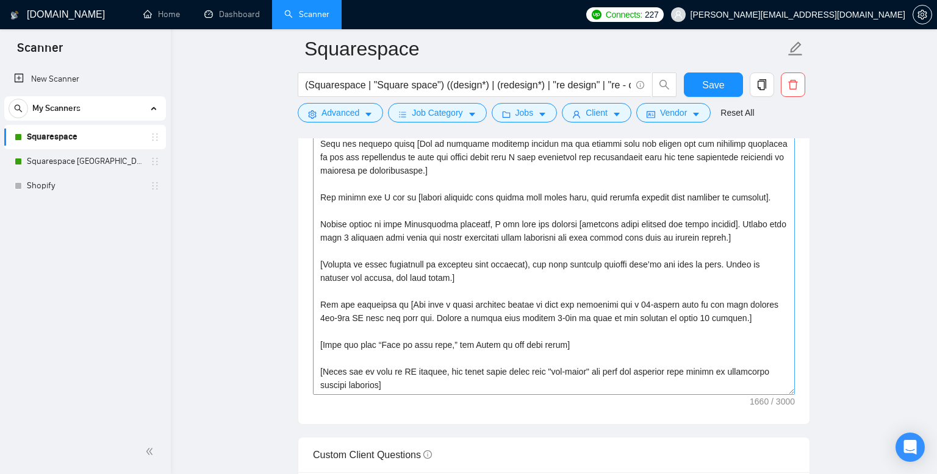
scroll to position [1413, 0]
click at [96, 162] on link "Squarespace [GEOGRAPHIC_DATA]" at bounding box center [85, 161] width 116 height 24
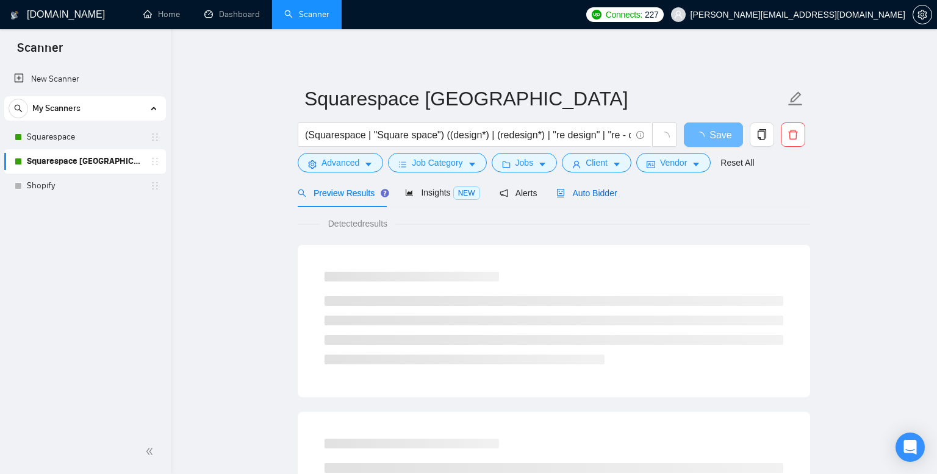
click at [600, 194] on span "Auto Bidder" at bounding box center [586, 193] width 60 height 10
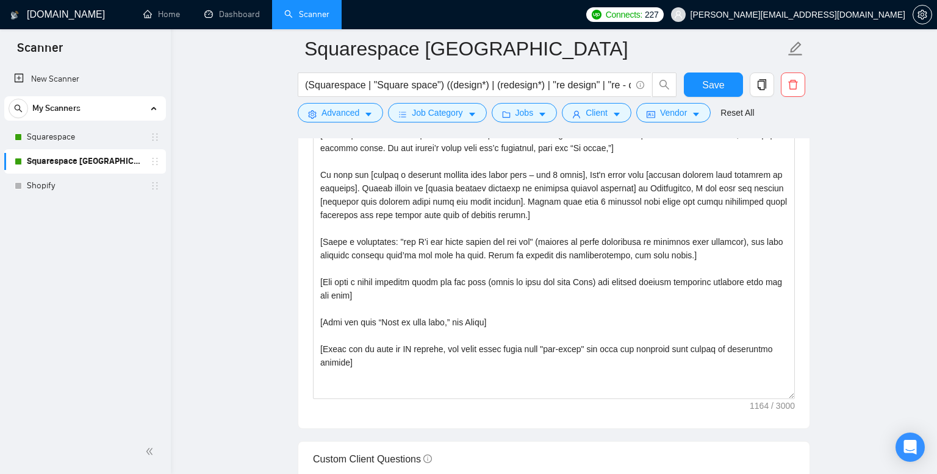
scroll to position [1396, 0]
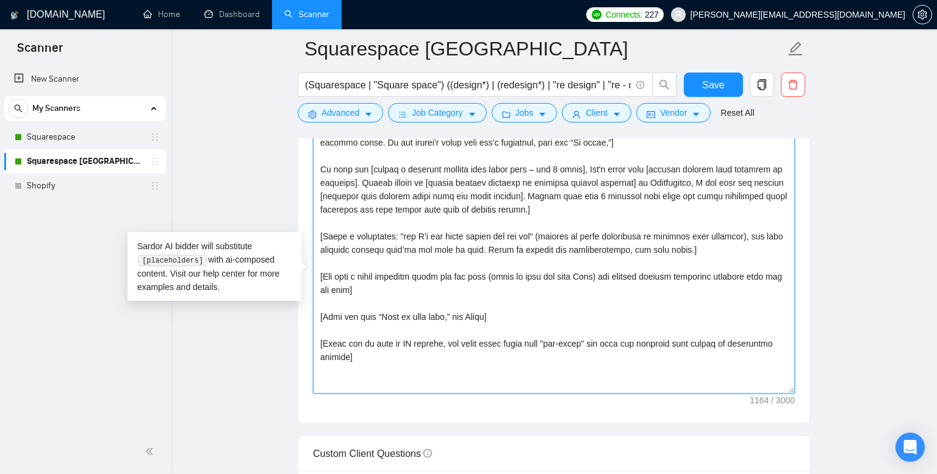
drag, startPoint x: 318, startPoint y: 145, endPoint x: 458, endPoint y: 412, distance: 301.3
click at [458, 394] on textarea "Cover letter template:" at bounding box center [554, 257] width 482 height 274
paste textarea "Lore ips dolors ametc adipis elitse 959 doeiusmodt] [Inc utlaboreet dolorem ali…"
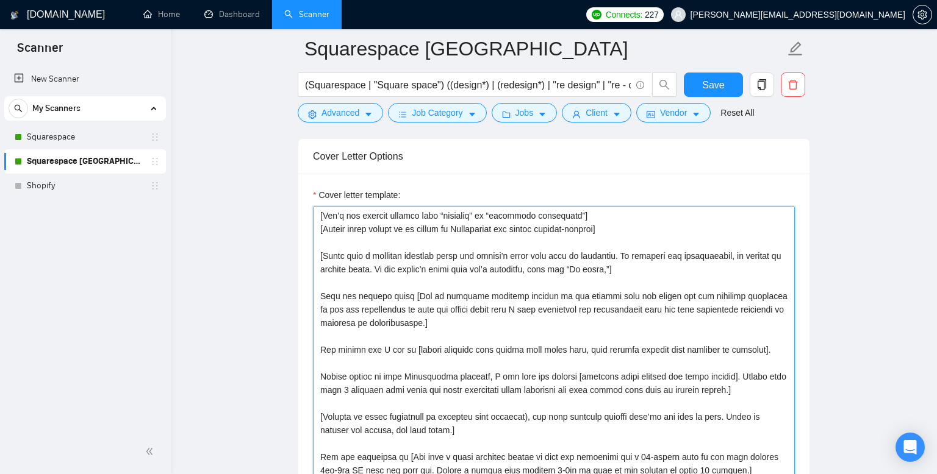
scroll to position [0, 0]
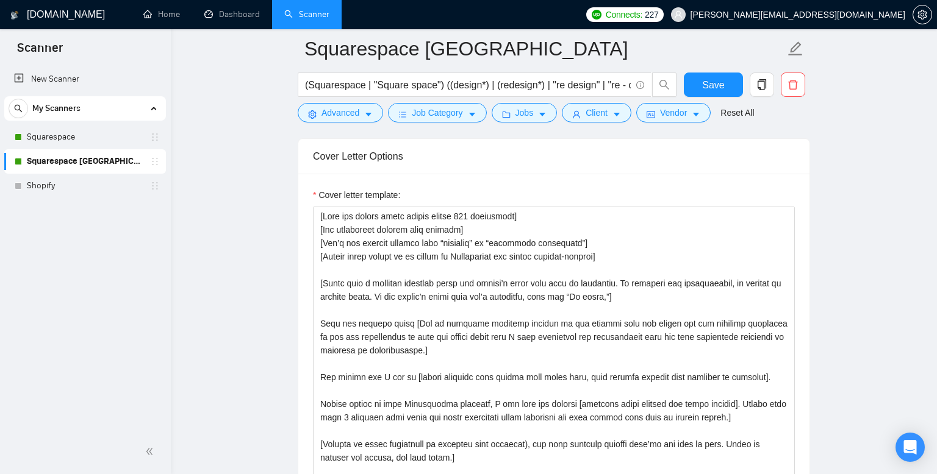
click at [810, 263] on main "Squarespace [GEOGRAPHIC_DATA] (Squarespace | "Square space") ((design*) | (rede…" at bounding box center [553, 415] width 727 height 3351
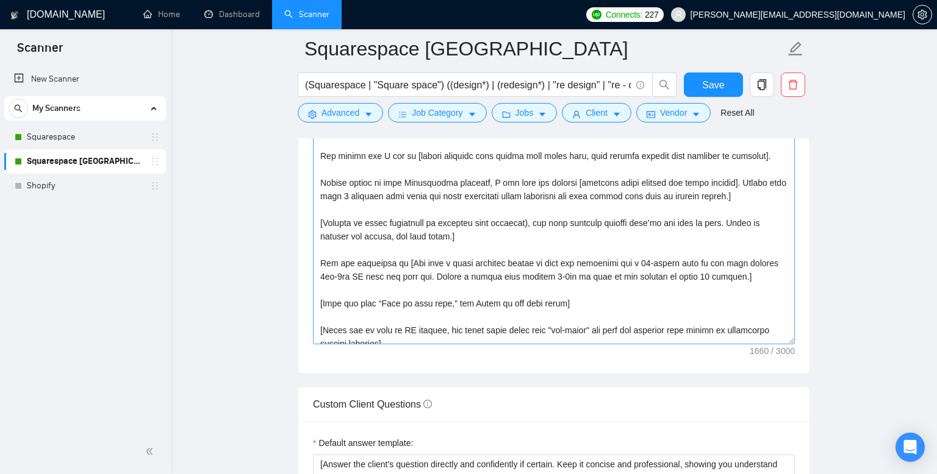
scroll to position [107, 0]
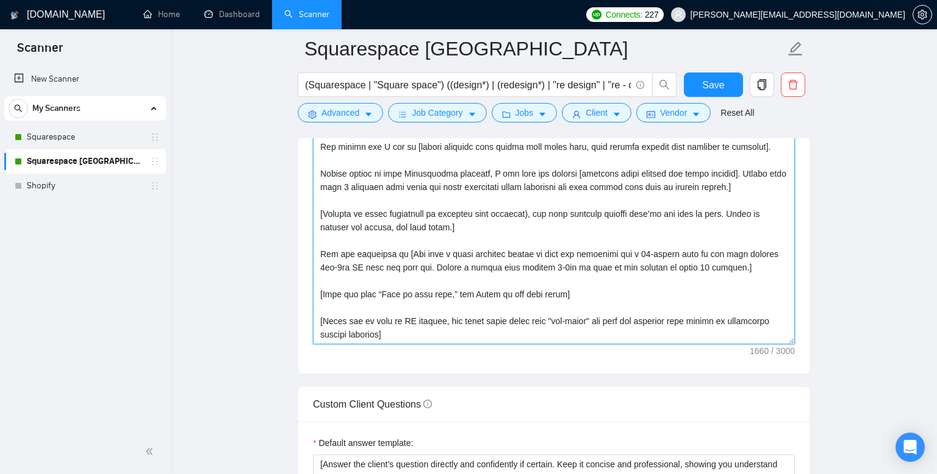
click at [321, 270] on textarea "Cover letter template:" at bounding box center [554, 207] width 482 height 274
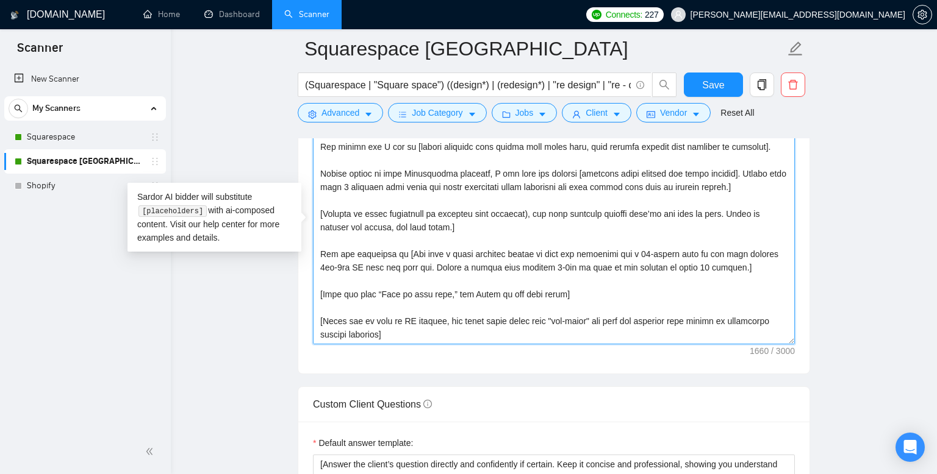
click at [494, 249] on textarea "Cover letter template:" at bounding box center [554, 207] width 482 height 274
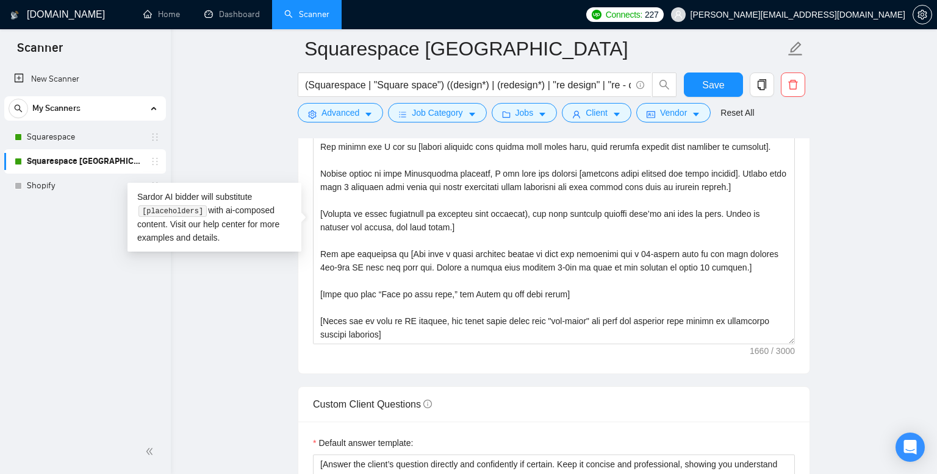
click at [807, 277] on div "Cover letter template:" at bounding box center [553, 205] width 511 height 337
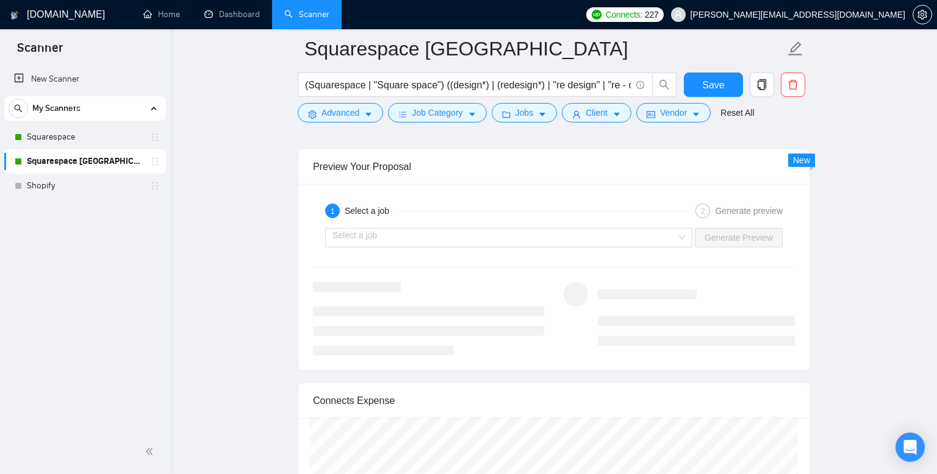
scroll to position [2377, 0]
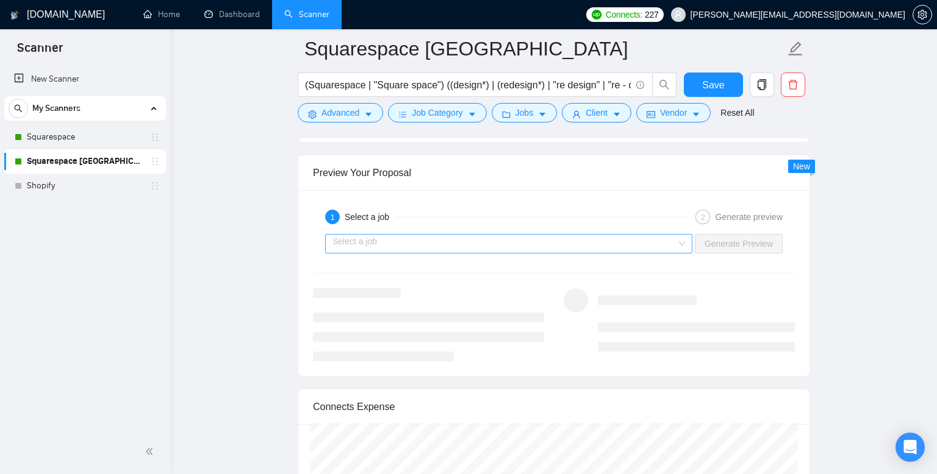
click at [559, 253] on input "search" at bounding box center [504, 244] width 344 height 18
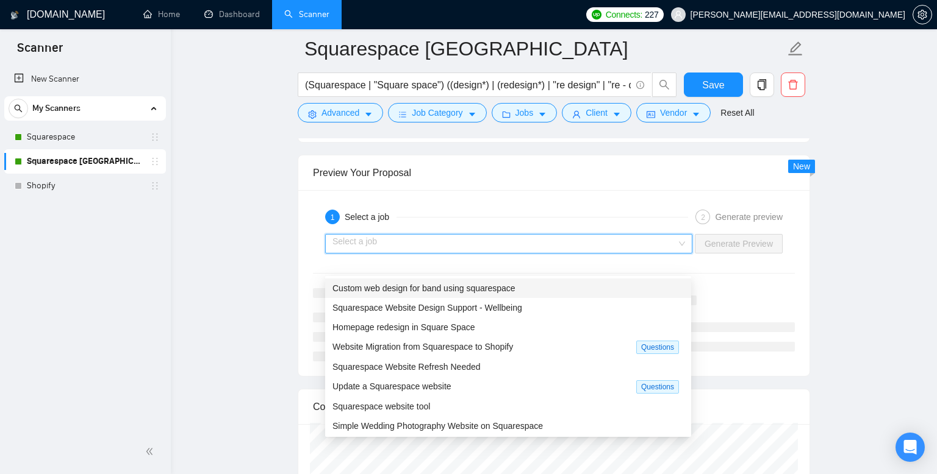
click at [479, 288] on span "Custom web design for band using squarespace" at bounding box center [423, 289] width 183 height 10
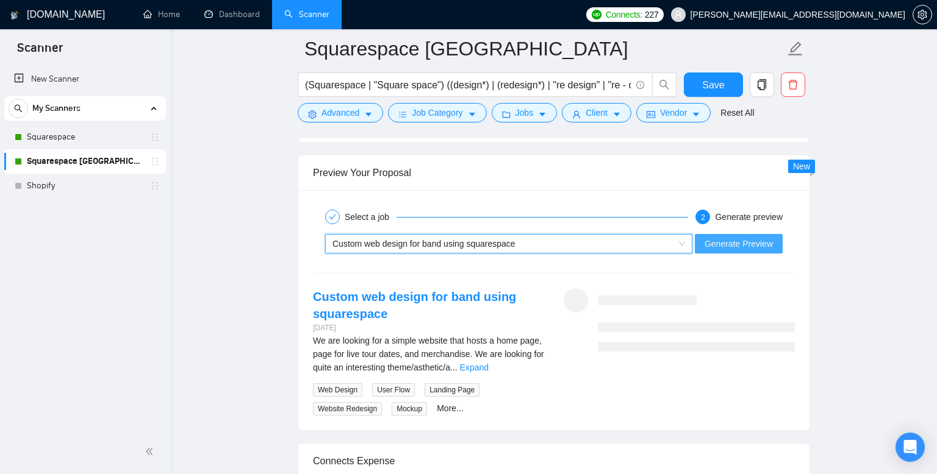
click at [731, 251] on span "Generate Preview" at bounding box center [738, 243] width 68 height 13
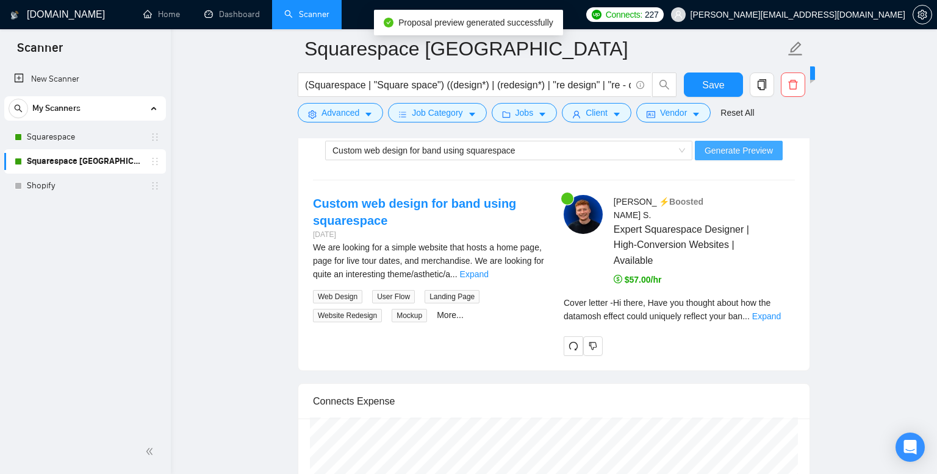
scroll to position [2477, 0]
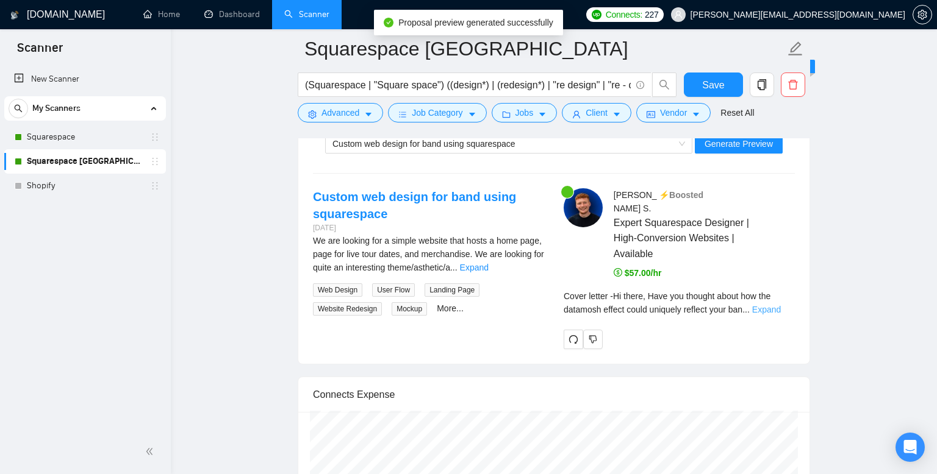
click at [780, 313] on link "Expand" at bounding box center [766, 310] width 29 height 10
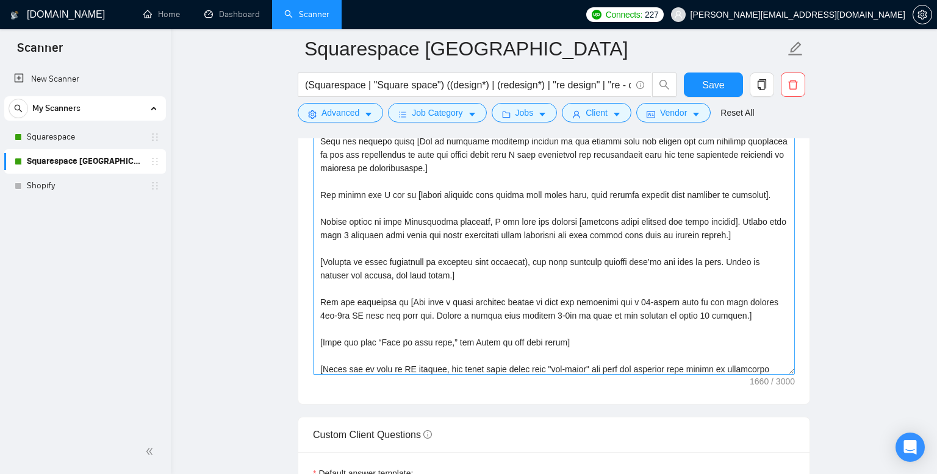
scroll to position [72, 0]
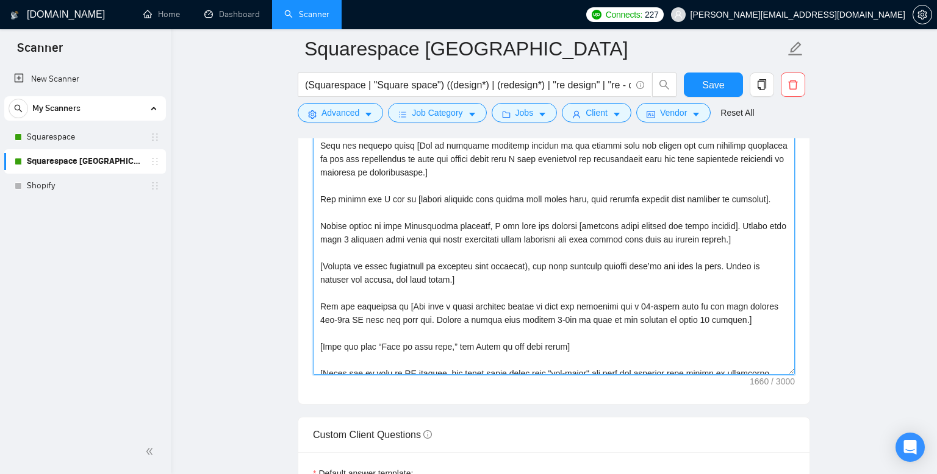
click at [337, 216] on textarea "Cover letter template:" at bounding box center [554, 238] width 482 height 274
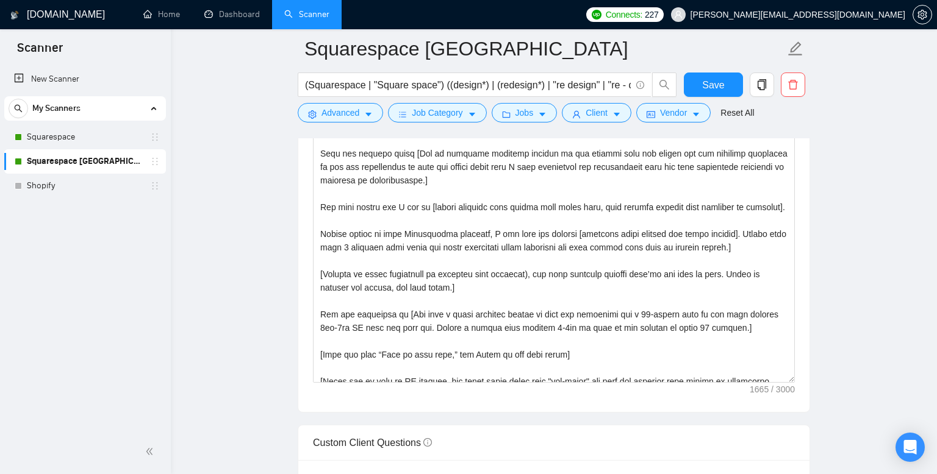
scroll to position [1391, 0]
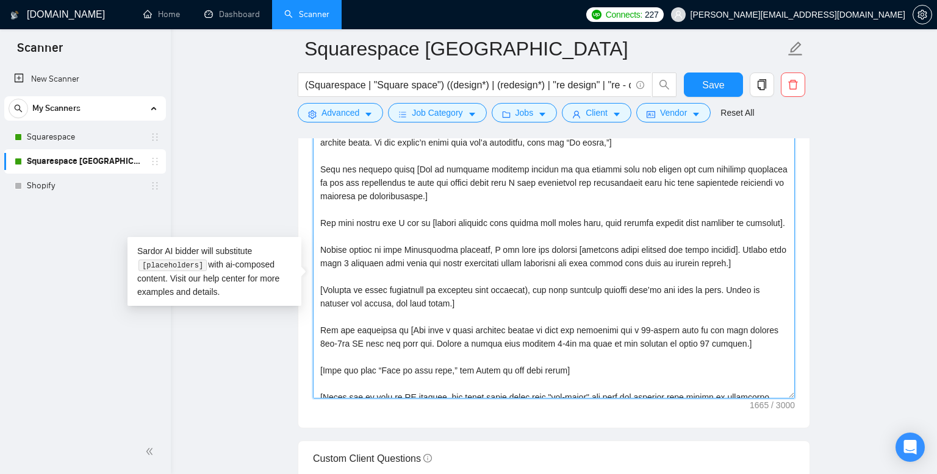
drag, startPoint x: 507, startPoint y: 278, endPoint x: 763, endPoint y: 284, distance: 256.7
click at [763, 284] on textarea "Cover letter template:" at bounding box center [554, 261] width 482 height 274
click at [614, 292] on textarea "Cover letter template:" at bounding box center [554, 261] width 482 height 274
click at [505, 281] on textarea "Cover letter template:" at bounding box center [554, 261] width 482 height 274
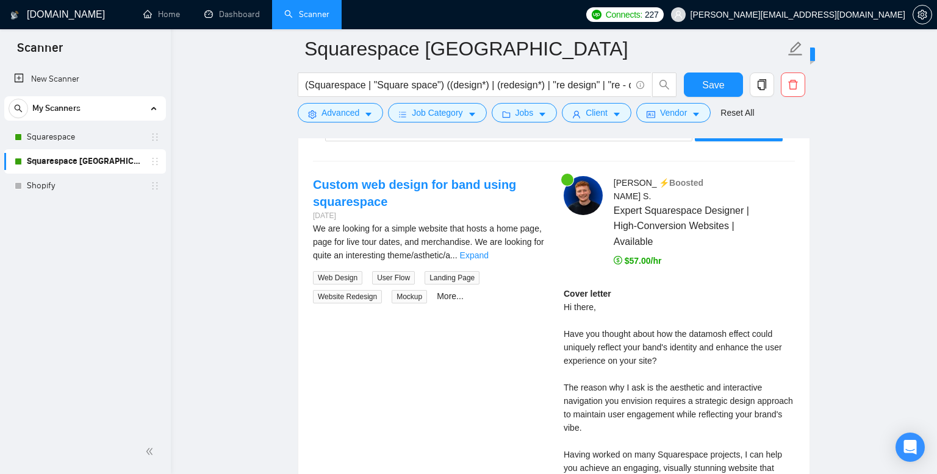
scroll to position [2478, 0]
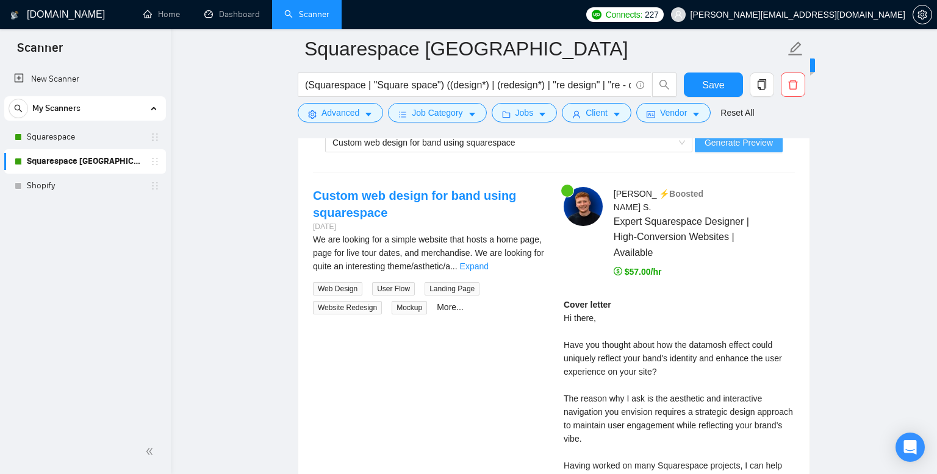
type textarea "[Lore ips dolors ametc adipis elitse 141 doeiusmodt] [Inc utlaboreet dolorem al…"
click at [738, 149] on span "Generate Preview" at bounding box center [738, 142] width 68 height 13
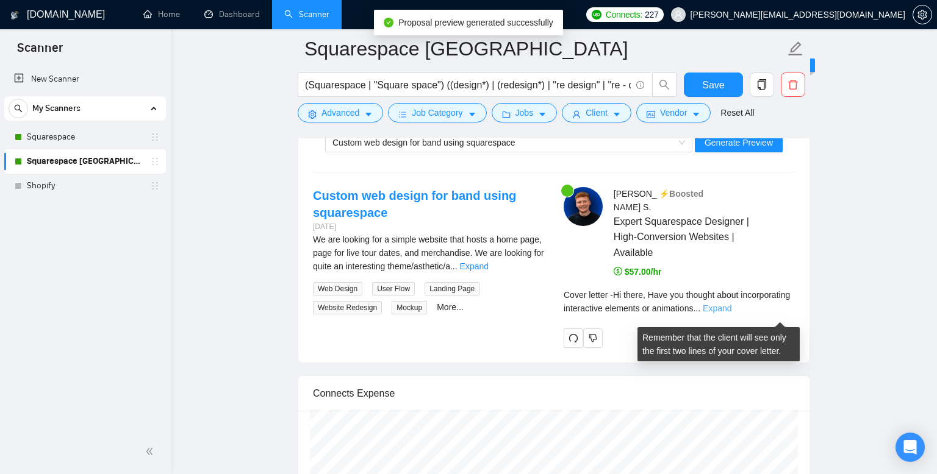
click at [731, 313] on link "Expand" at bounding box center [716, 309] width 29 height 10
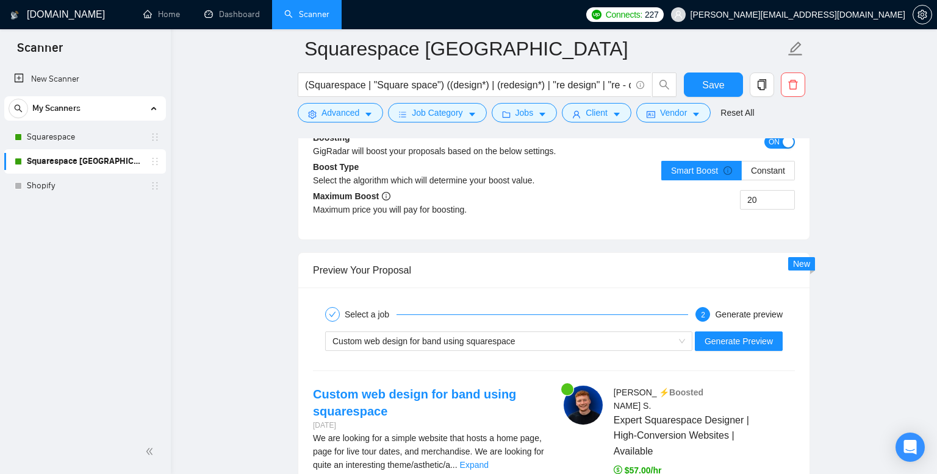
scroll to position [2140, 0]
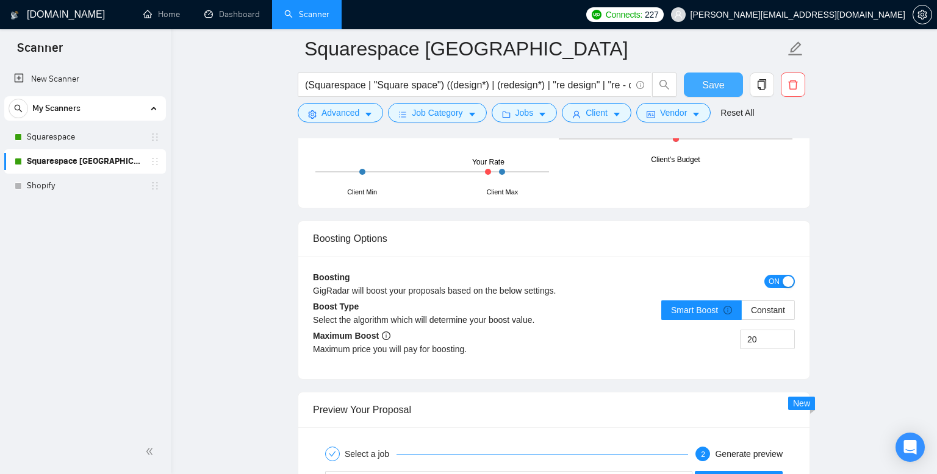
click at [707, 81] on span "Save" at bounding box center [713, 84] width 22 height 15
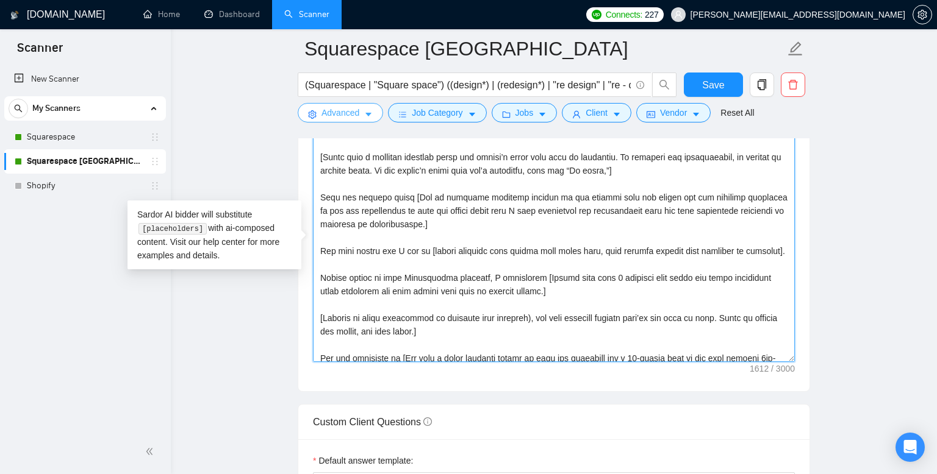
scroll to position [0, 0]
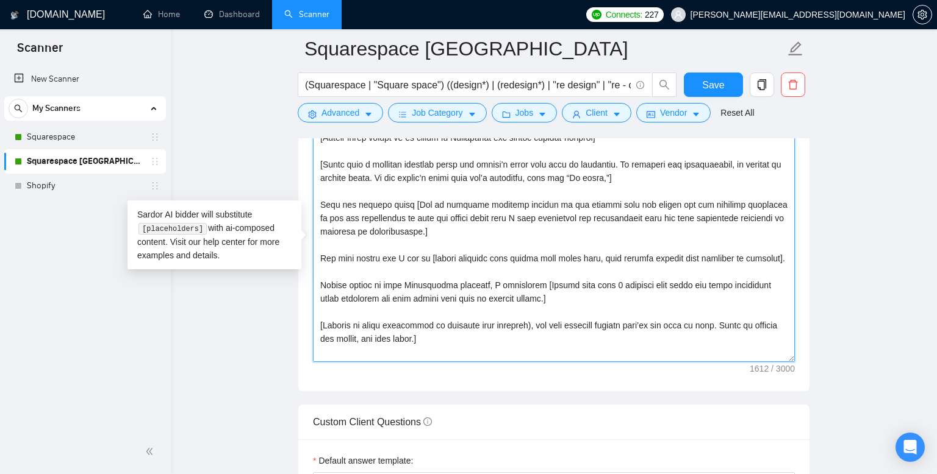
drag, startPoint x: 451, startPoint y: 371, endPoint x: 293, endPoint y: 126, distance: 291.8
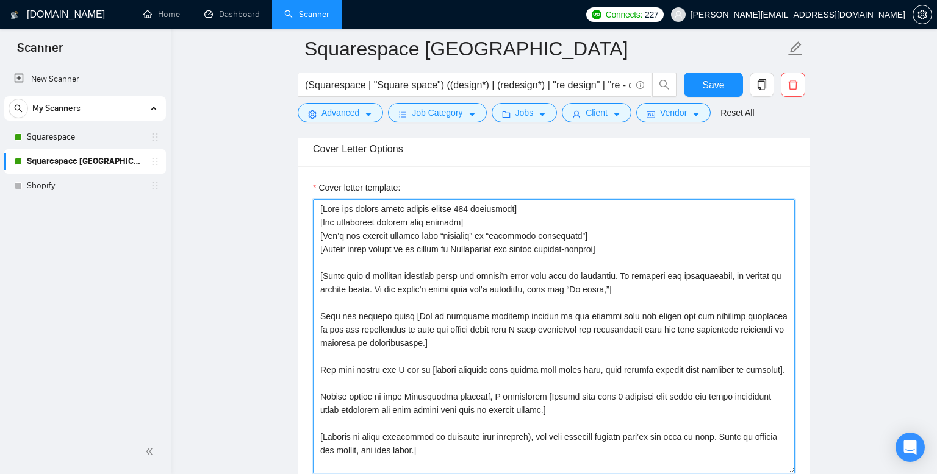
click at [321, 226] on textarea "Cover letter template:" at bounding box center [554, 336] width 482 height 274
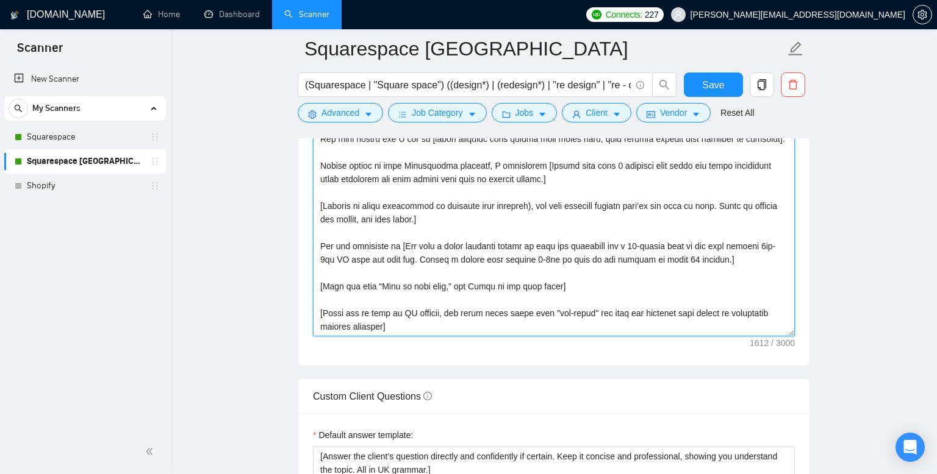
scroll to position [1469, 0]
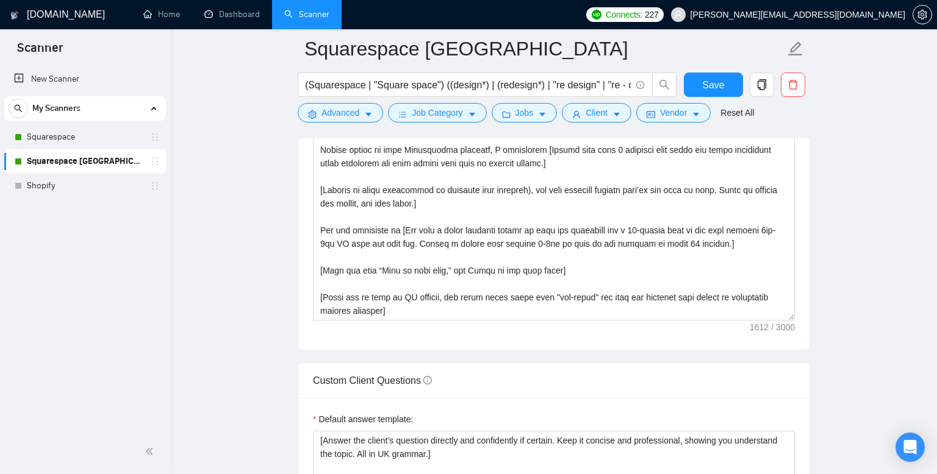
click at [827, 259] on main "Squarespace [GEOGRAPHIC_DATA] (Squarespace | "Square space") ((design*) | (rede…" at bounding box center [553, 445] width 727 height 3730
click at [97, 132] on link "Squarespace" at bounding box center [85, 137] width 116 height 24
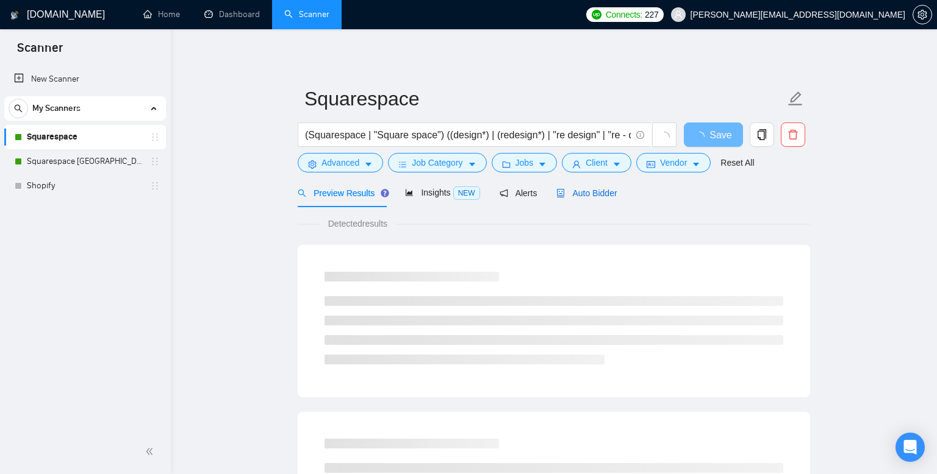
click at [598, 194] on span "Auto Bidder" at bounding box center [586, 193] width 60 height 10
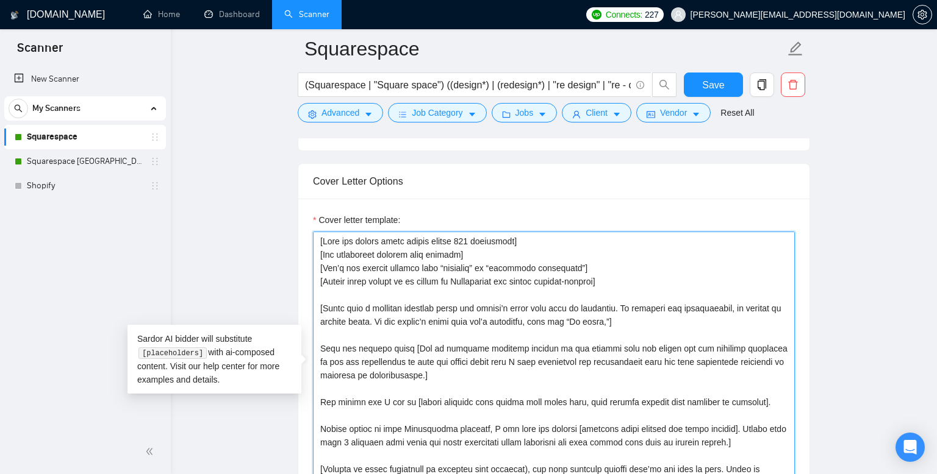
drag, startPoint x: 321, startPoint y: 237, endPoint x: 390, endPoint y: 346, distance: 129.4
click at [390, 346] on textarea "Cover letter template:" at bounding box center [554, 369] width 482 height 274
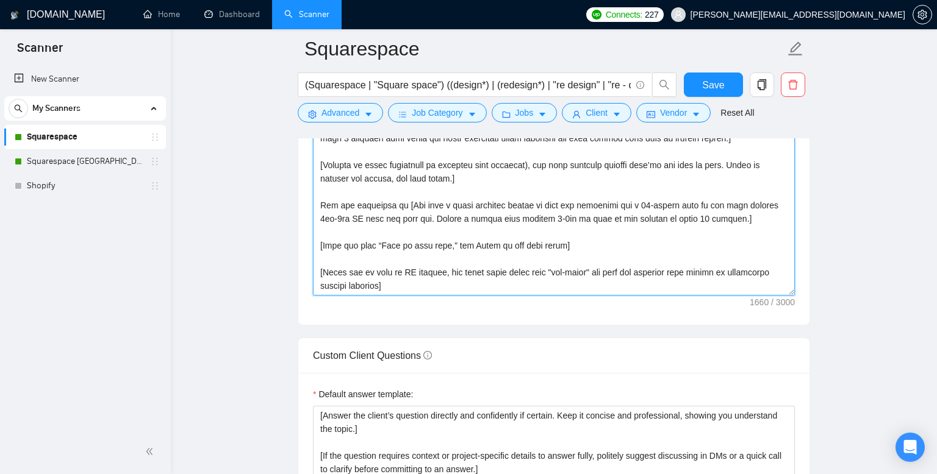
scroll to position [1537, 0]
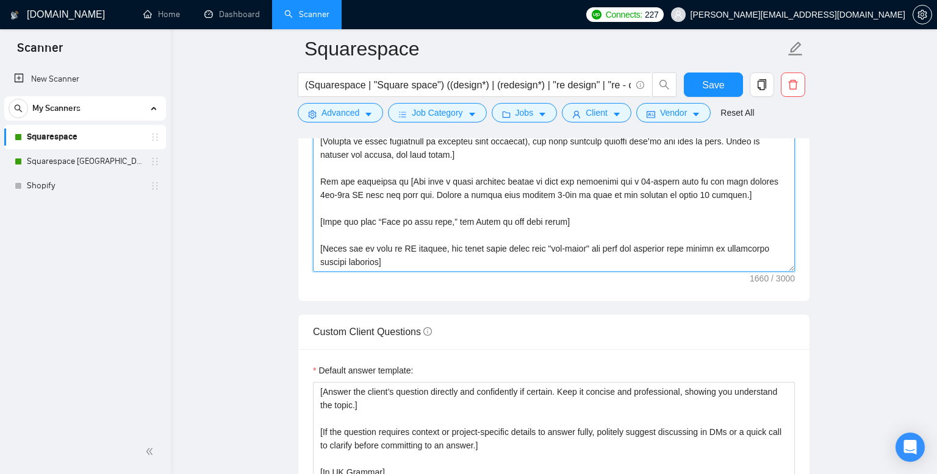
click at [461, 262] on textarea "Cover letter template:" at bounding box center [554, 135] width 482 height 274
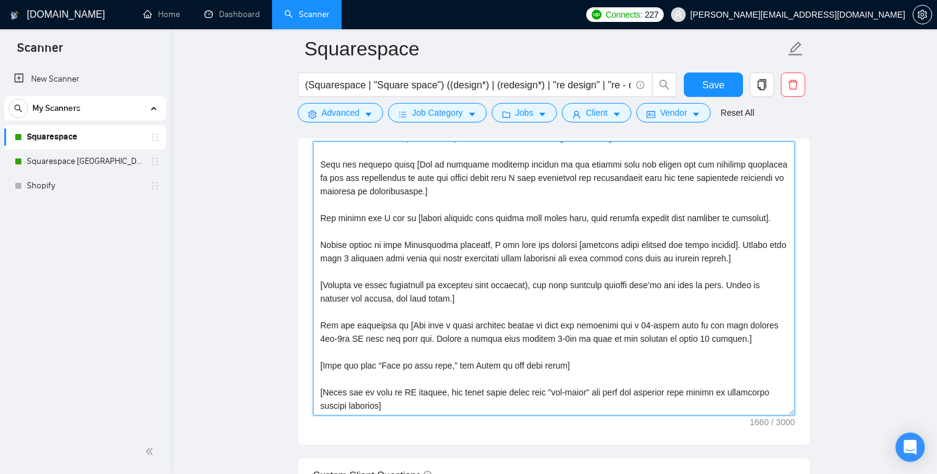
scroll to position [1408, 0]
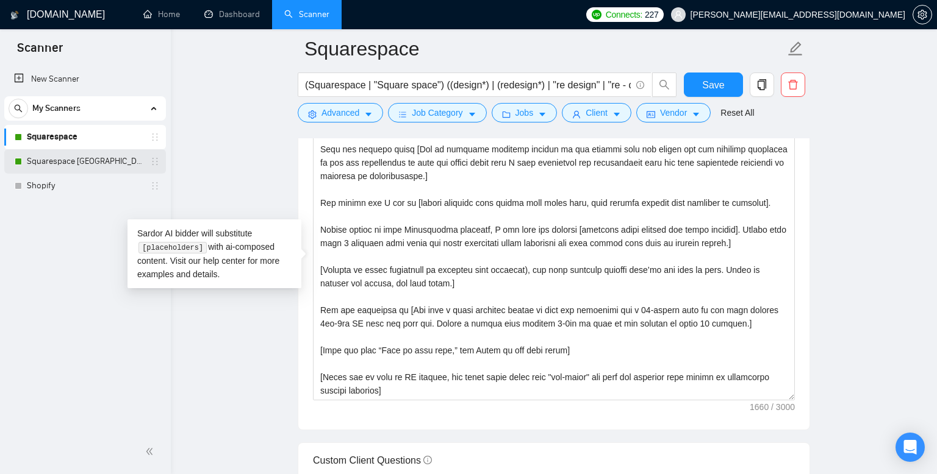
click at [94, 162] on link "Squarespace [GEOGRAPHIC_DATA]" at bounding box center [85, 161] width 116 height 24
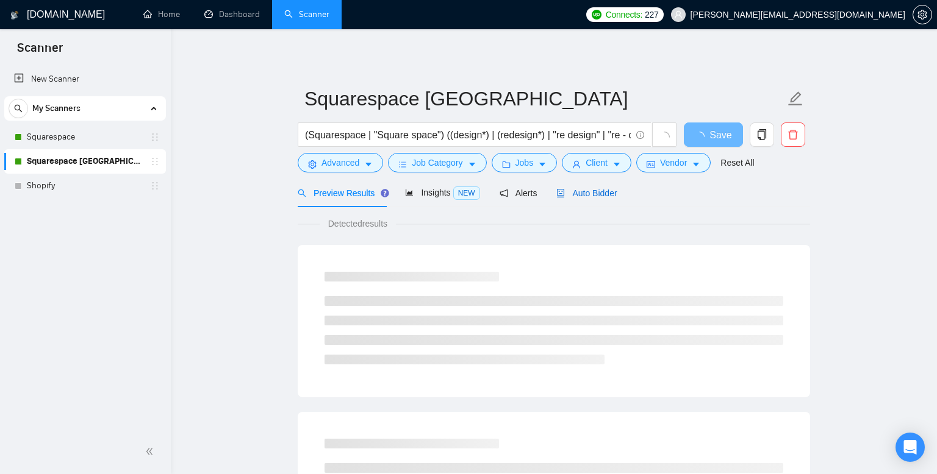
click at [580, 194] on span "Auto Bidder" at bounding box center [586, 193] width 60 height 10
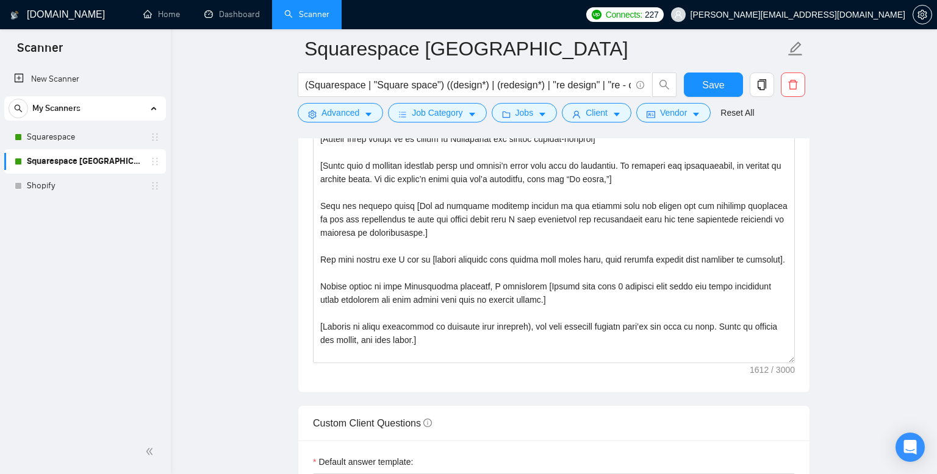
scroll to position [1410, 0]
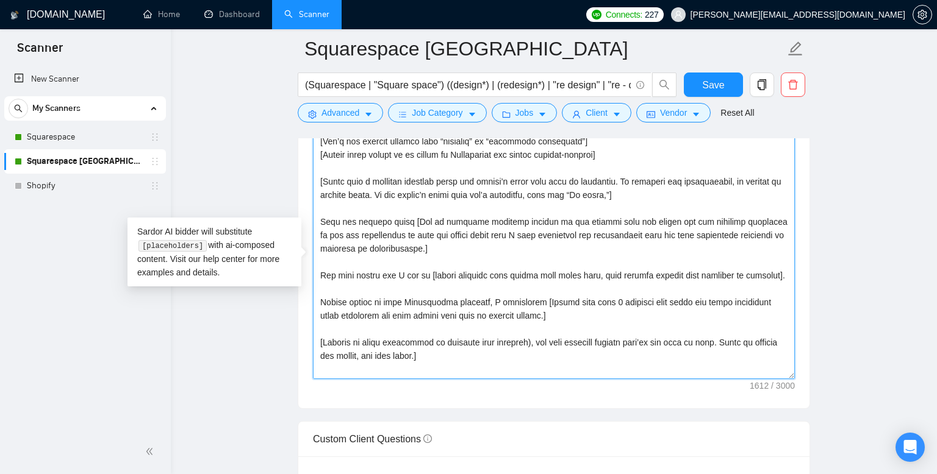
drag, startPoint x: 478, startPoint y: 391, endPoint x: 271, endPoint y: 140, distance: 325.7
click at [271, 140] on main "Squarespace [GEOGRAPHIC_DATA] (Squarespace | "Square space") ((design*) | (rede…" at bounding box center [553, 314] width 727 height 3351
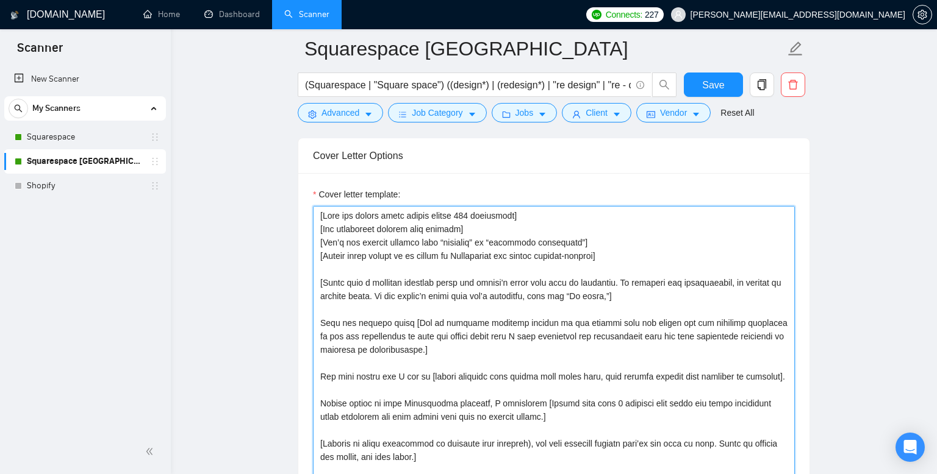
scroll to position [1310, 0]
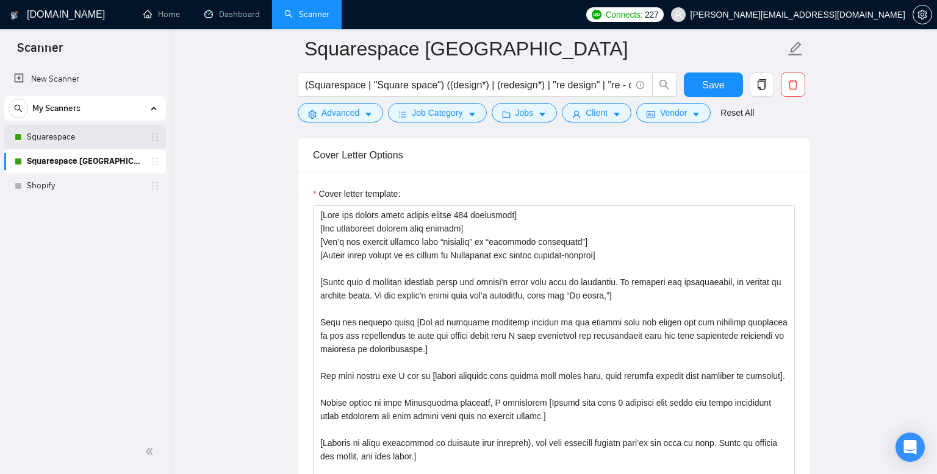
click at [101, 136] on link "Squarespace" at bounding box center [85, 137] width 116 height 24
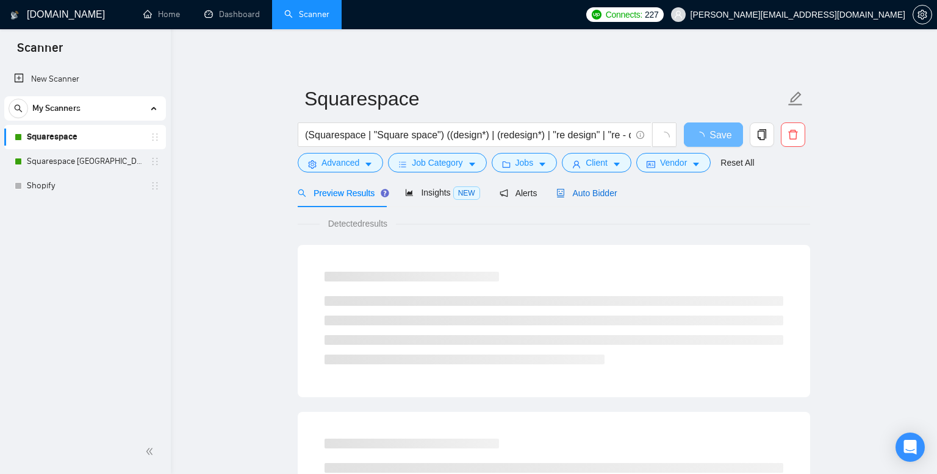
click at [593, 191] on span "Auto Bidder" at bounding box center [586, 193] width 60 height 10
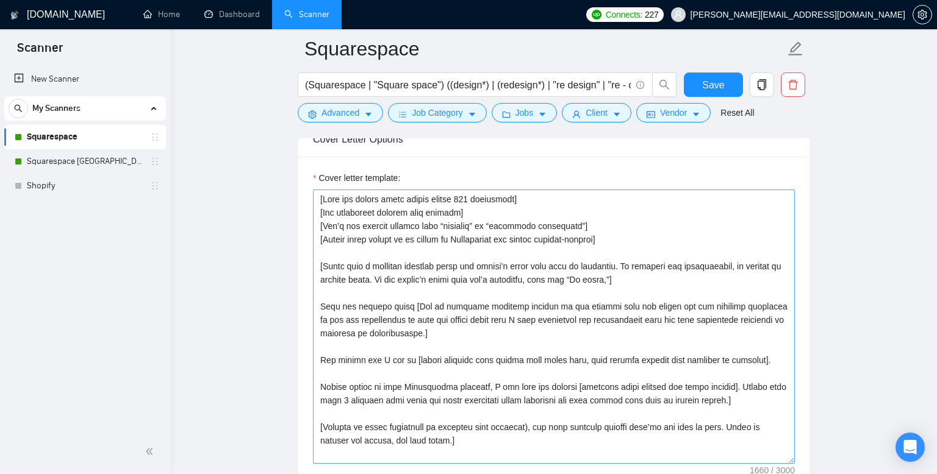
scroll to position [1347, 0]
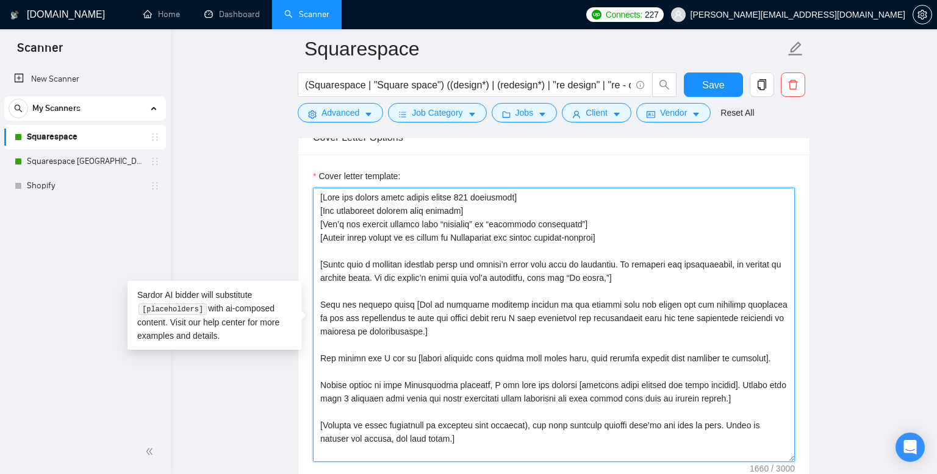
drag, startPoint x: 319, startPoint y: 195, endPoint x: 427, endPoint y: 357, distance: 194.3
click at [427, 356] on textarea "Cover letter template:" at bounding box center [554, 325] width 482 height 274
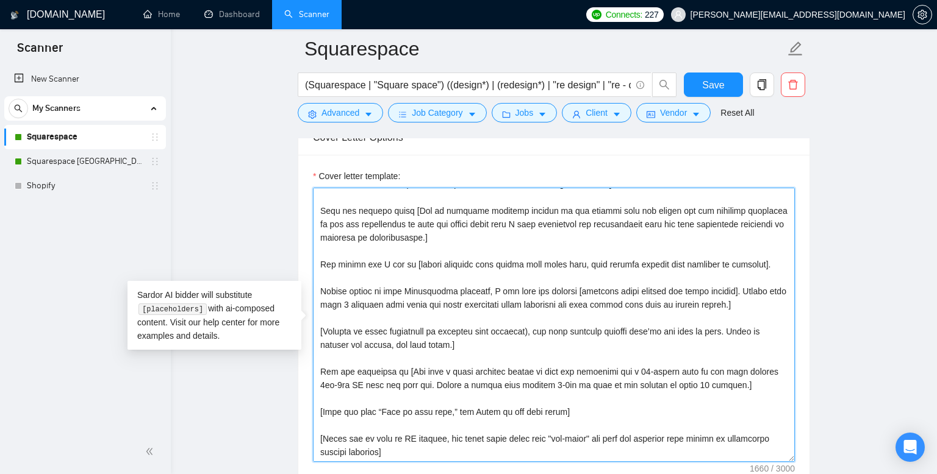
click at [444, 452] on textarea "Cover letter template:" at bounding box center [554, 325] width 482 height 274
paste textarea "only reason why I ask is [choose specific pain points from their post, then bri…"
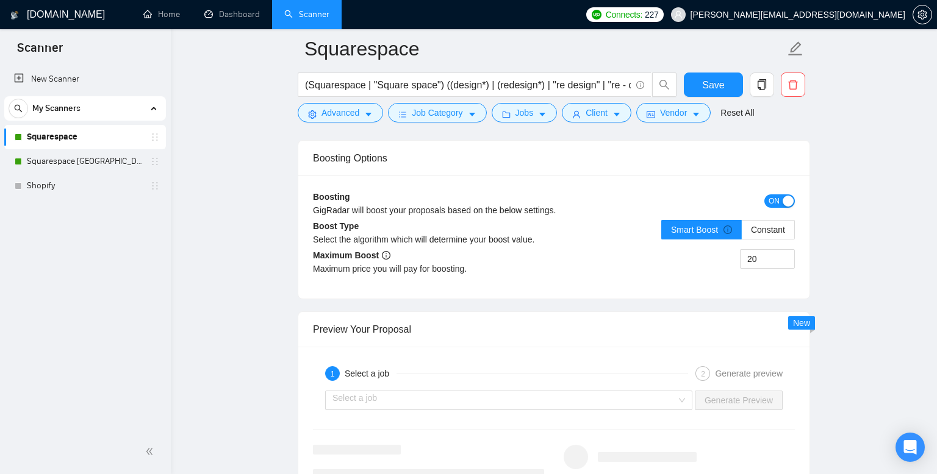
scroll to position [2416, 0]
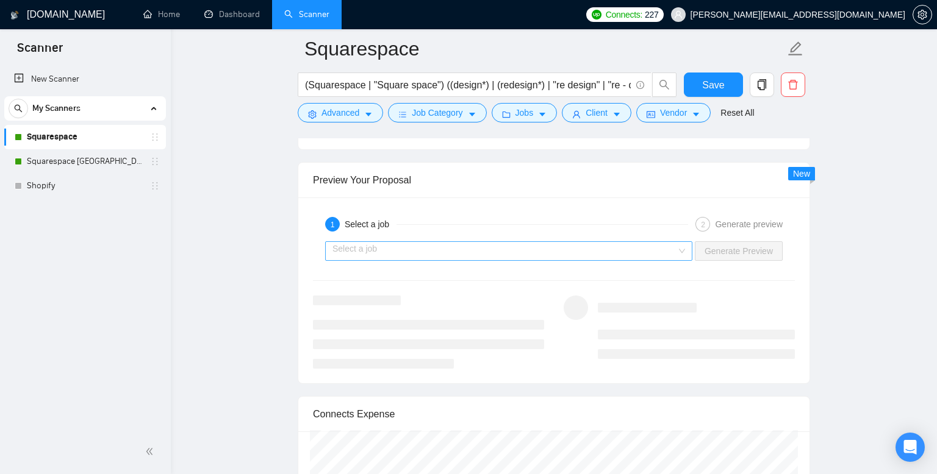
click at [485, 255] on input "search" at bounding box center [504, 251] width 344 height 18
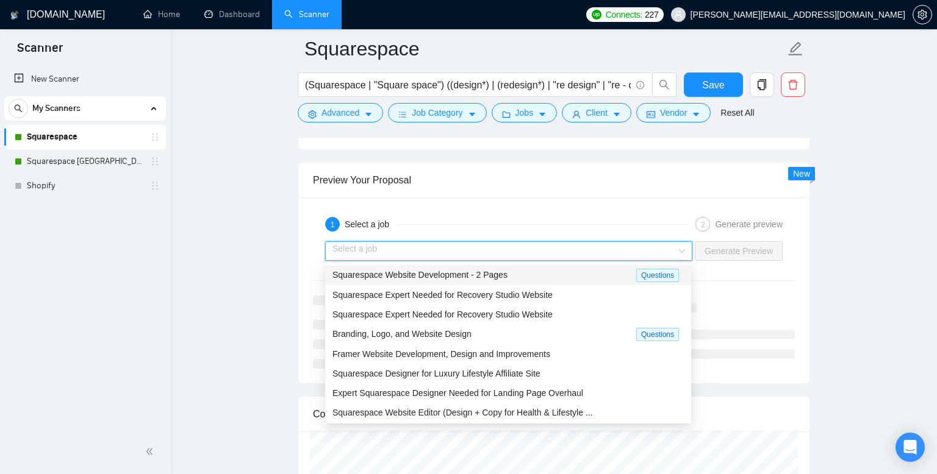
click at [468, 277] on span "Squarespace Website Development - 2 Pages" at bounding box center [419, 275] width 175 height 10
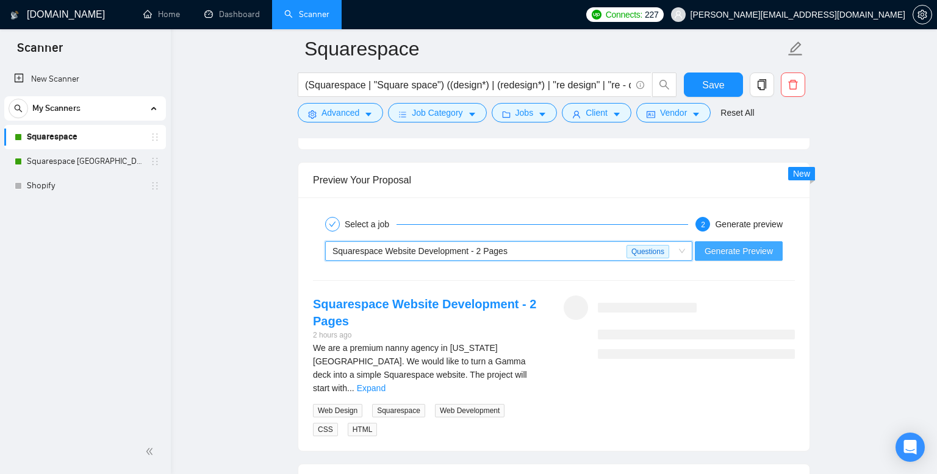
click at [744, 257] on span "Generate Preview" at bounding box center [738, 250] width 68 height 13
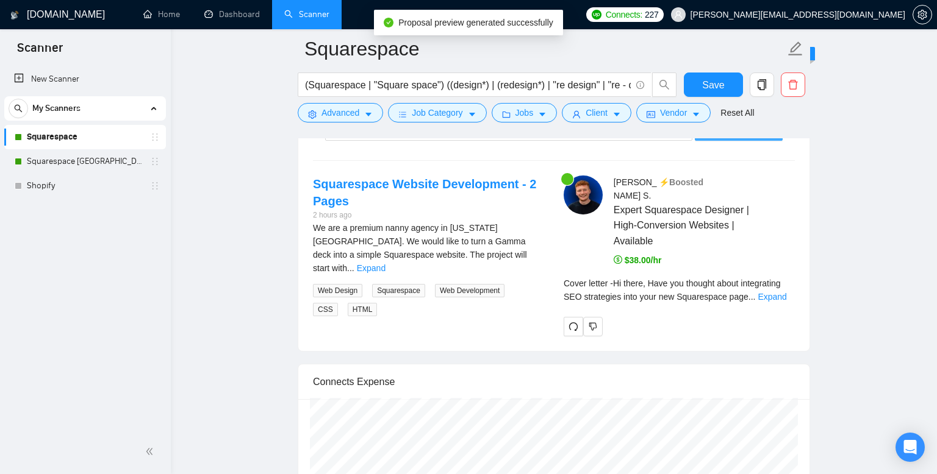
scroll to position [2542, 0]
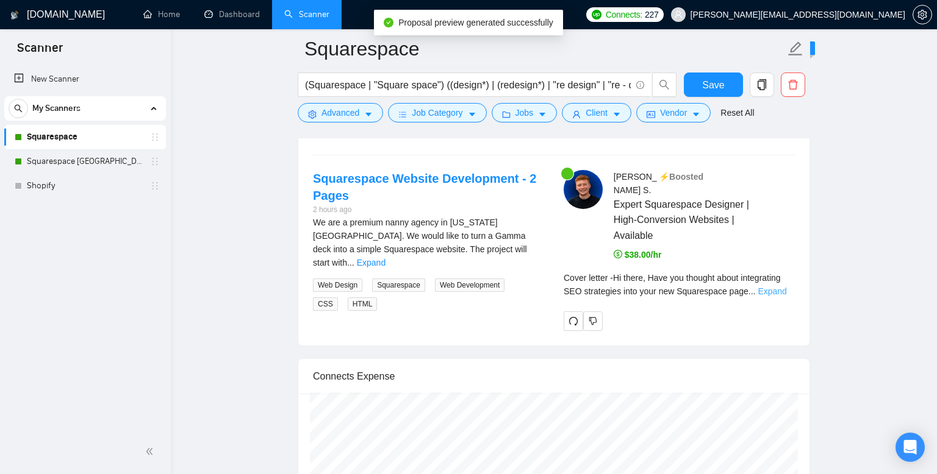
click at [780, 287] on link "Expand" at bounding box center [771, 292] width 29 height 10
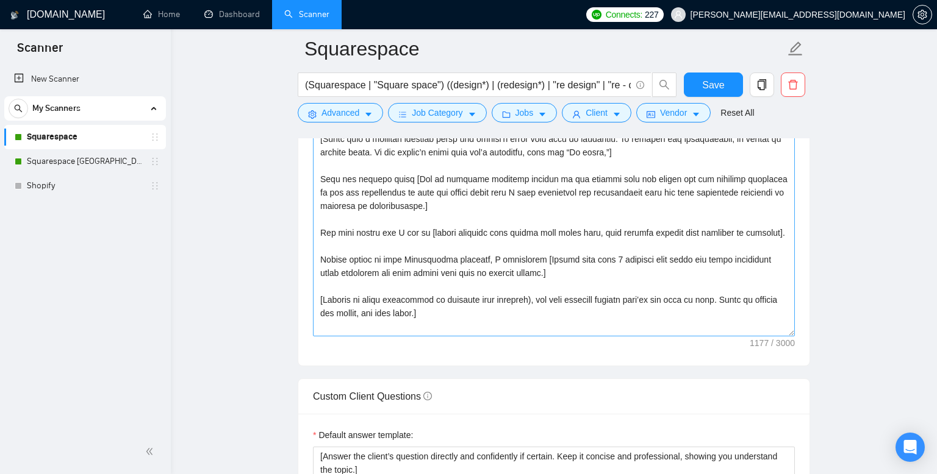
scroll to position [1485, 0]
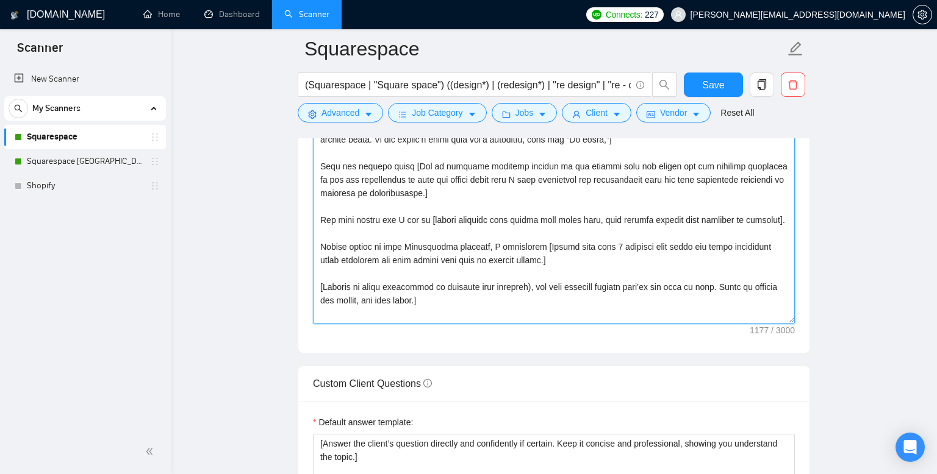
click at [499, 316] on textarea "Cover letter template:" at bounding box center [554, 186] width 482 height 274
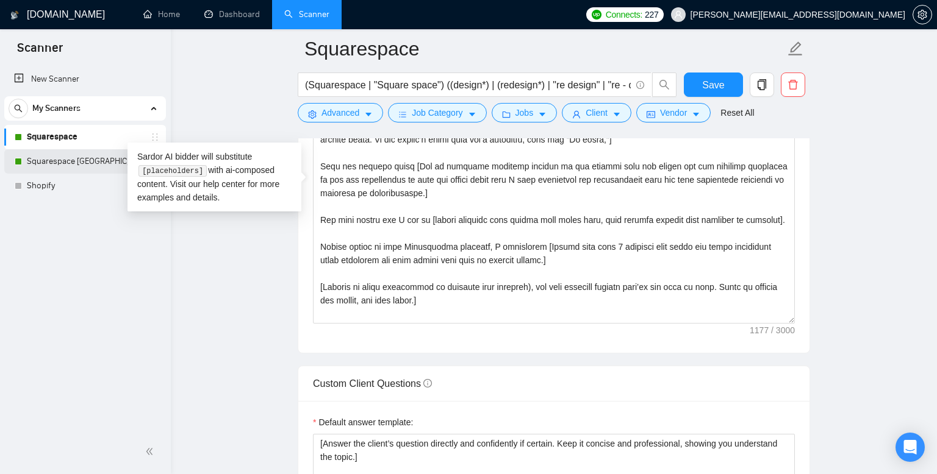
click at [90, 159] on link "Squarespace [GEOGRAPHIC_DATA]" at bounding box center [85, 161] width 116 height 24
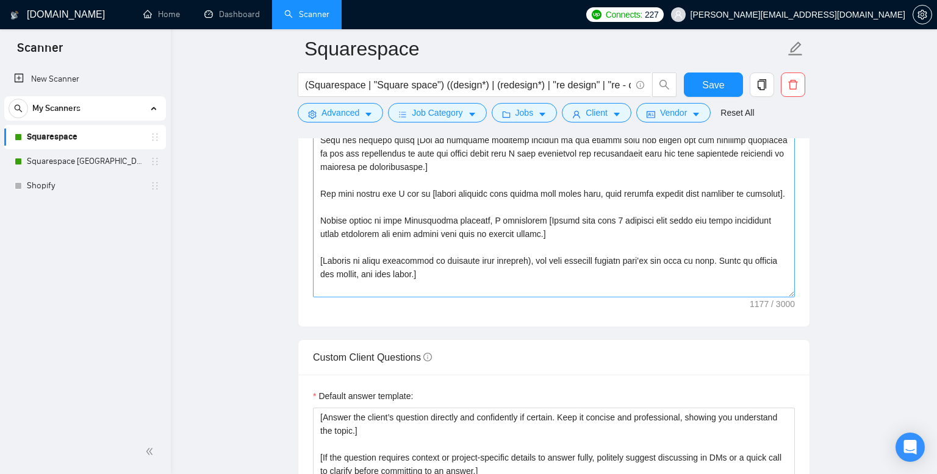
scroll to position [1516, 0]
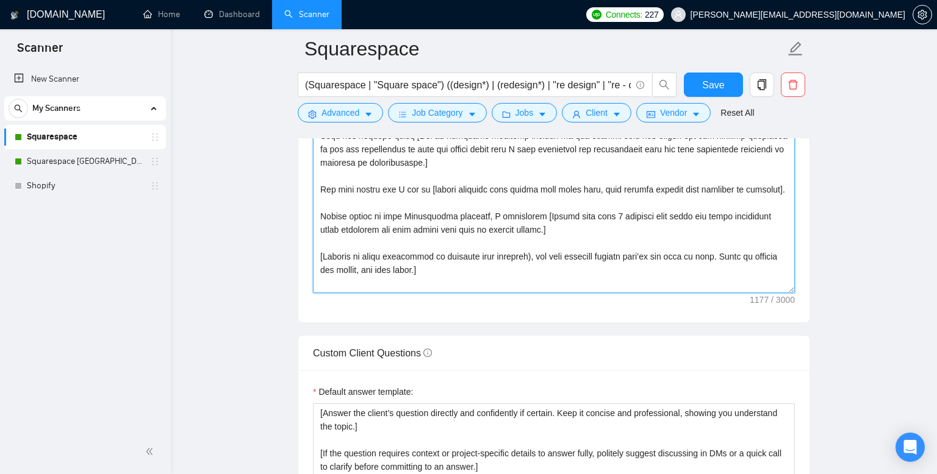
click at [479, 285] on textarea "Cover letter template:" at bounding box center [554, 156] width 482 height 274
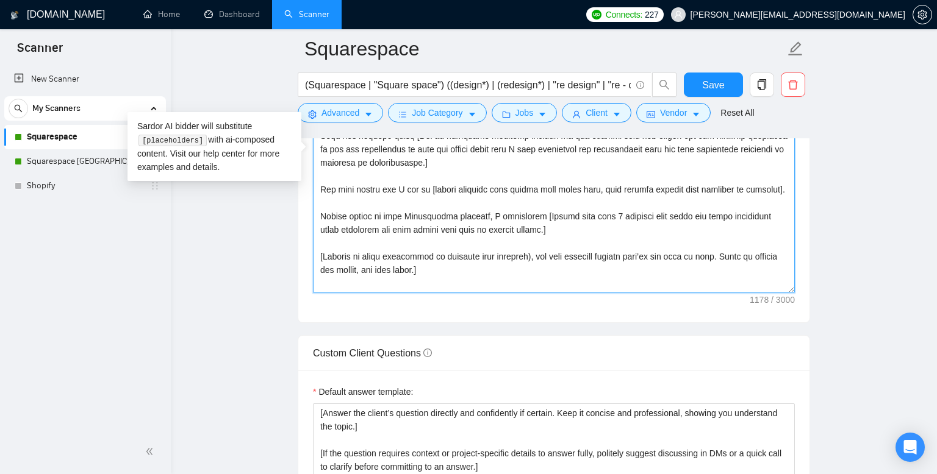
scroll to position [23, 0]
paste textarea "Are you available at [End with a short question asking if they are available fo…"
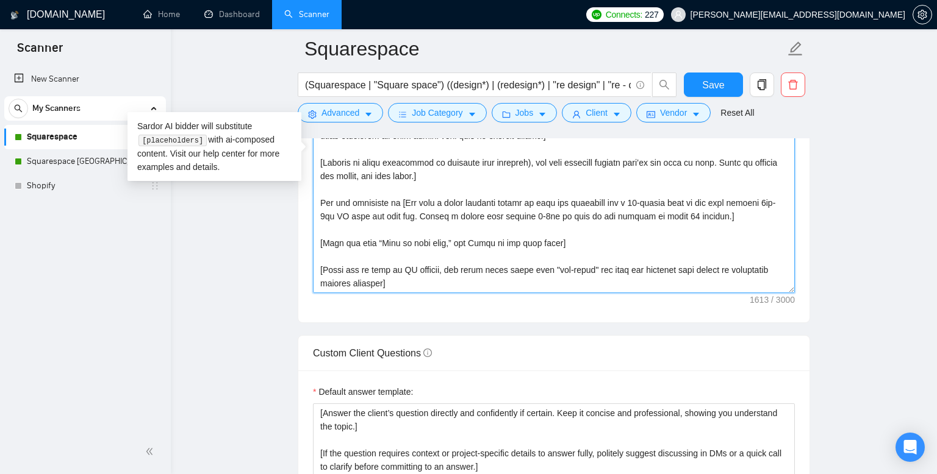
scroll to position [121, 0]
click at [508, 291] on textarea "Cover letter template:" at bounding box center [554, 156] width 482 height 274
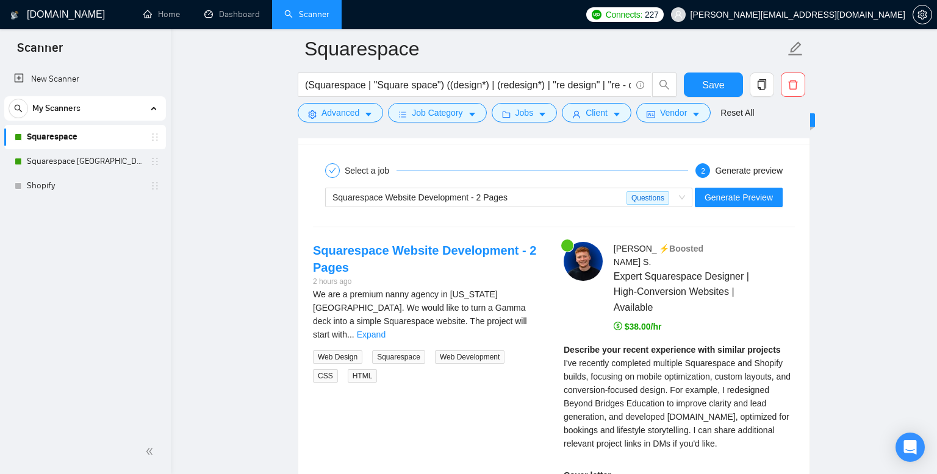
scroll to position [2435, 0]
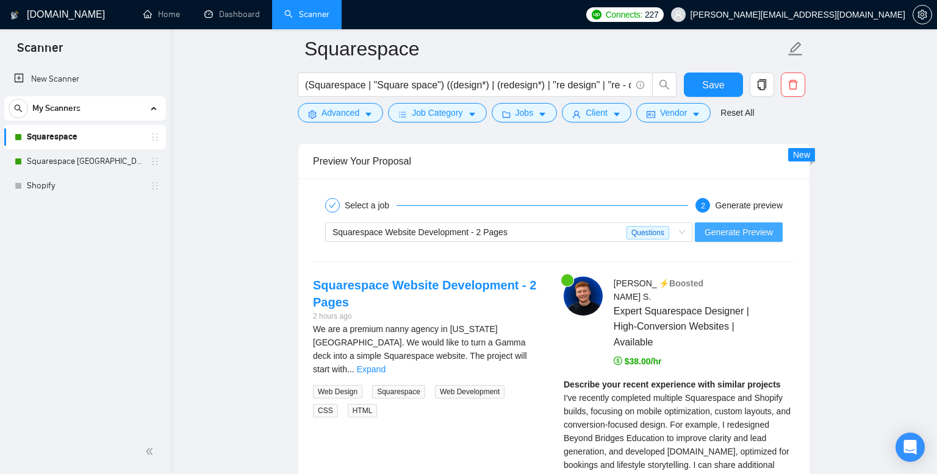
click at [749, 230] on span "Generate Preview" at bounding box center [738, 232] width 68 height 13
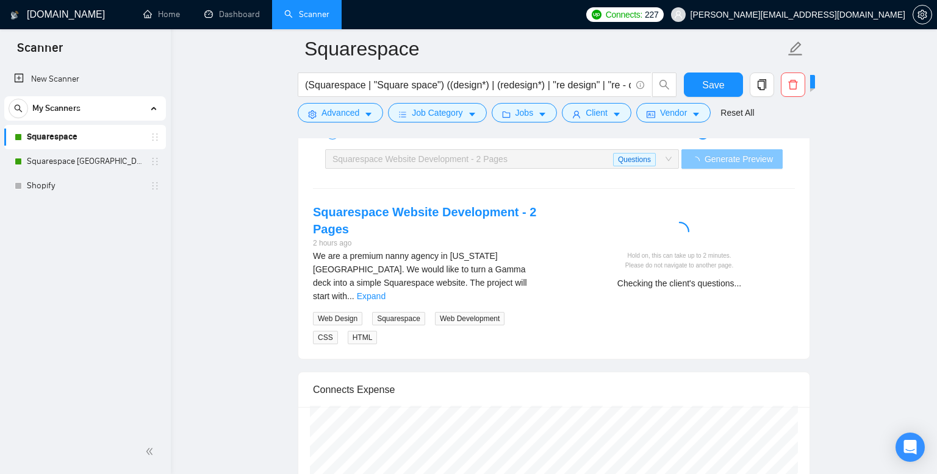
scroll to position [2510, 0]
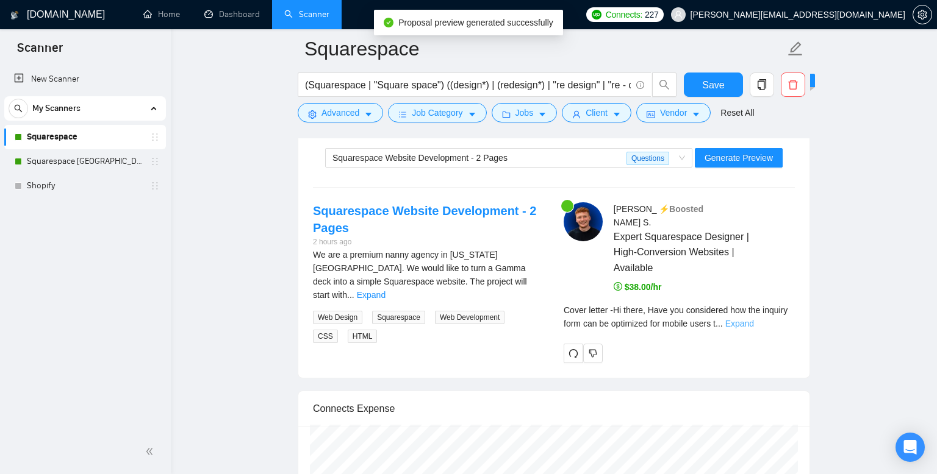
click at [754, 319] on link "Expand" at bounding box center [739, 324] width 29 height 10
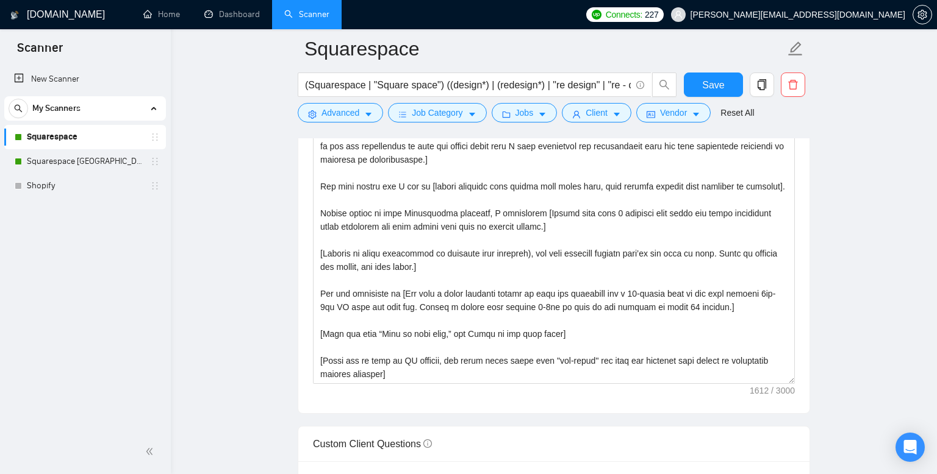
scroll to position [1408, 0]
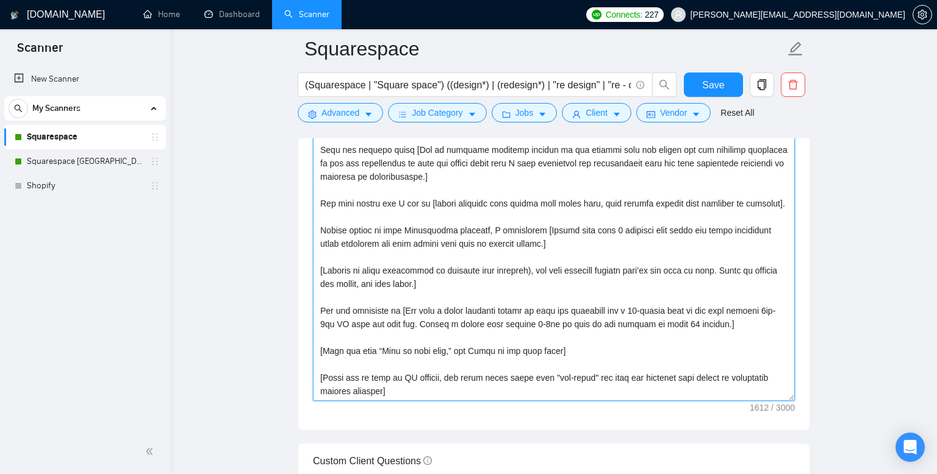
click at [524, 280] on textarea "Cover letter template:" at bounding box center [554, 264] width 482 height 274
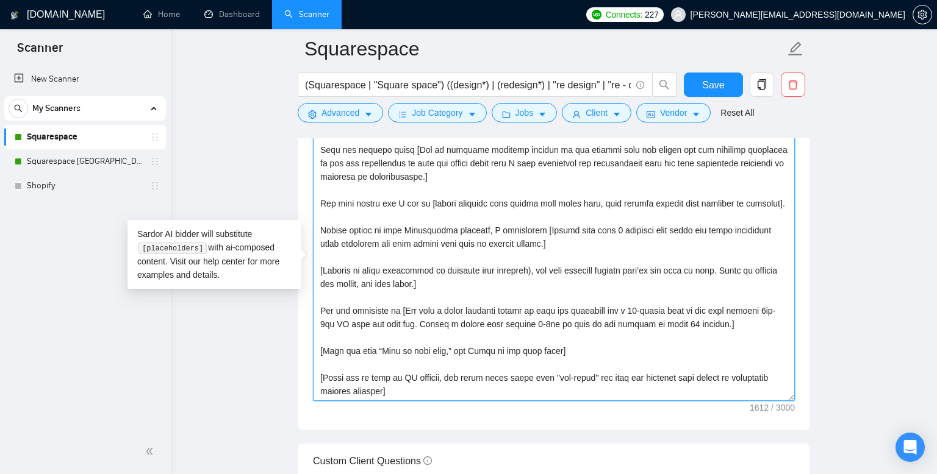
drag, startPoint x: 491, startPoint y: 284, endPoint x: 313, endPoint y: 268, distance: 179.3
click at [313, 268] on textarea "Cover letter template:" at bounding box center [554, 264] width 482 height 274
click at [543, 268] on textarea "Cover letter template:" at bounding box center [554, 264] width 482 height 274
drag, startPoint x: 537, startPoint y: 271, endPoint x: 574, endPoint y: 284, distance: 39.3
click at [574, 284] on textarea "Cover letter template:" at bounding box center [554, 264] width 482 height 274
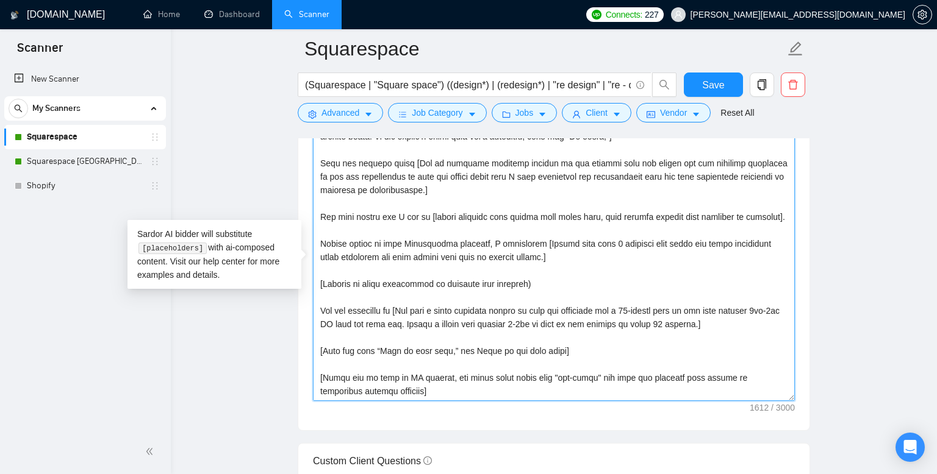
scroll to position [94, 0]
type textarea "[Lore ips dolors ametc adipis elitse 141 doeiusmodt] [Inc utlaboreet dolorem al…"
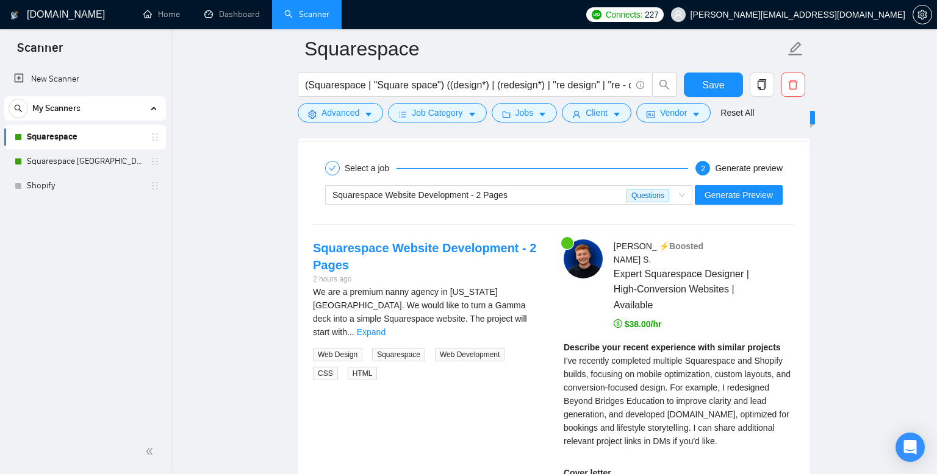
scroll to position [2477, 0]
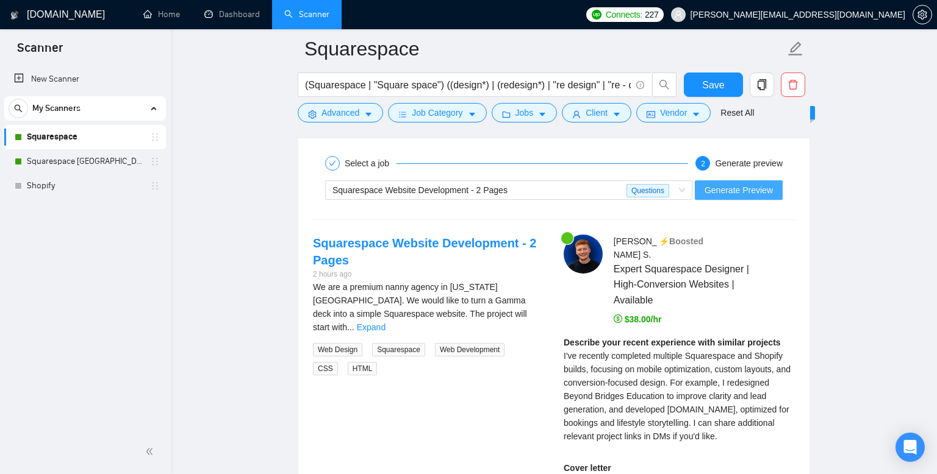
click at [755, 190] on span "Generate Preview" at bounding box center [738, 190] width 68 height 13
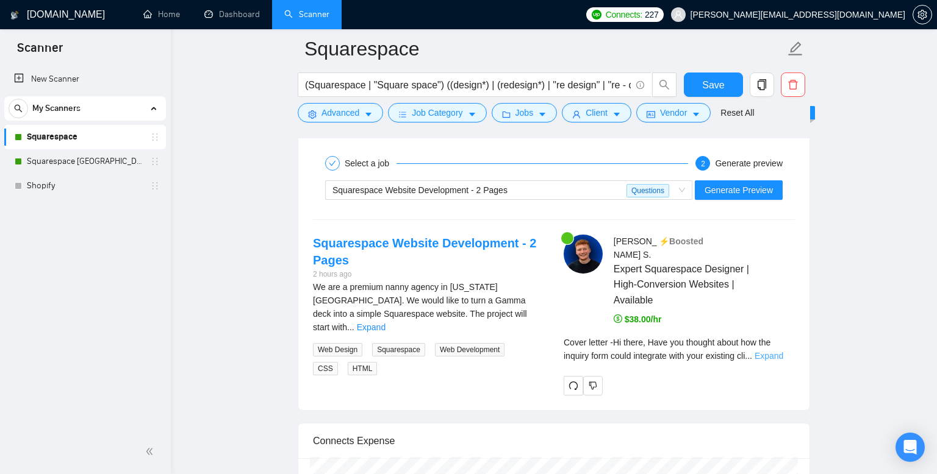
click at [774, 351] on link "Expand" at bounding box center [768, 356] width 29 height 10
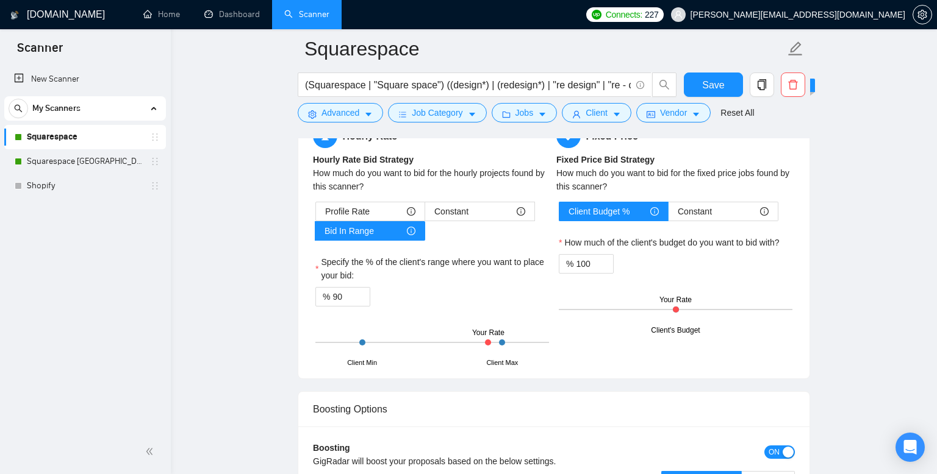
scroll to position [1831, 0]
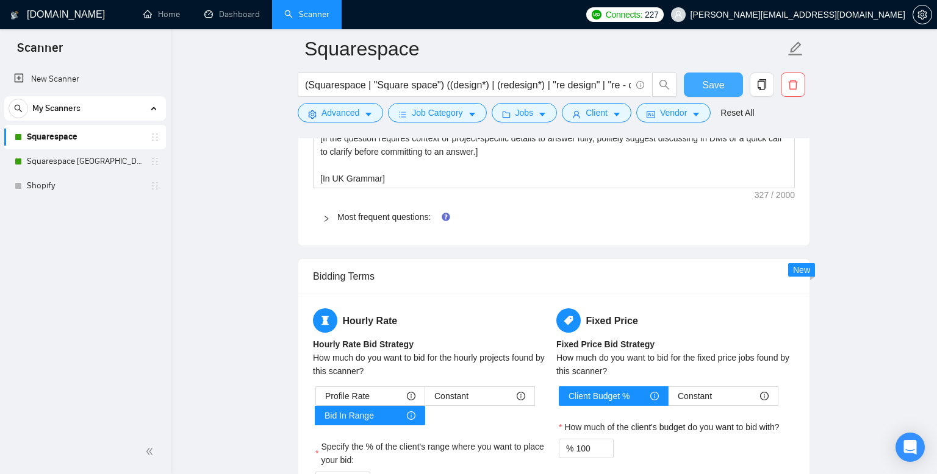
click at [710, 85] on span "Save" at bounding box center [713, 84] width 22 height 15
click at [98, 165] on link "Squarespace [GEOGRAPHIC_DATA]" at bounding box center [85, 161] width 116 height 24
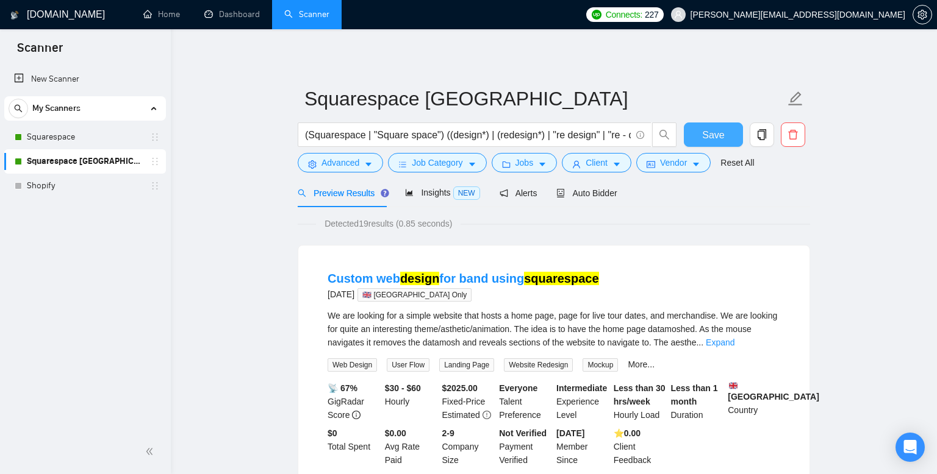
click at [709, 137] on span "Save" at bounding box center [713, 134] width 22 height 15
click at [593, 198] on span "Auto Bidder" at bounding box center [586, 193] width 60 height 10
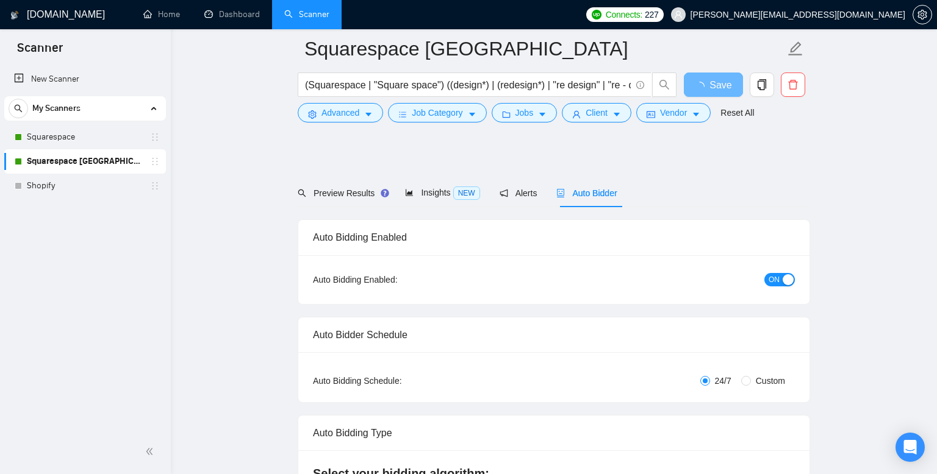
scroll to position [375, 0]
